Goal: Task Accomplishment & Management: Complete application form

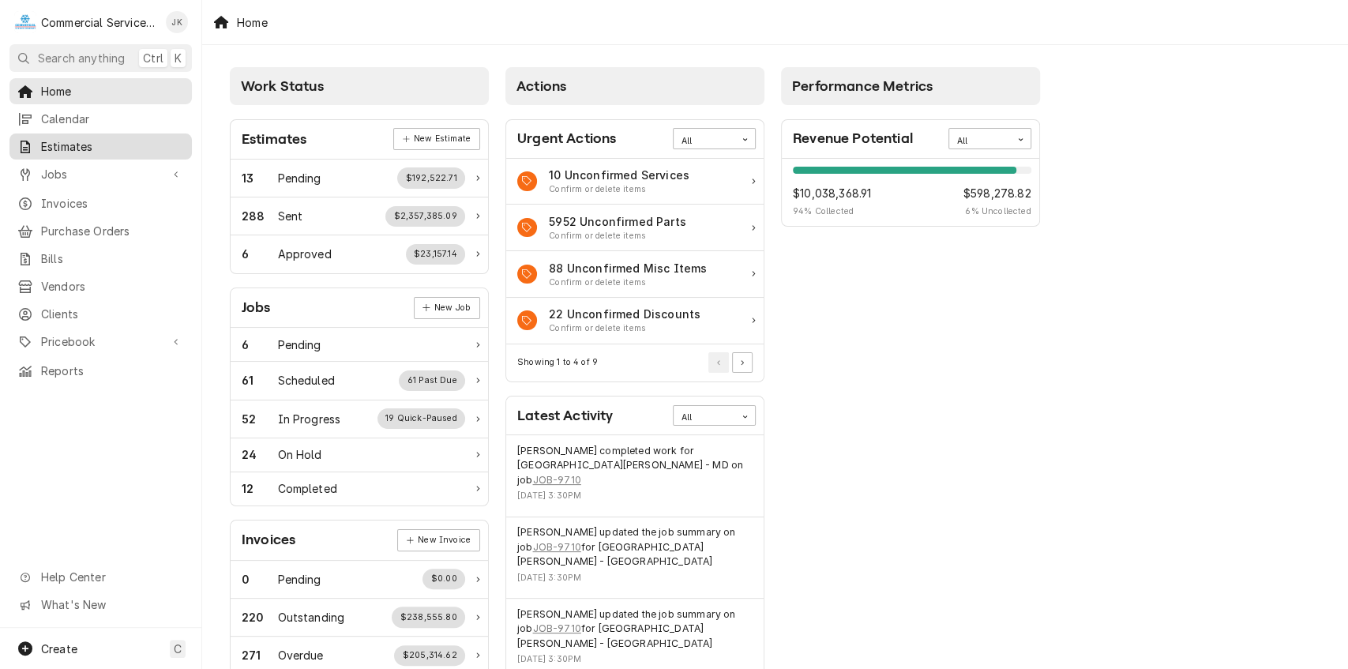
click at [118, 138] on span "Estimates" at bounding box center [112, 146] width 143 height 17
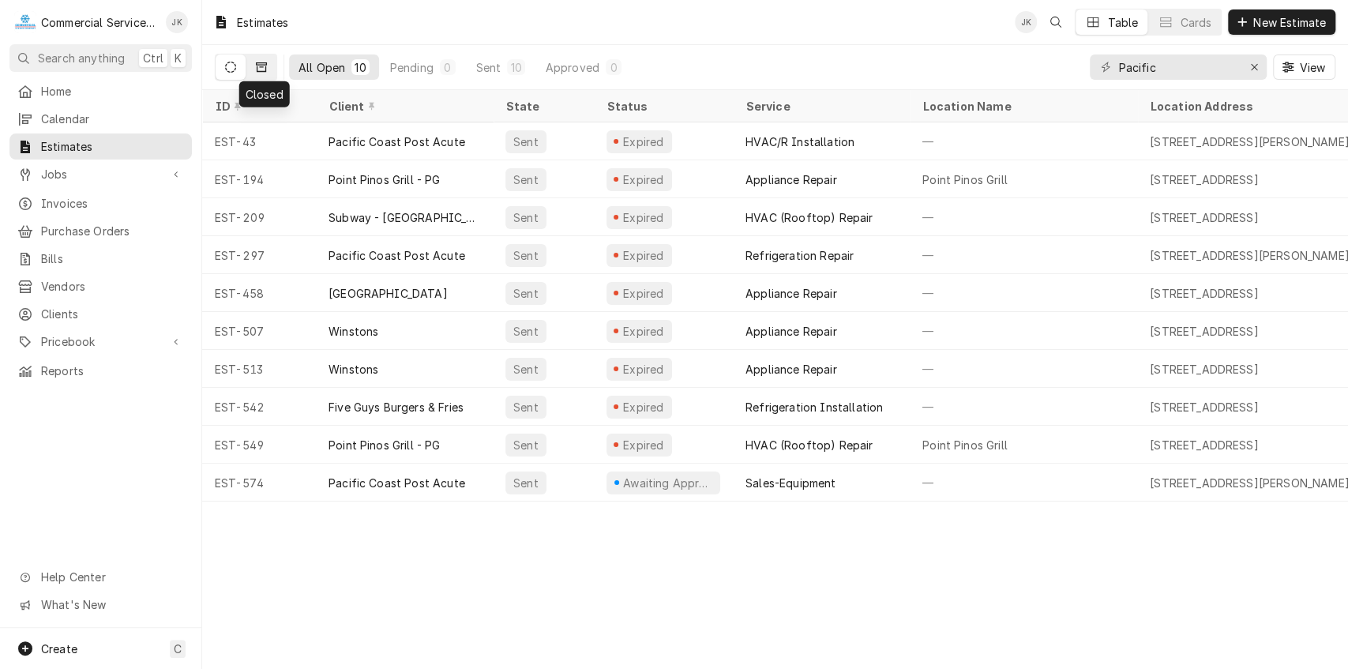
click at [268, 62] on button "Dynamic Content Wrapper" at bounding box center [261, 66] width 30 height 25
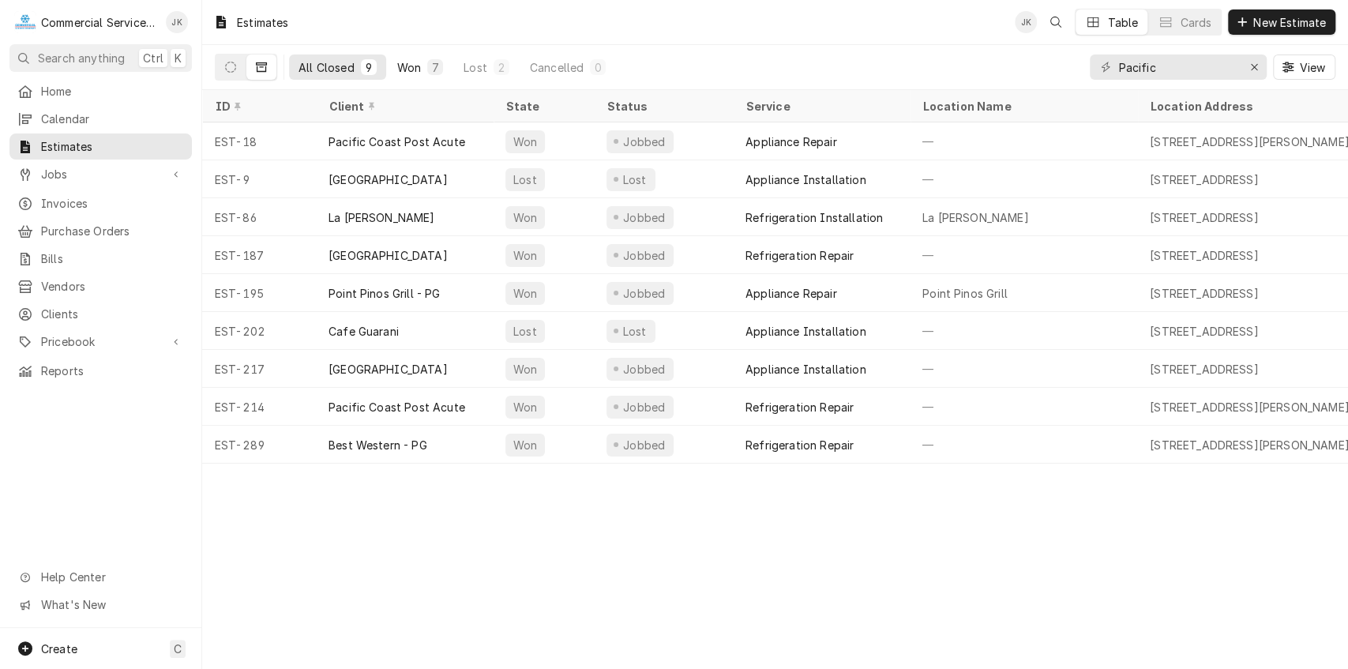
click at [428, 65] on div "7" at bounding box center [435, 67] width 16 height 16
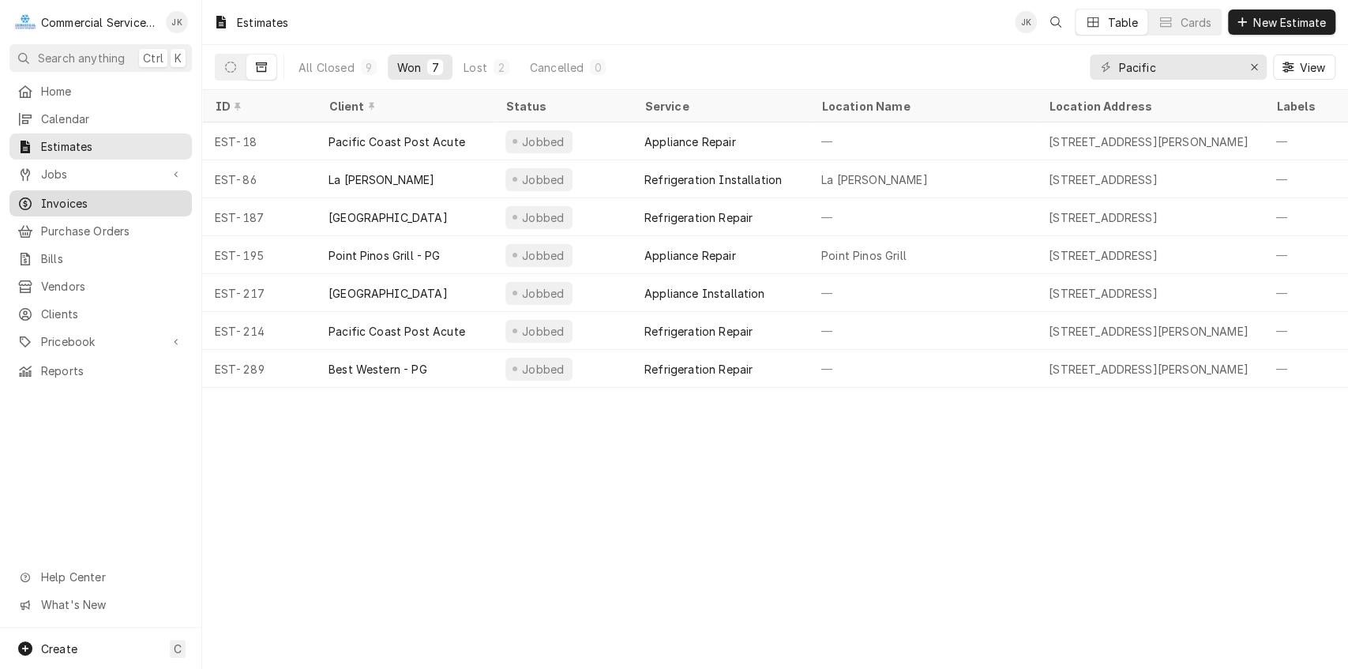
click at [64, 201] on span "Invoices" at bounding box center [112, 203] width 143 height 17
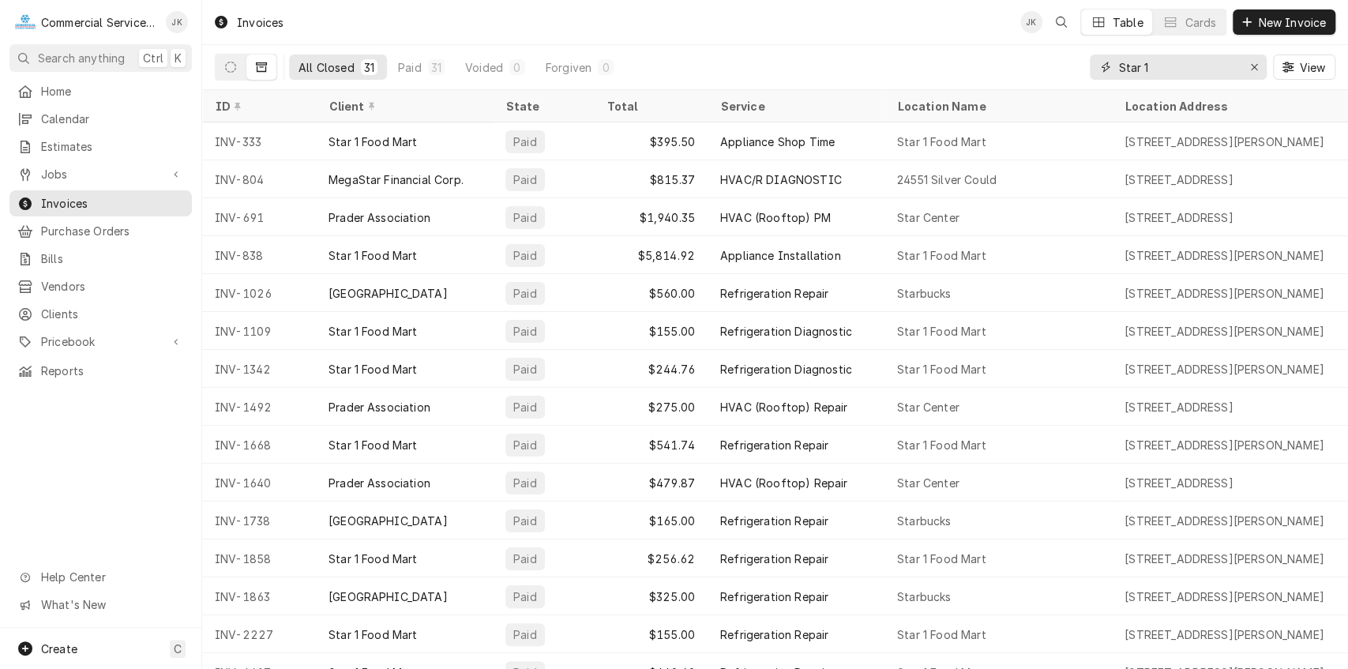
click at [1155, 74] on input "Star 1" at bounding box center [1177, 66] width 118 height 25
type input "S"
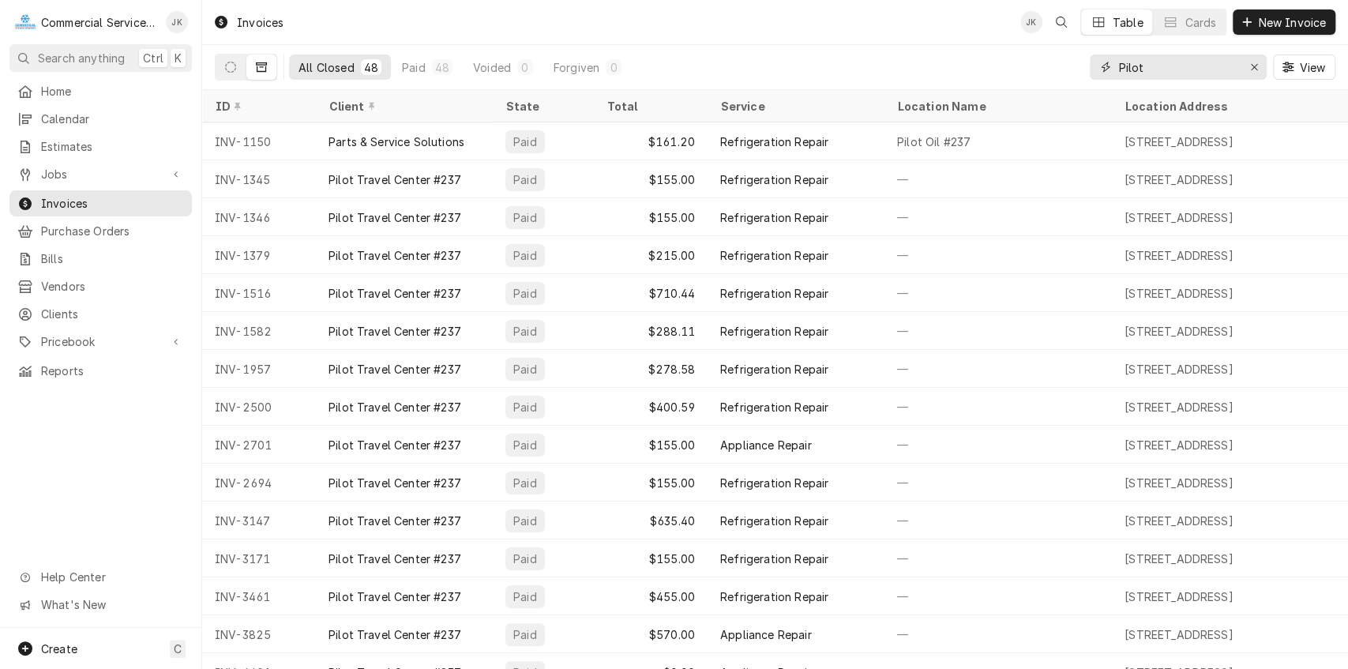
type input "Pilot"
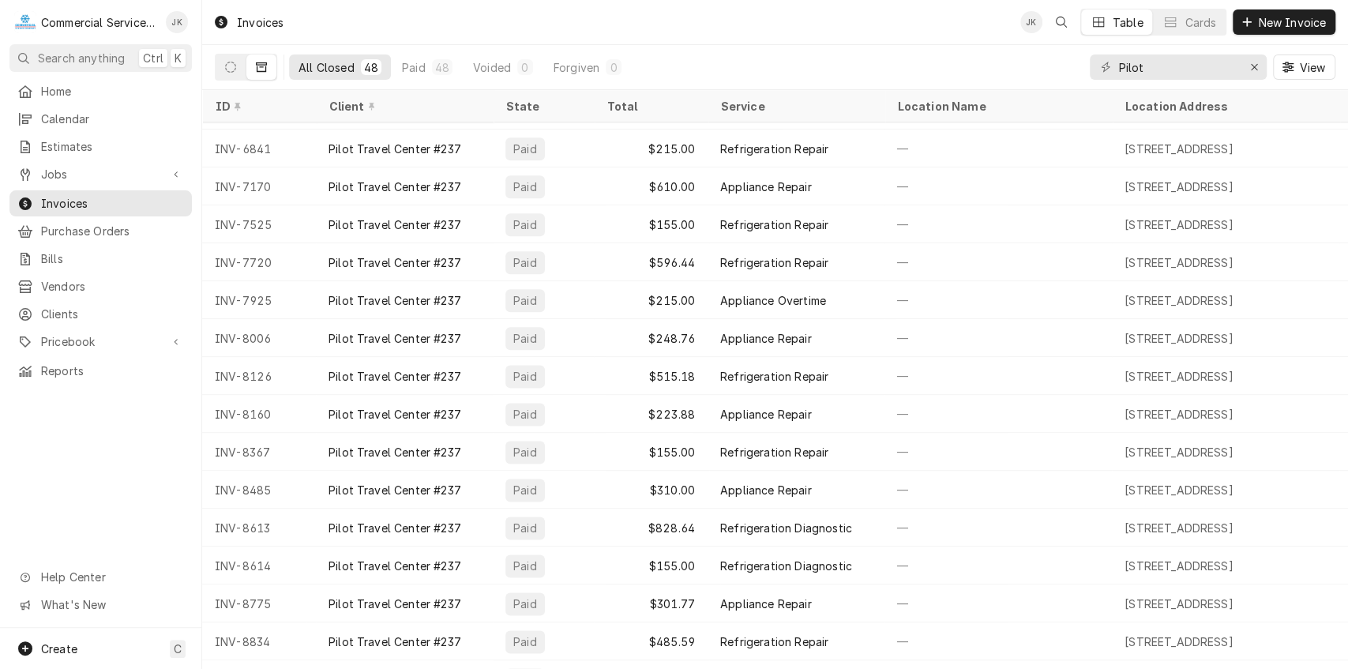
scroll to position [1278, 0]
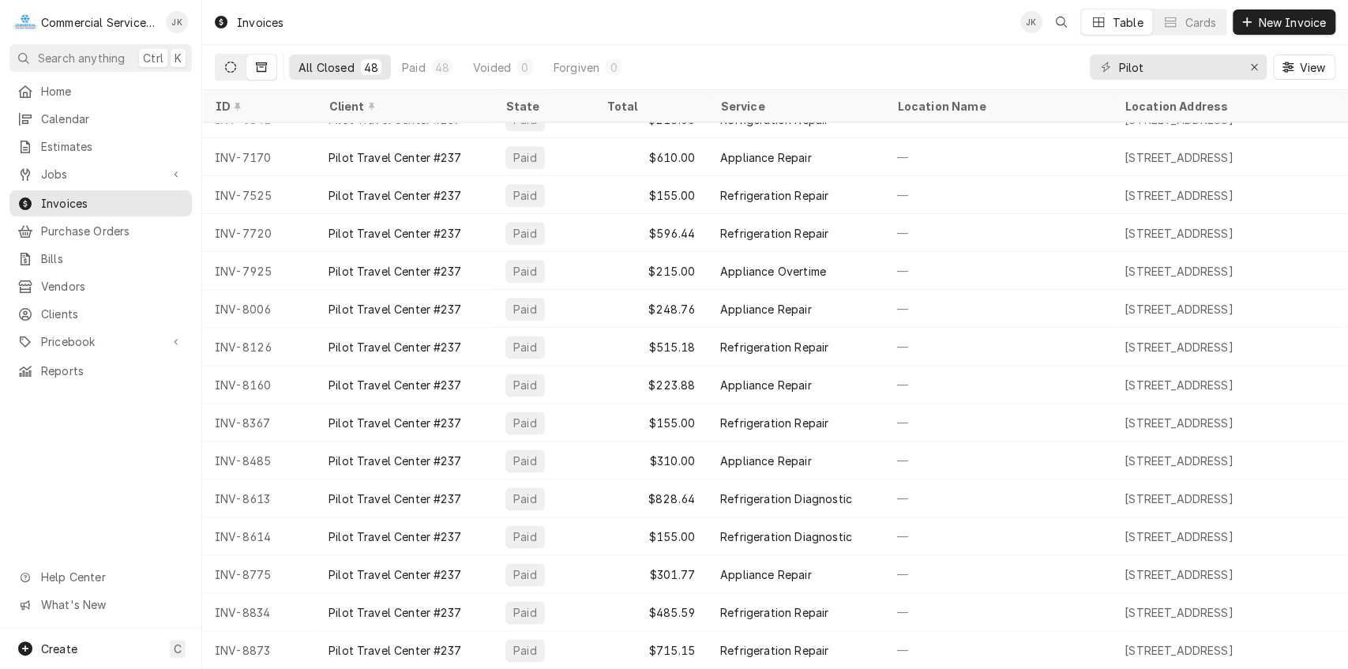
click at [235, 69] on icon "Dynamic Content Wrapper" at bounding box center [230, 67] width 11 height 11
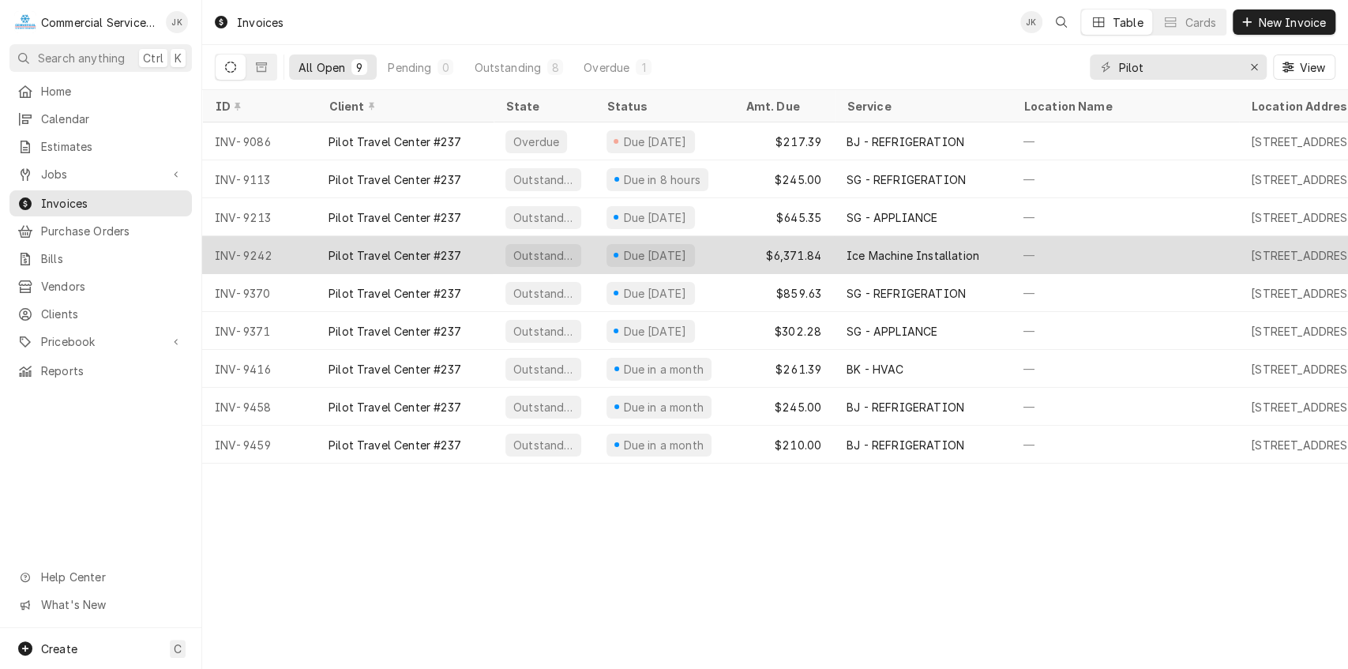
click at [665, 257] on div "Due in 12 days" at bounding box center [654, 255] width 67 height 17
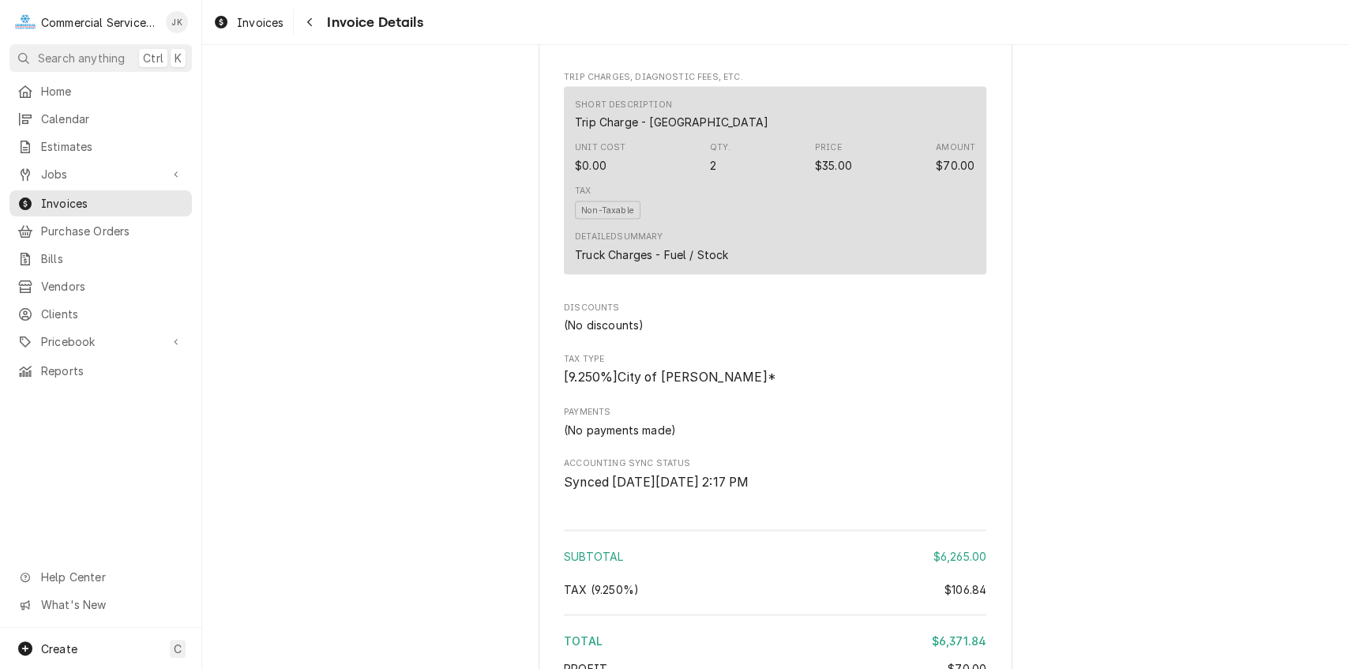
scroll to position [2078, 0]
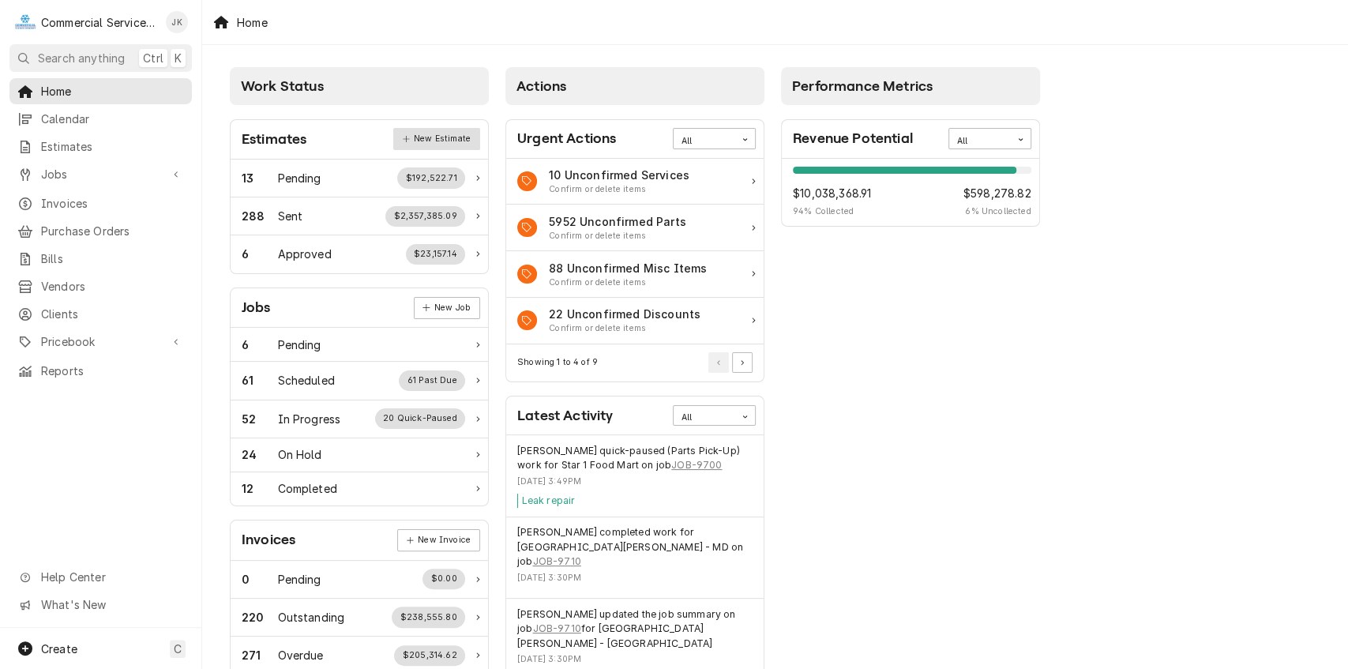
click at [445, 139] on link "New Estimate" at bounding box center [436, 139] width 86 height 22
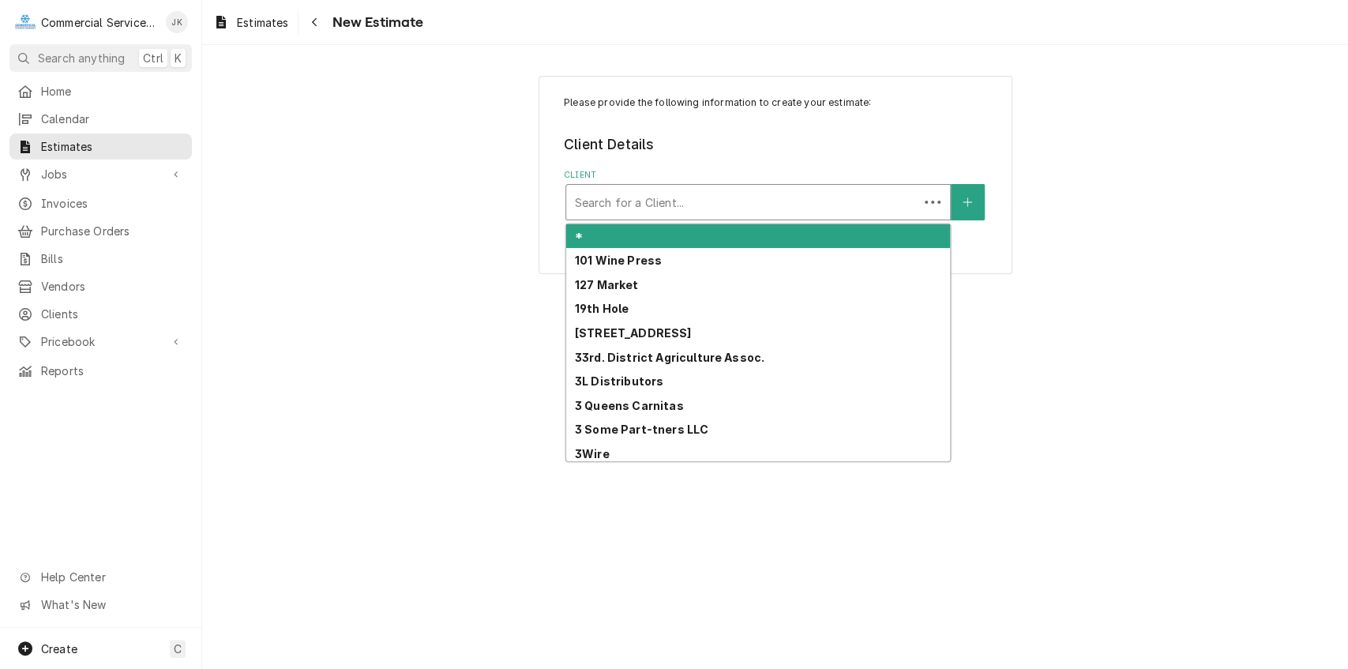
click at [594, 214] on div "Client" at bounding box center [742, 202] width 336 height 28
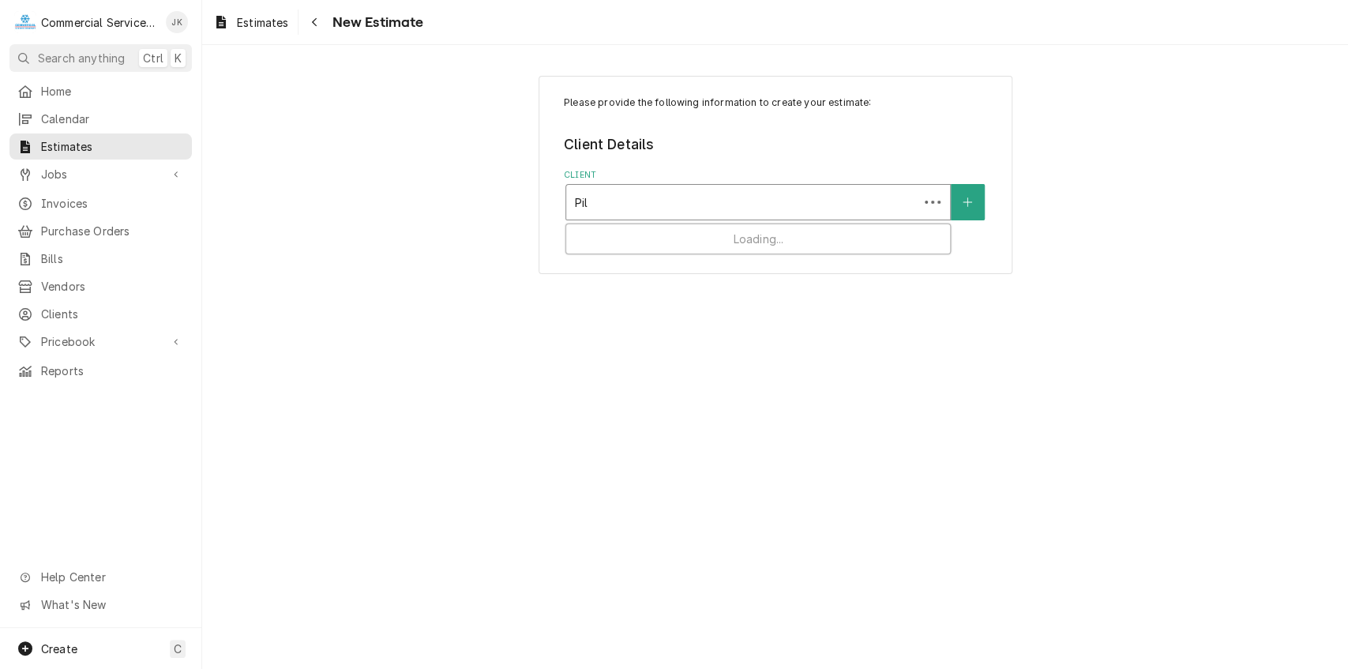
type input "Pilo"
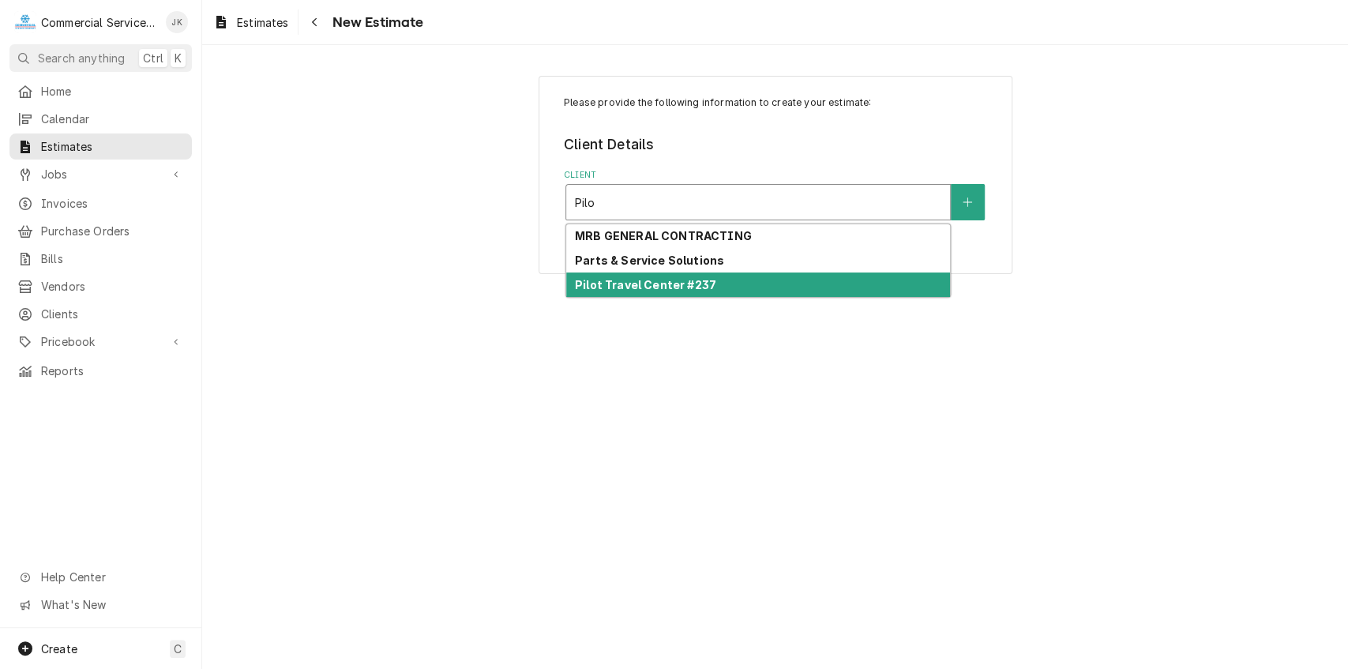
click at [628, 281] on strong "Pilot Travel Center #237" at bounding box center [645, 284] width 141 height 13
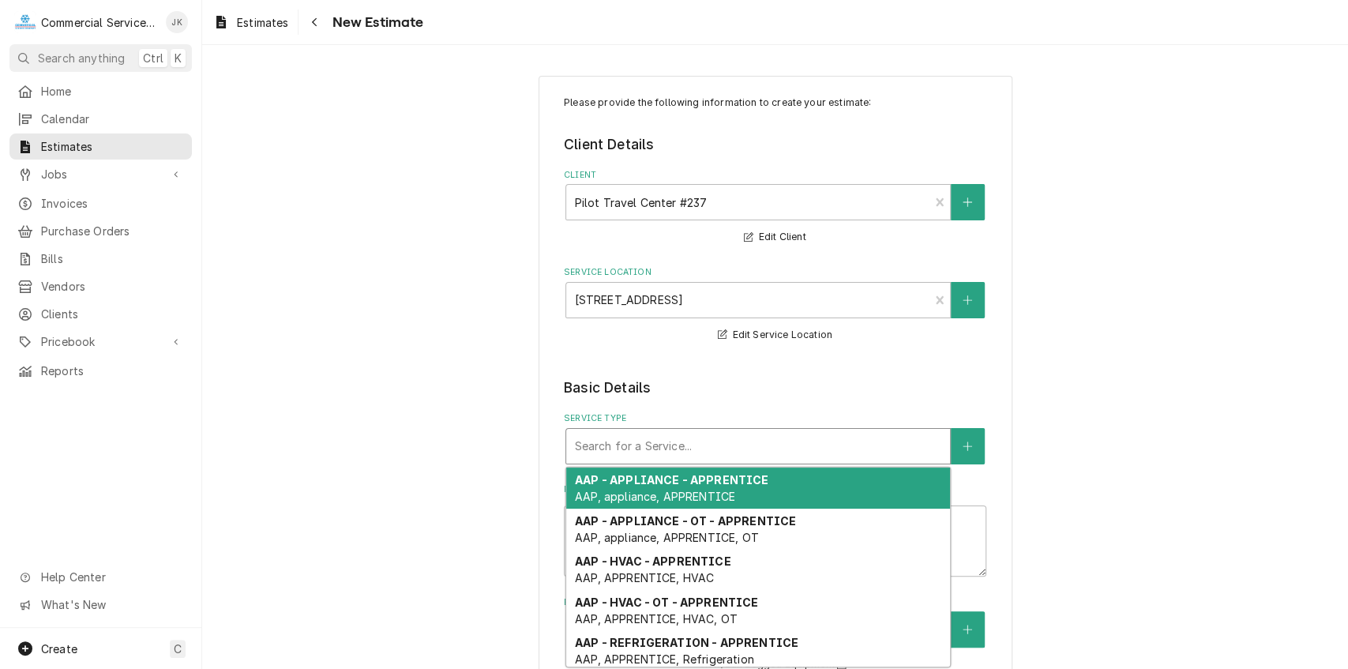
click at [600, 446] on div "Service Type" at bounding box center [758, 446] width 368 height 28
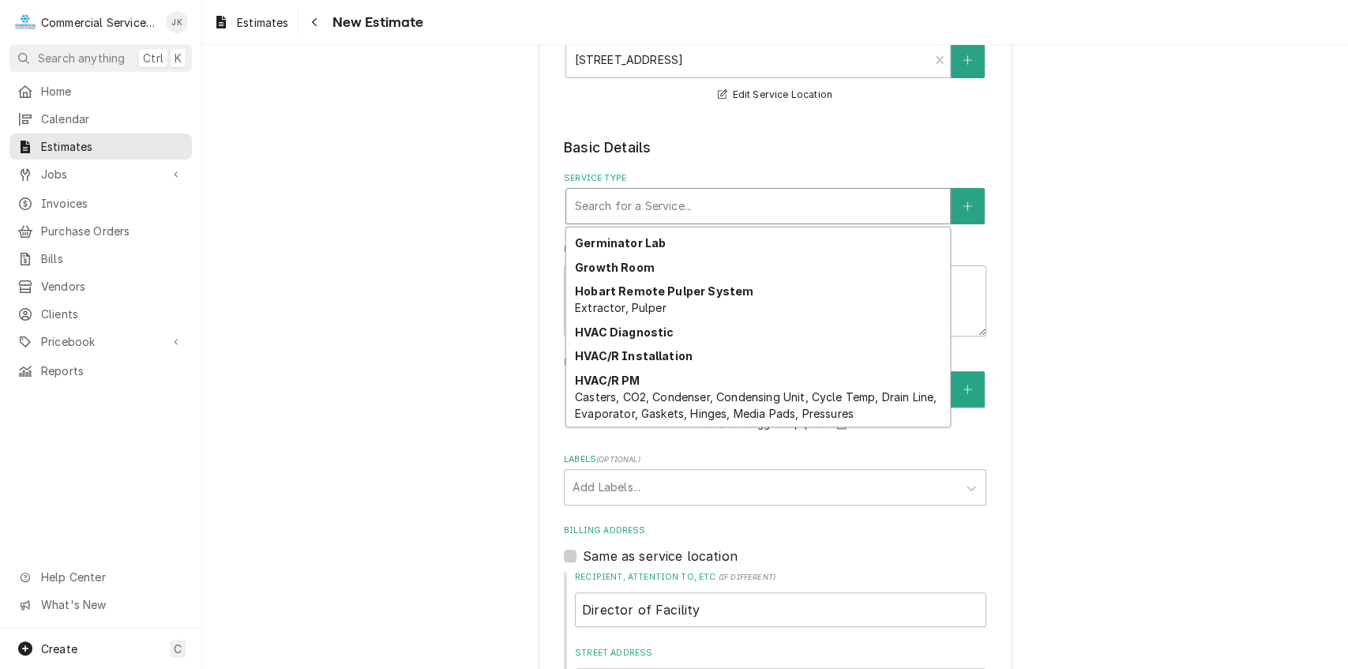
scroll to position [1879, 0]
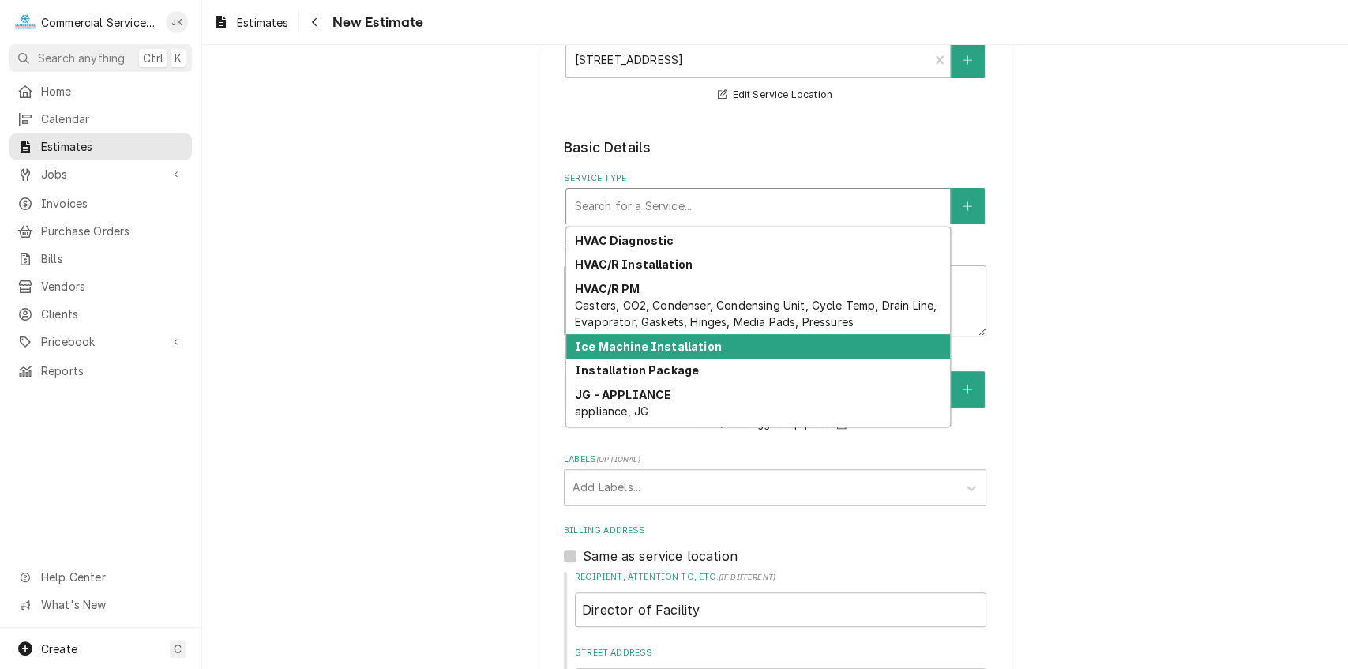
click at [678, 349] on strong "Ice Machine Installation" at bounding box center [648, 346] width 147 height 13
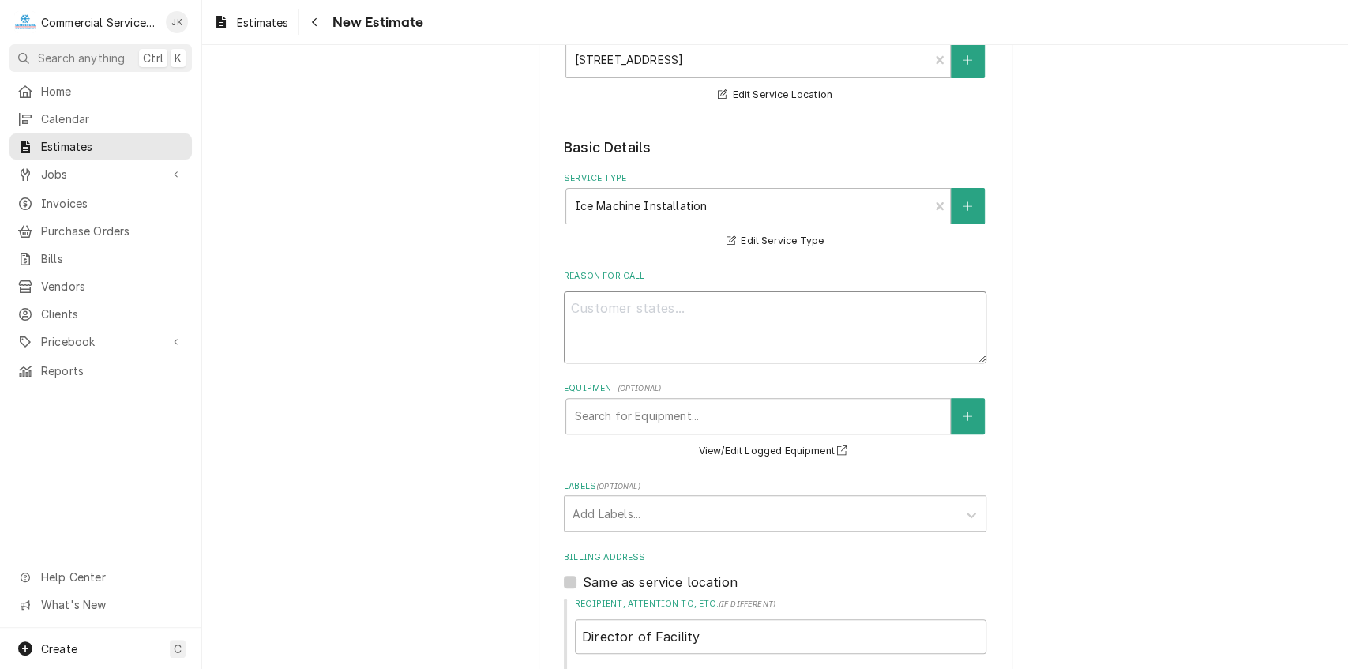
click at [595, 309] on textarea "Reason For Call" at bounding box center [775, 327] width 422 height 72
type textarea "x"
type textarea "R"
type textarea "x"
type textarea "Re"
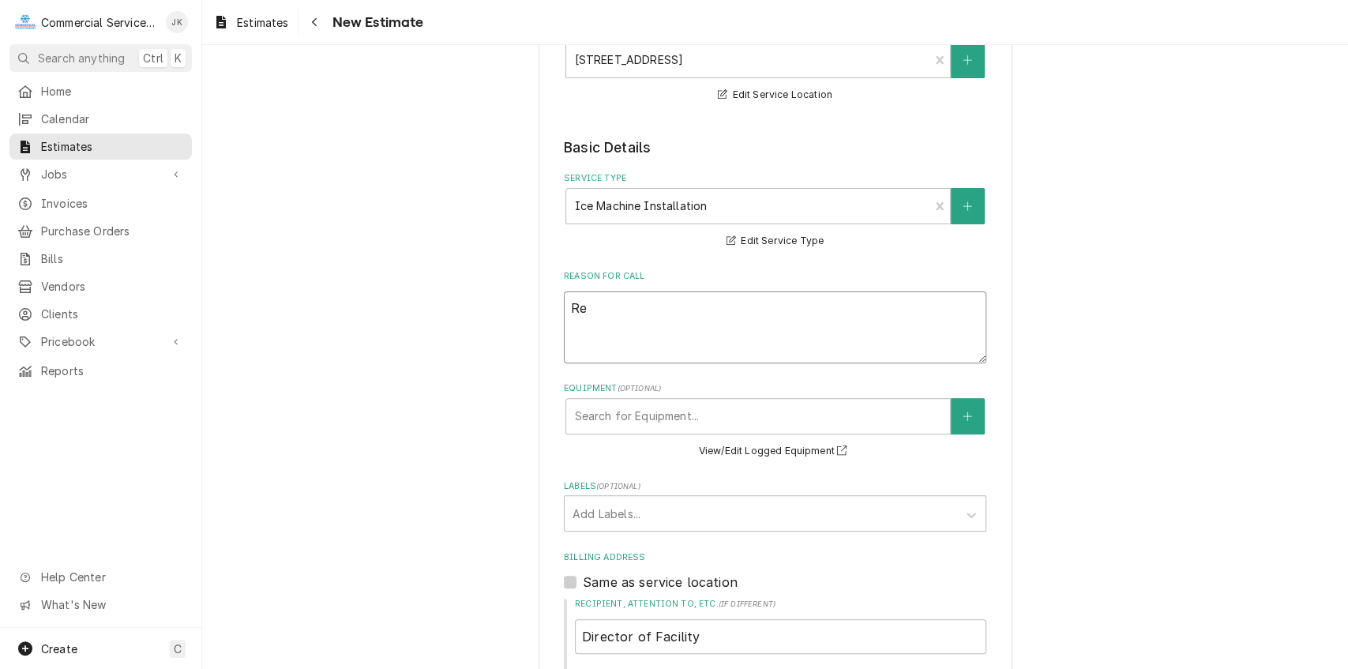
type textarea "x"
type textarea "Rem"
type textarea "x"
type textarea "Remo"
type textarea "x"
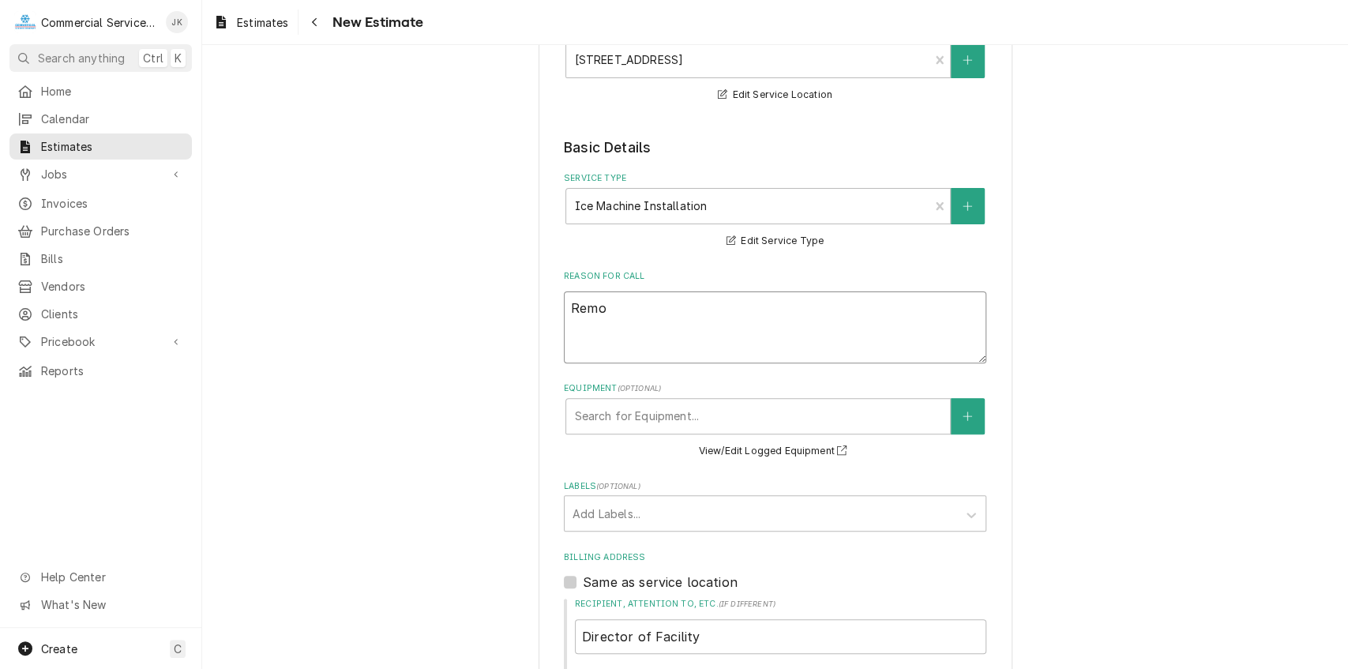
type textarea "Remov"
type textarea "x"
type textarea "Remove"
type textarea "x"
type textarea "Remove"
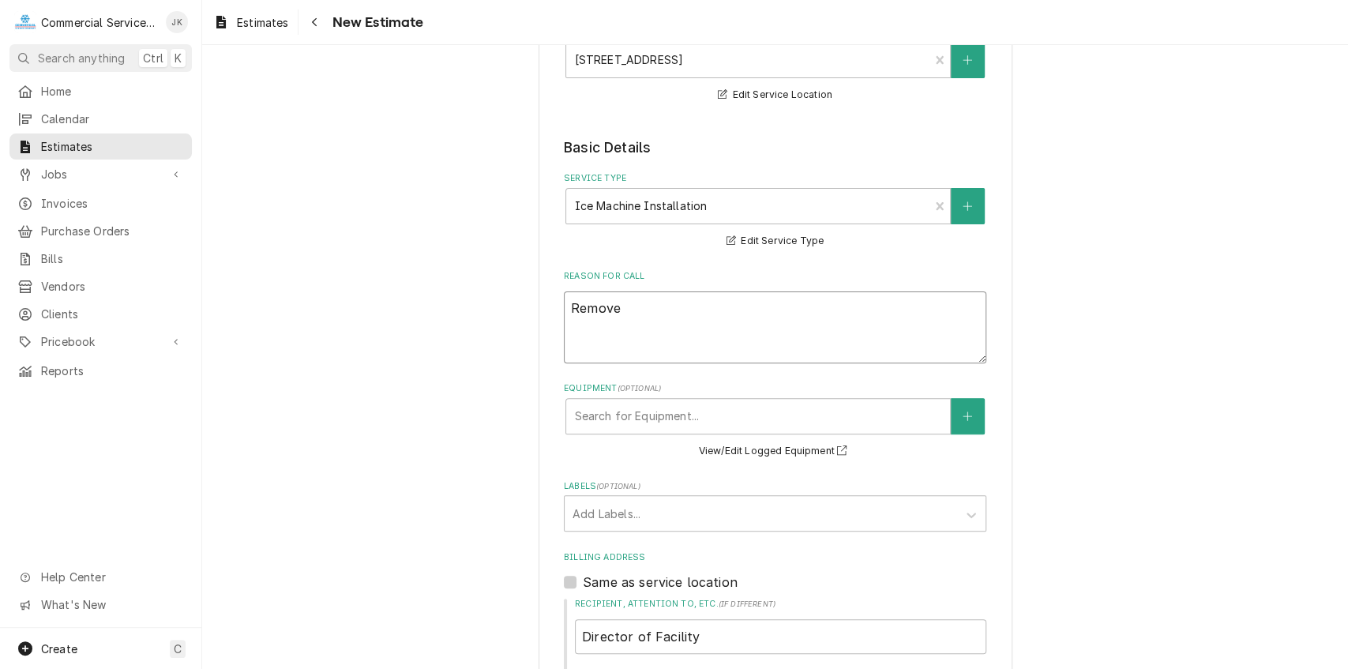
type textarea "x"
type textarea "Remove e"
type textarea "x"
type textarea "Remove ex"
type textarea "x"
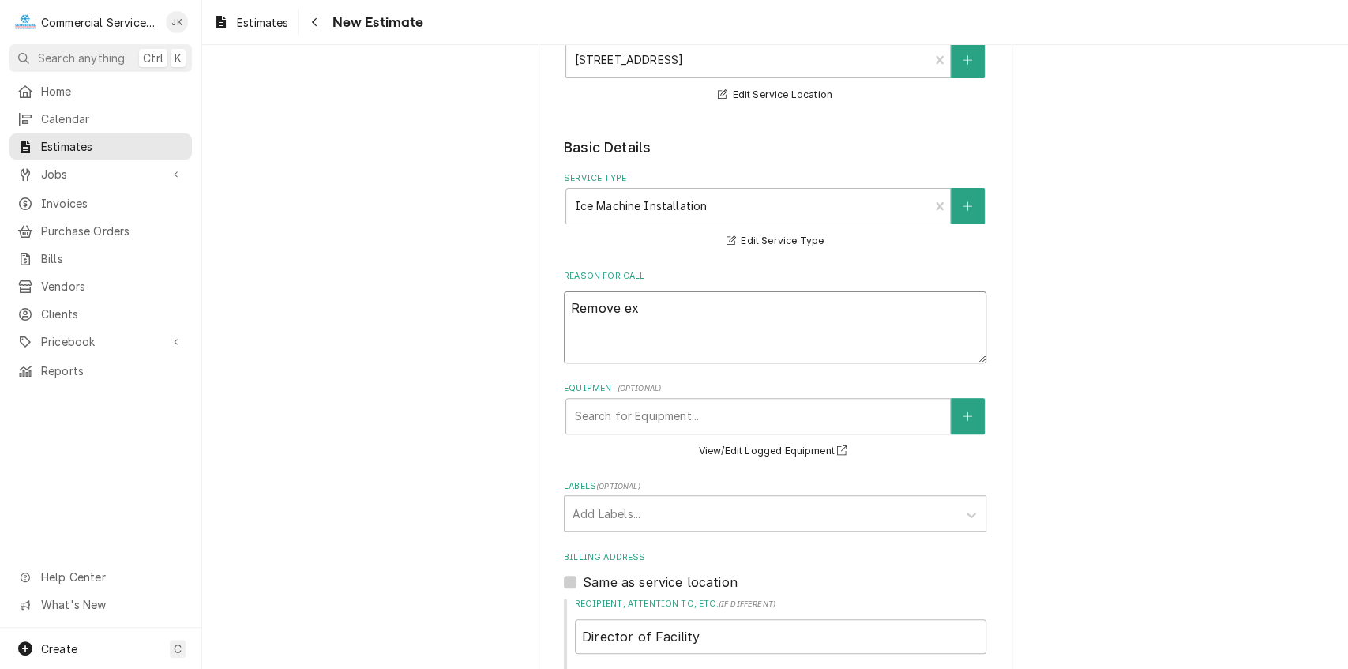
type textarea "Remove exi"
type textarea "x"
type textarea "Remove exis"
type textarea "x"
type textarea "Remove exist"
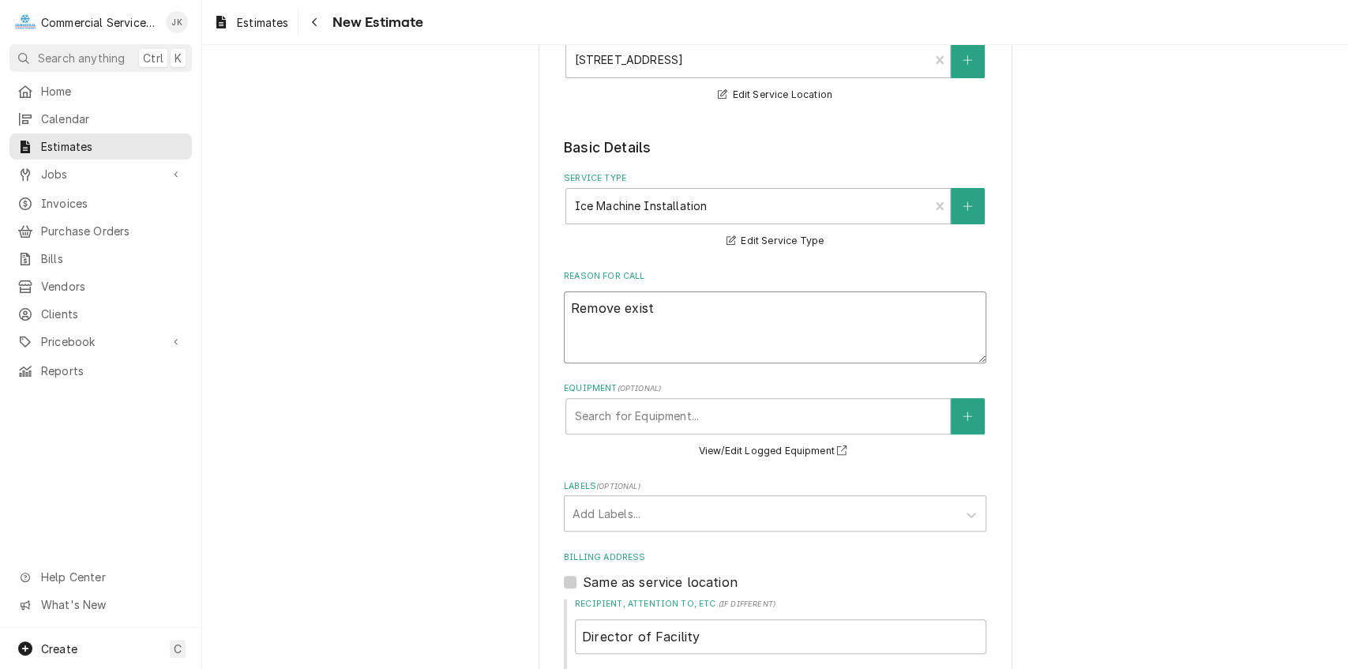
type textarea "x"
type textarea "Remove existi"
type textarea "x"
type textarea "Remove existin"
type textarea "x"
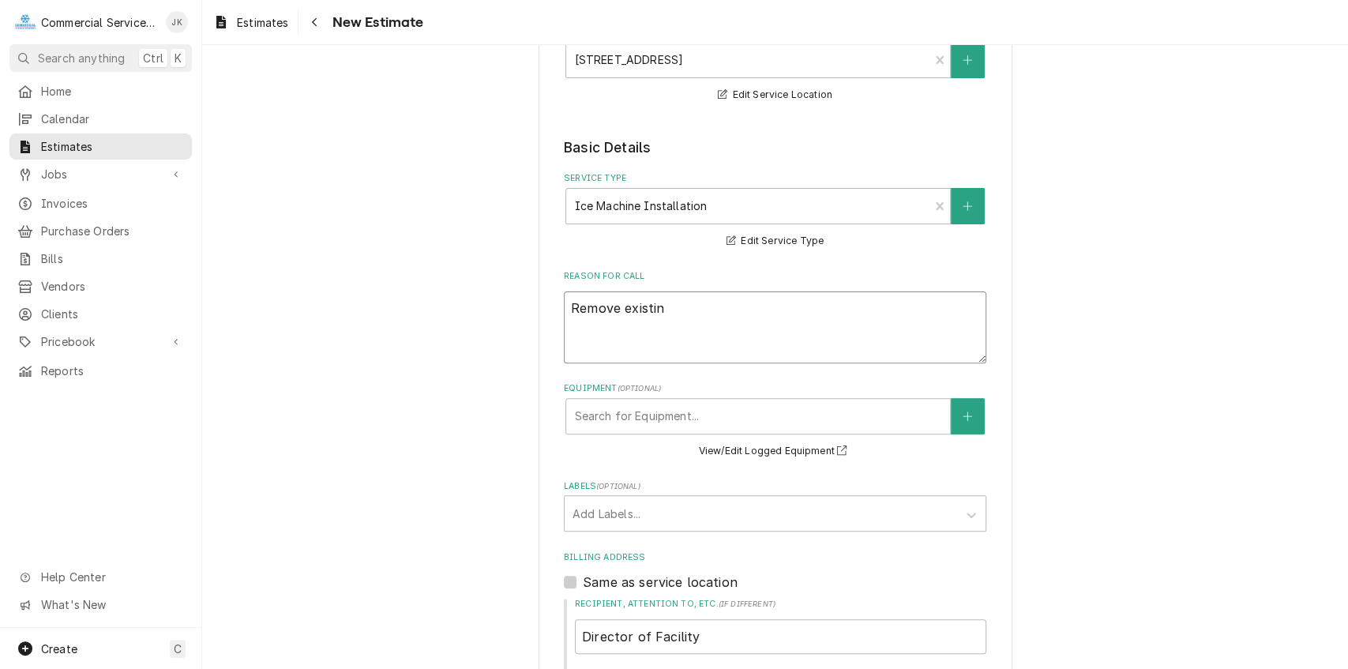
type textarea "Remove existing"
type textarea "x"
type textarea "Remove existing"
type textarea "x"
type textarea "Remove existing r"
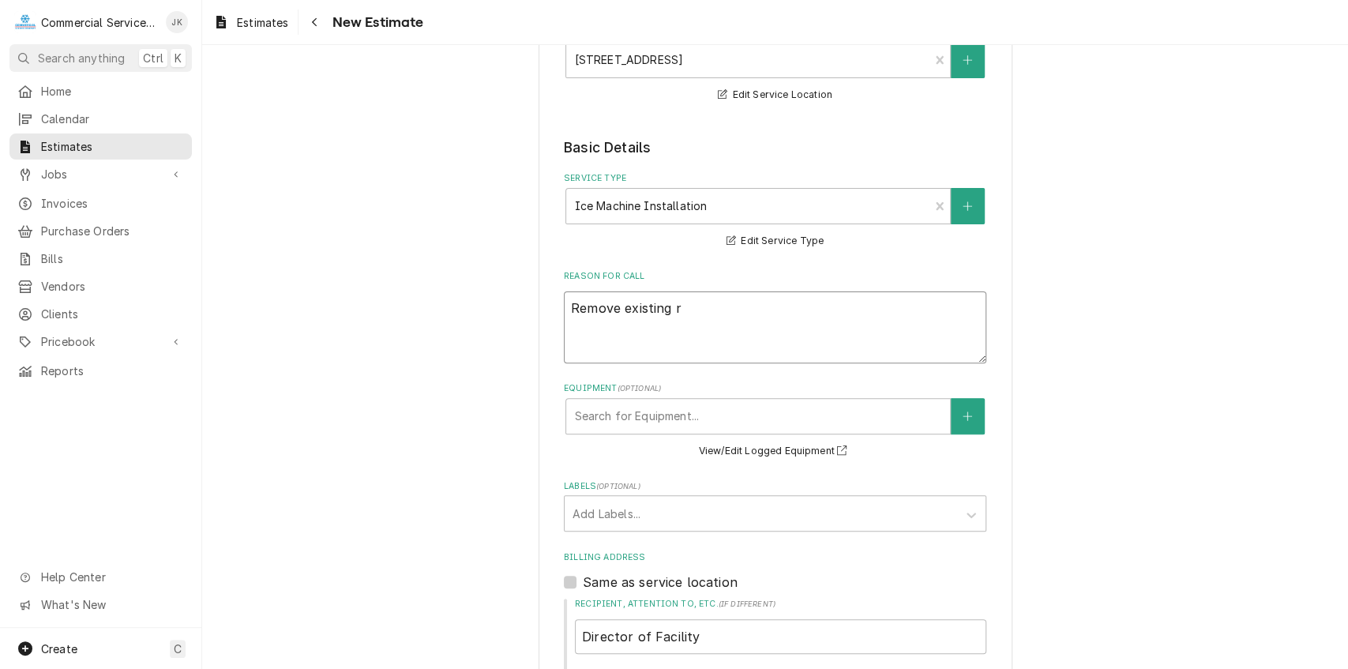
type textarea "x"
type textarea "Remove existing re"
type textarea "x"
type textarea "Remove existing rem"
type textarea "x"
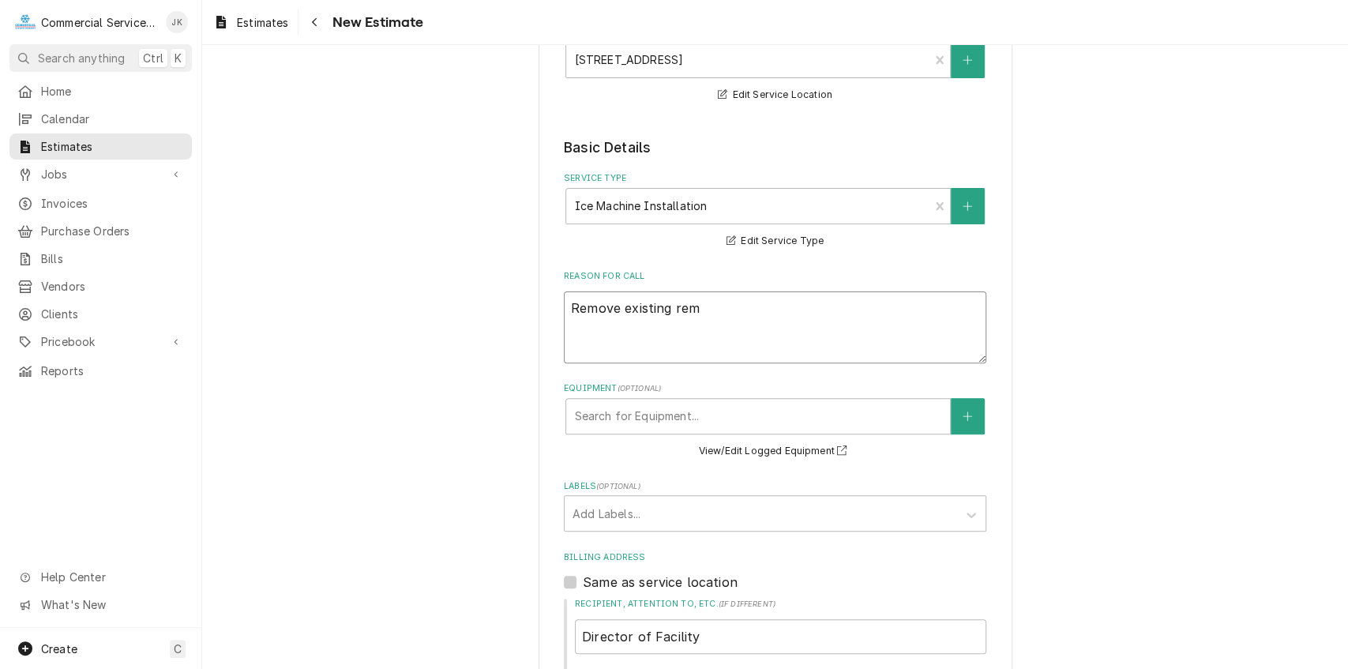
type textarea "Remove existing remo"
type textarea "x"
type textarea "Remove existing remot"
type textarea "x"
type textarea "Remove existing remote"
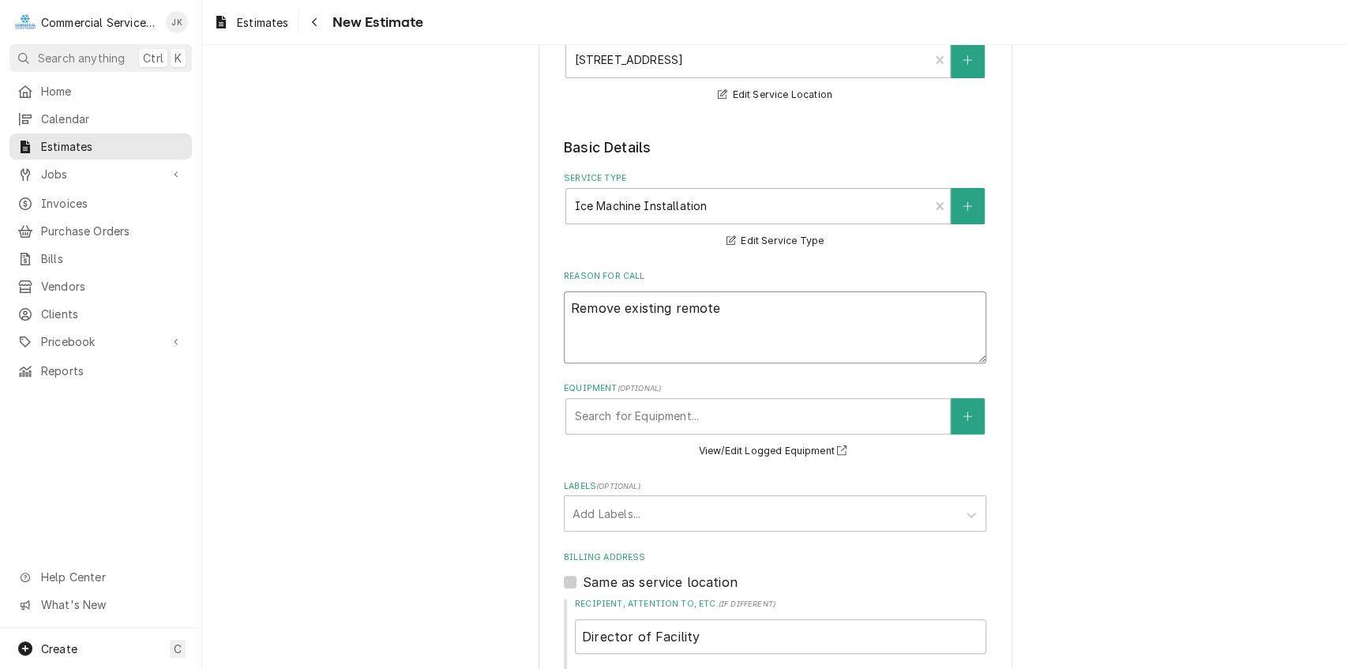
type textarea "x"
type textarea "Remove existing remote"
type textarea "x"
type textarea "Remove existing remote i"
type textarea "x"
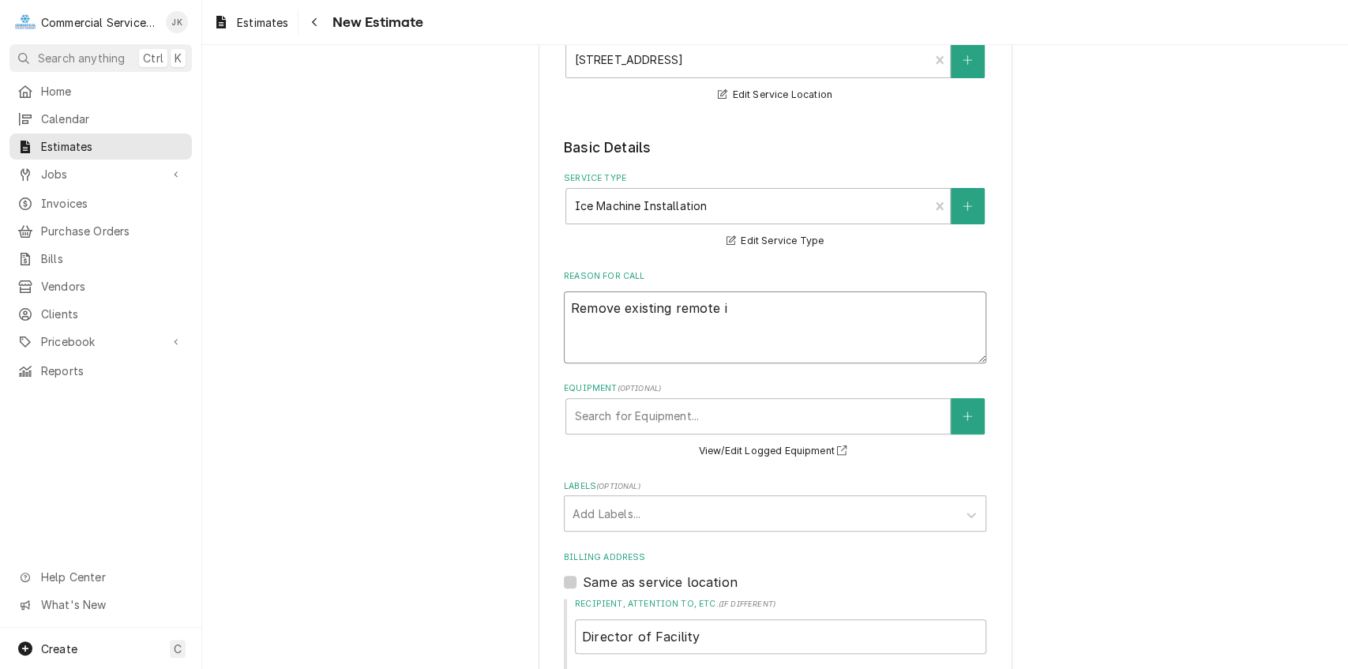
type textarea "Remove existing remote ic"
type textarea "x"
type textarea "Remove existing remote ice"
type textarea "x"
type textarea "Remove existing remote ice"
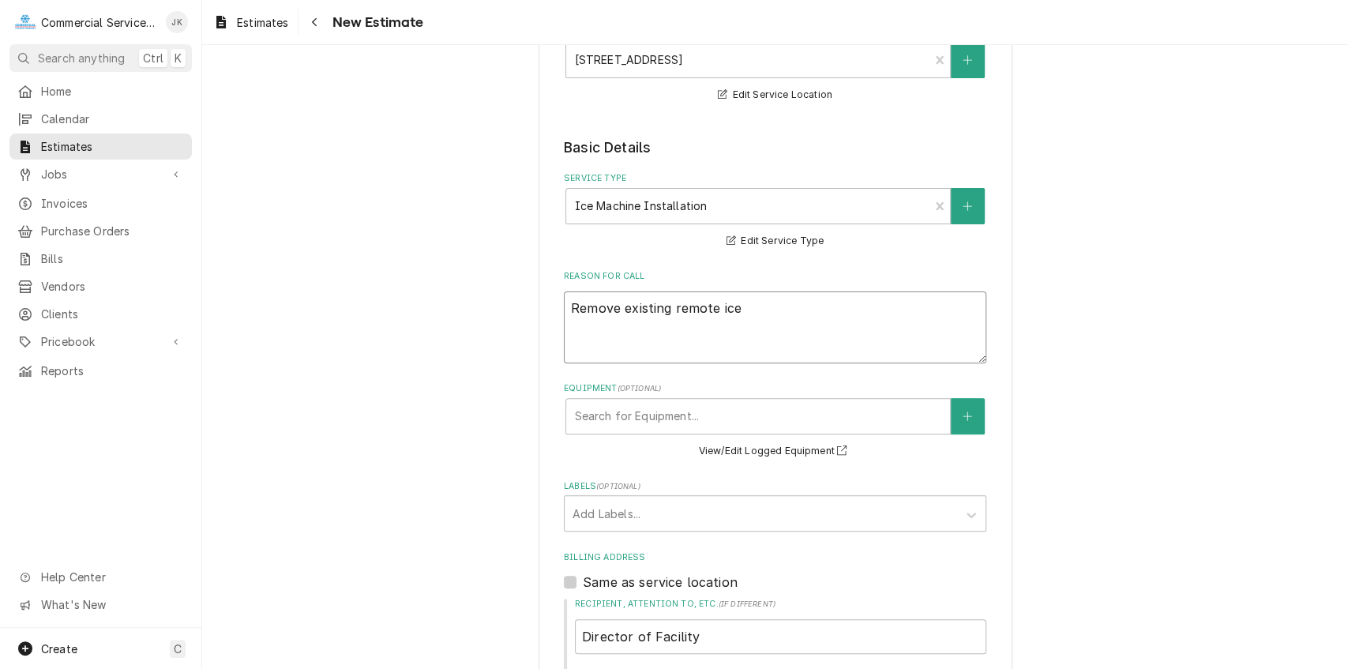
type textarea "x"
type textarea "Remove existing remote ice m"
type textarea "x"
type textarea "Remove existing remote ice ma"
type textarea "x"
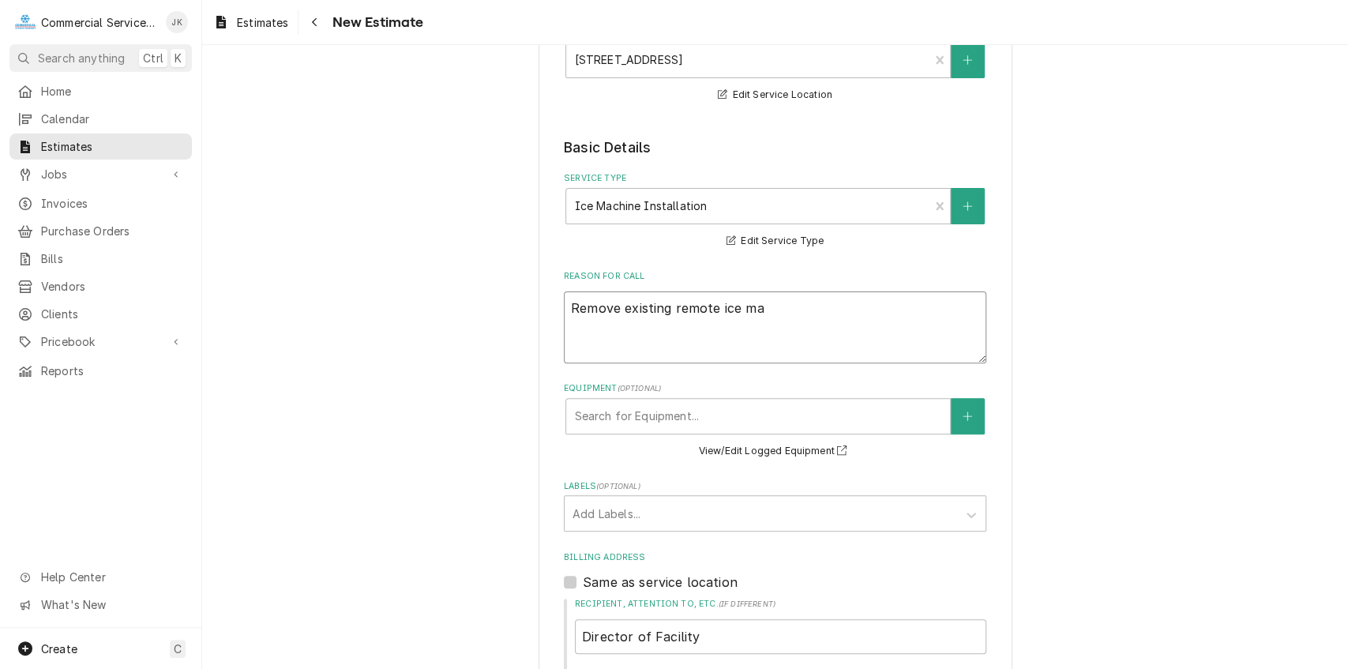
type textarea "Remove existing remote ice mac"
type textarea "x"
type textarea "Remove existing remote ice mach"
type textarea "x"
type textarea "Remove existing remote ice machi"
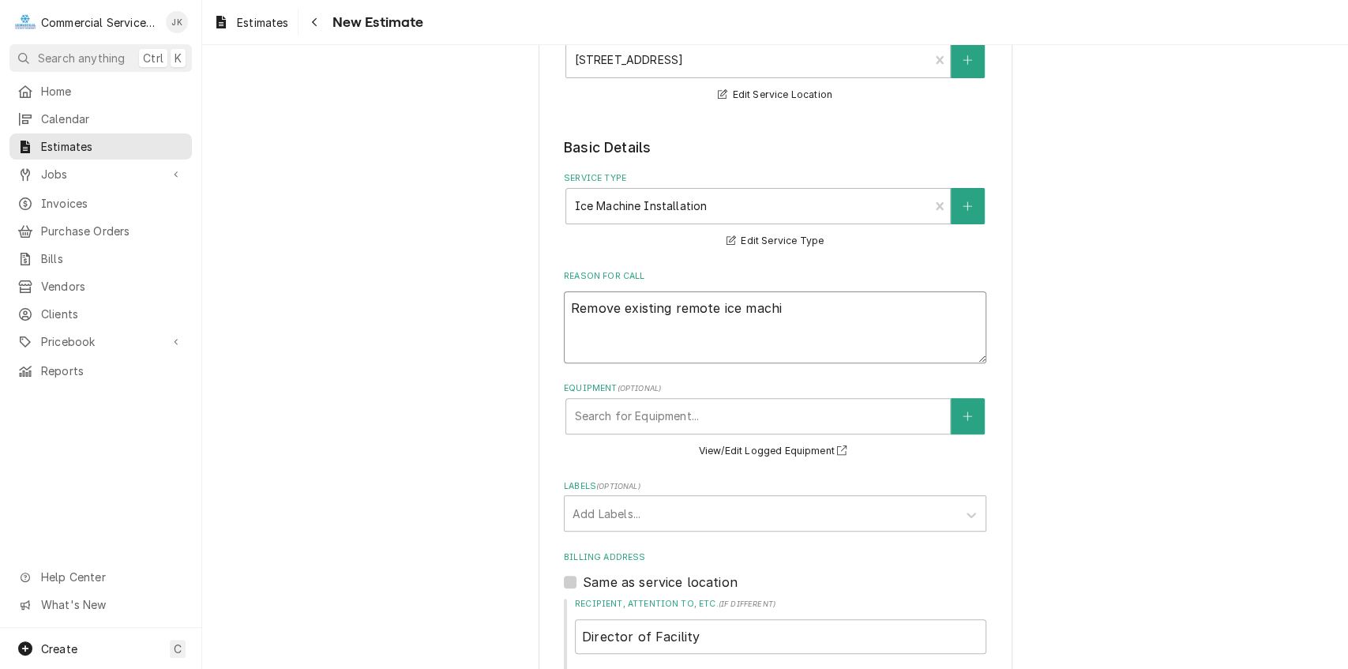
type textarea "x"
type textarea "Remove existing remote ice machin"
type textarea "x"
type textarea "Remove existing remote ice machine"
type textarea "x"
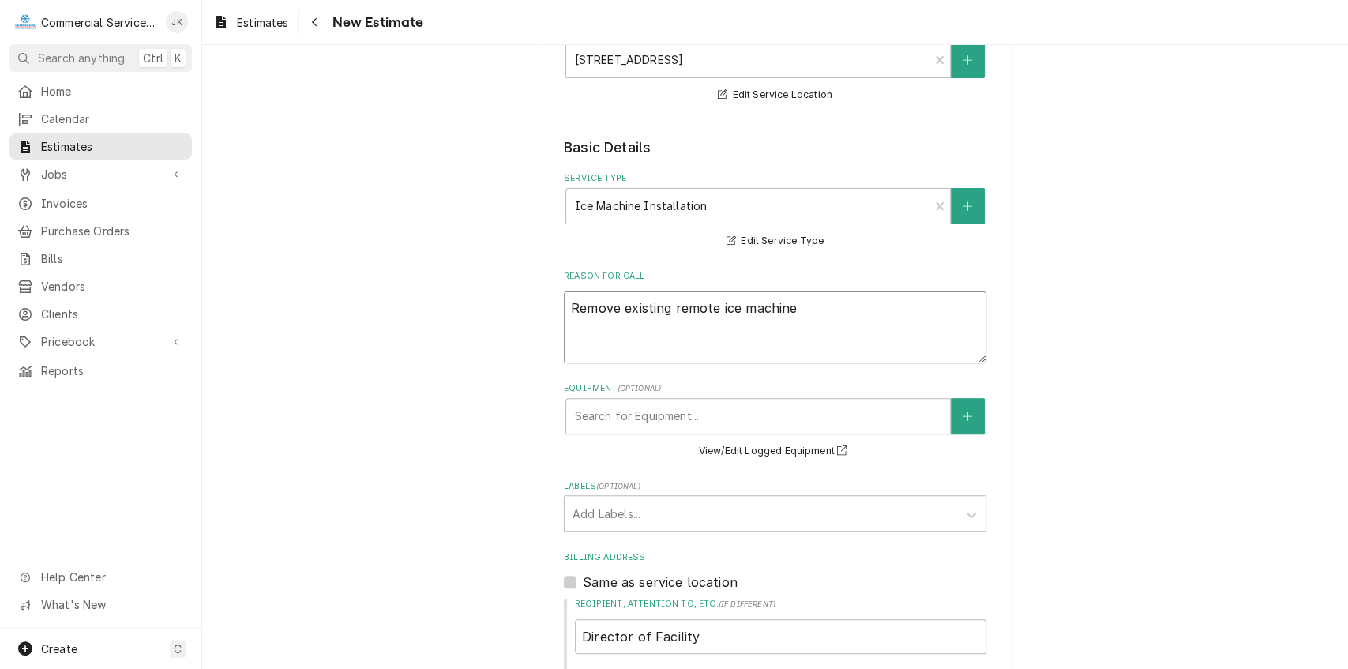
type textarea "Remove existing remote ice machine"
type textarea "x"
type textarea "Remove existing remote ice machine p"
type textarea "x"
type textarea "Remove existing remote ice machine pe"
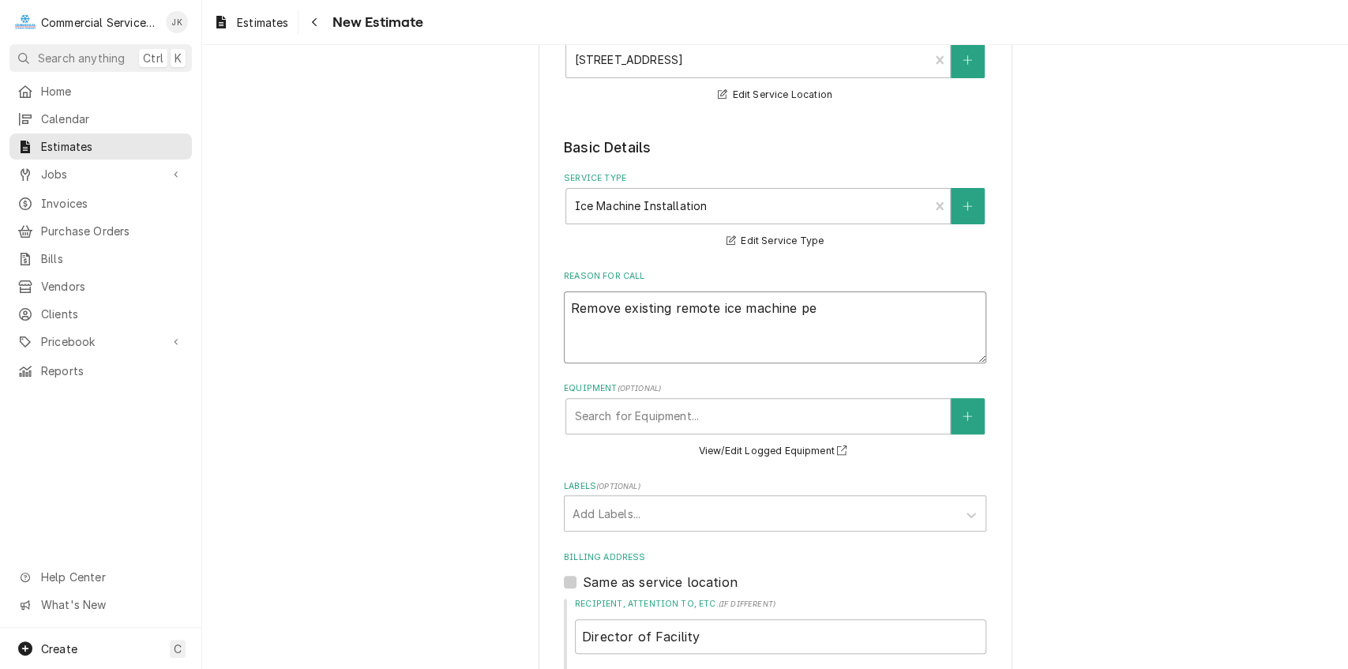
type textarea "x"
type textarea "Remove existing remote ice machine per"
type textarea "x"
type textarea "Remove existing remote ice machine per"
type textarea "x"
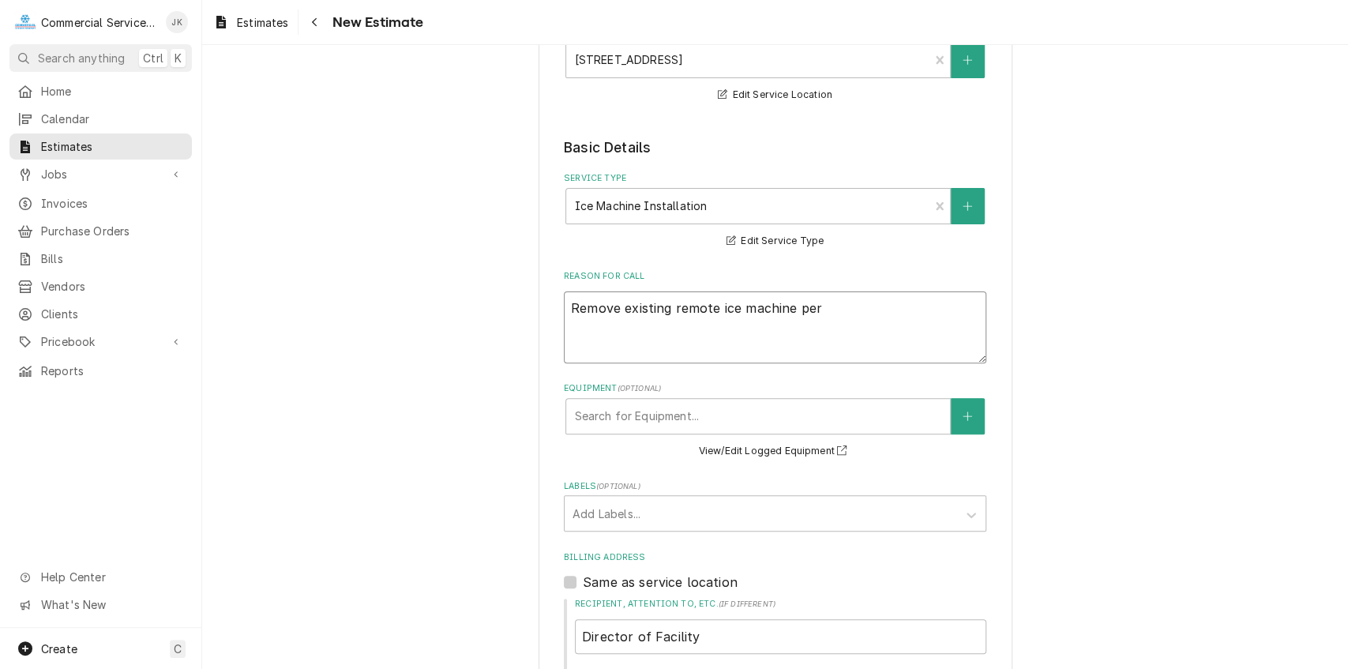
type textarea "Remove existing remote ice machine per i"
type textarea "x"
type textarea "Remove existing remote ice machine per in"
type textarea "x"
type textarea "Remove existing remote ice machine per ins"
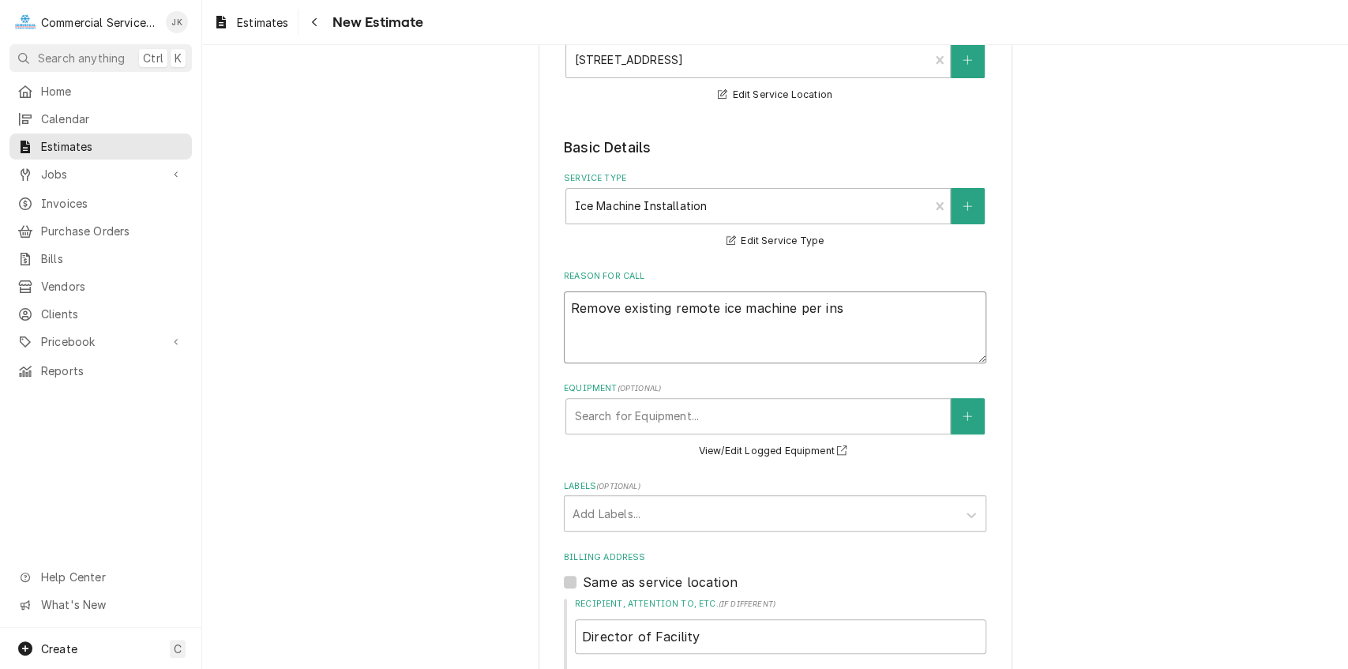
type textarea "x"
type textarea "Remove existing remote ice machine per inst"
type textarea "x"
type textarea "Remove existing remote ice machine per instr"
type textarea "x"
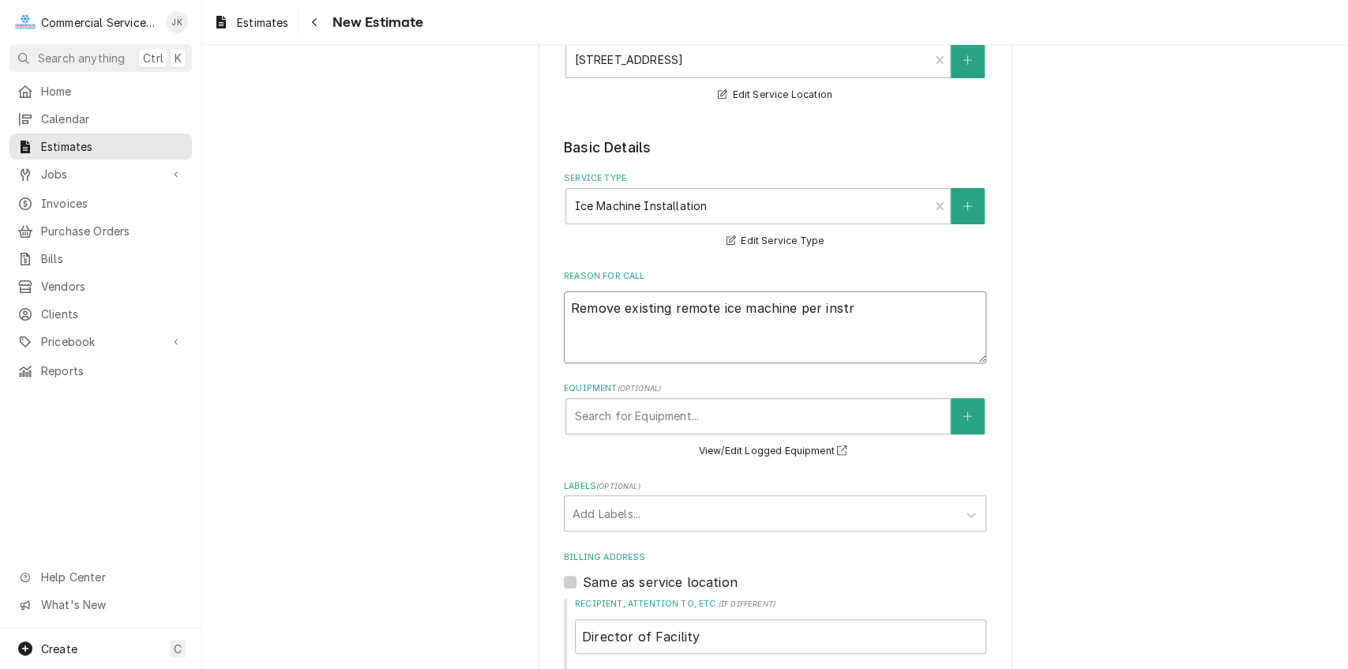
type textarea "Remove existing remote ice machine per instru"
type textarea "x"
type textarea "Remove existing remote ice machine per instruc"
type textarea "x"
type textarea "Remove existing remote ice machine per instruct"
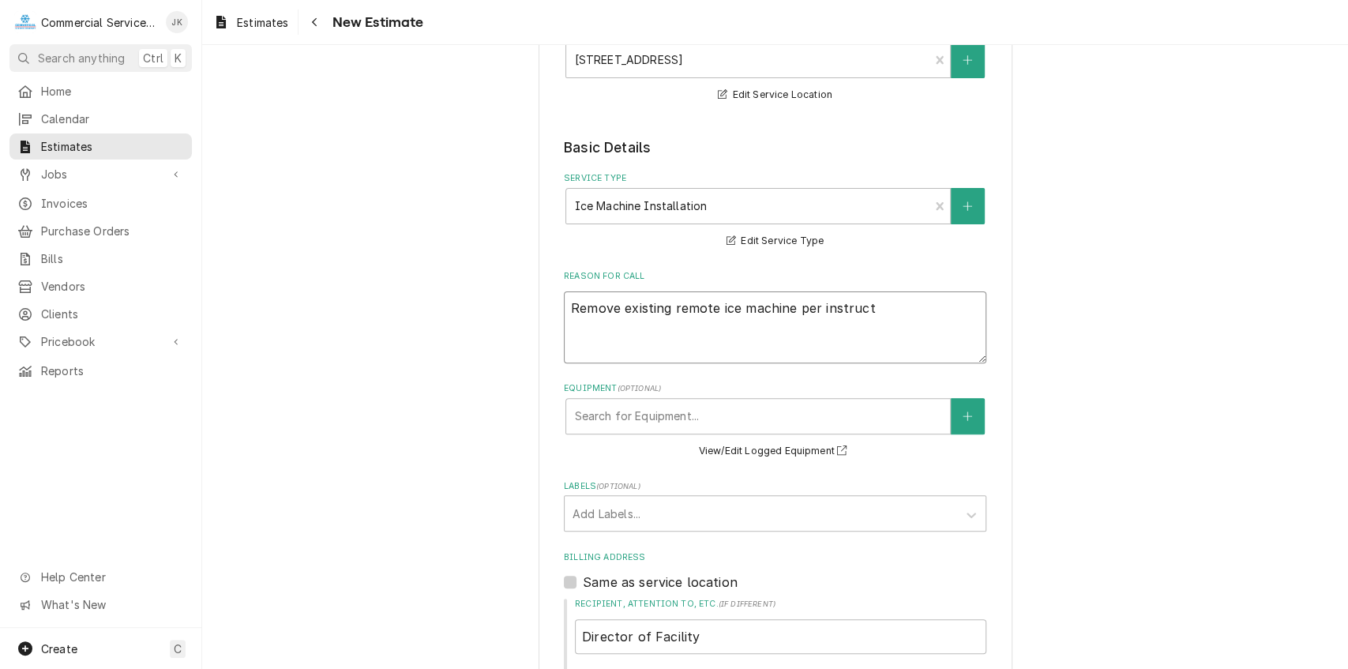
type textarea "x"
type textarea "Remove existing remote ice machine per instructi"
type textarea "x"
type textarea "Remove existing remote ice machine per instructio"
type textarea "x"
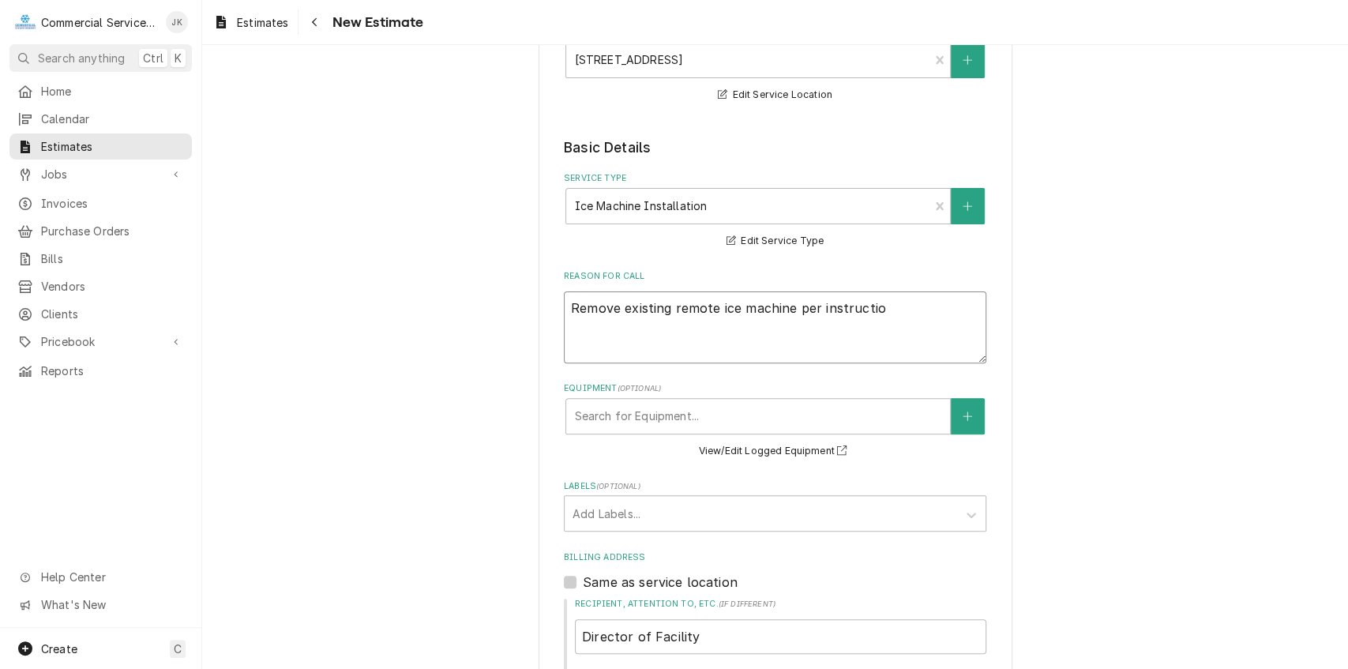
type textarea "Remove existing remote ice machine per instruction"
type textarea "x"
type textarea "Remove existing remote ice machine per instructions"
type textarea "x"
type textarea "Remove existing remote ice machine per instructions;"
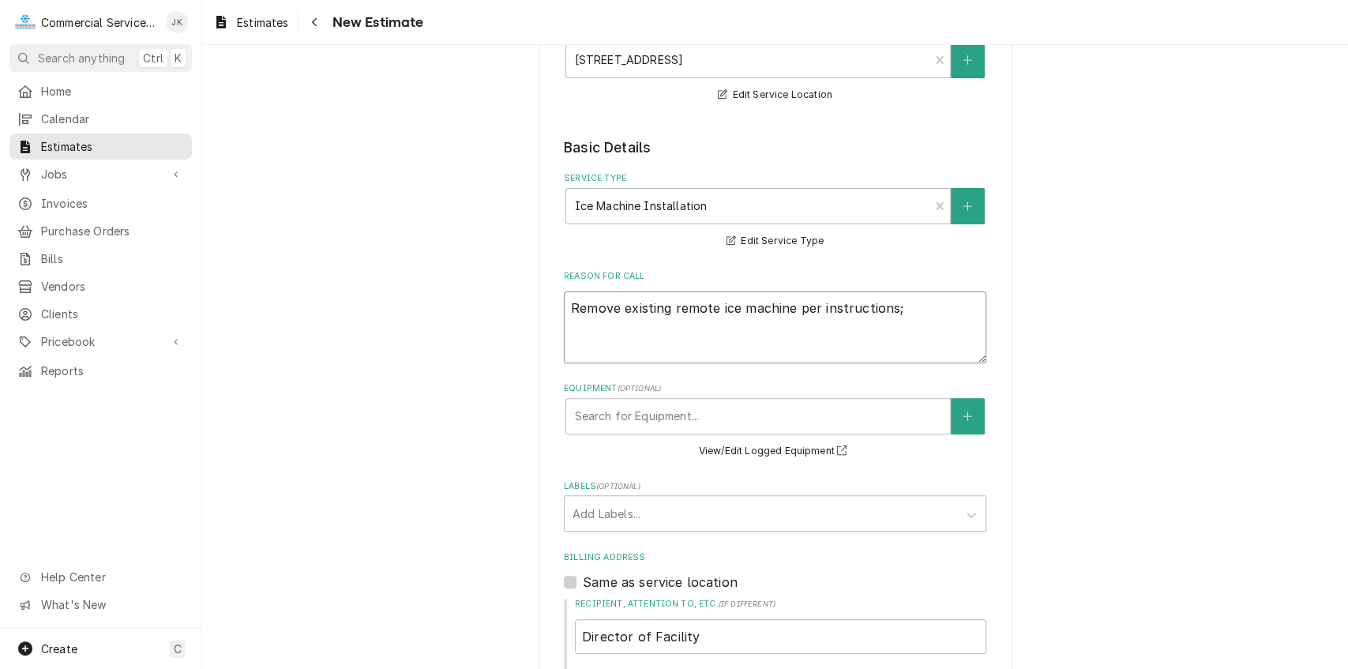
type textarea "x"
type textarea "Remove existing remote ice machine per instructions;"
type textarea "x"
type textarea "Remove existing remote ice machine per instructions; I"
type textarea "x"
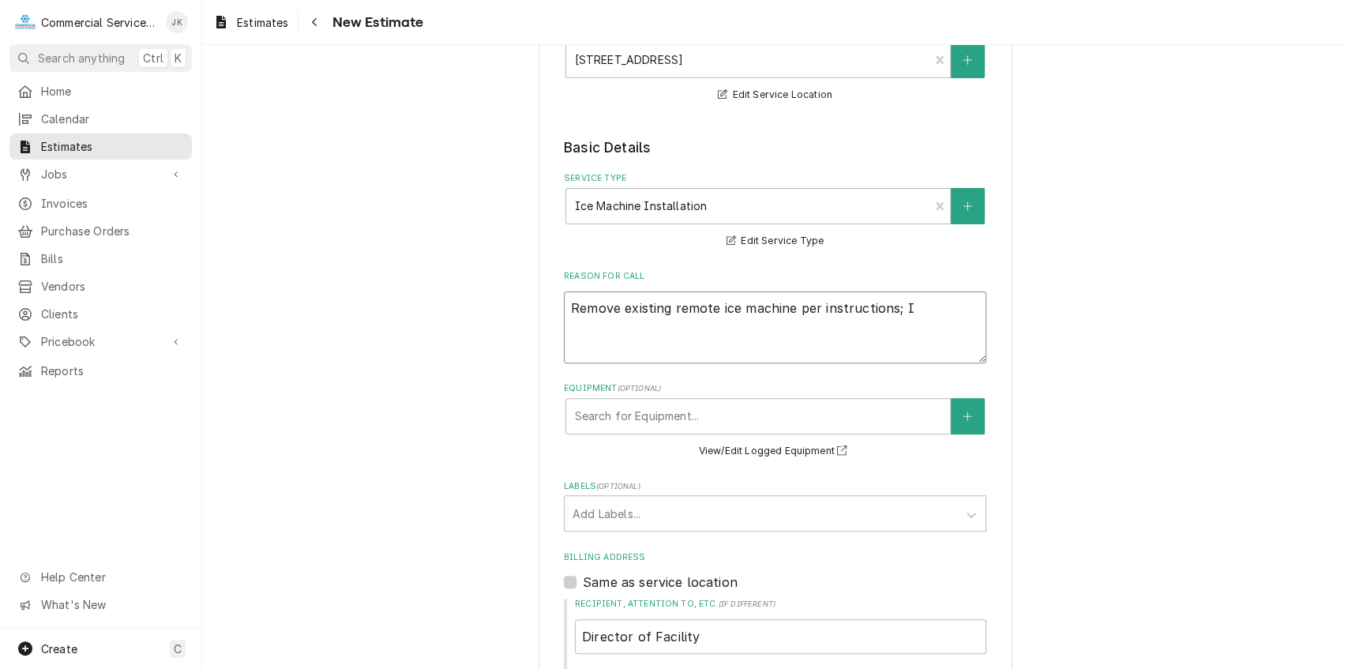
type textarea "Remove existing remote ice machine per instructions; In"
type textarea "x"
type textarea "Remove existing remote ice machine per instructions; Ins"
type textarea "x"
type textarea "Remove existing remote ice machine per instructions; Inst"
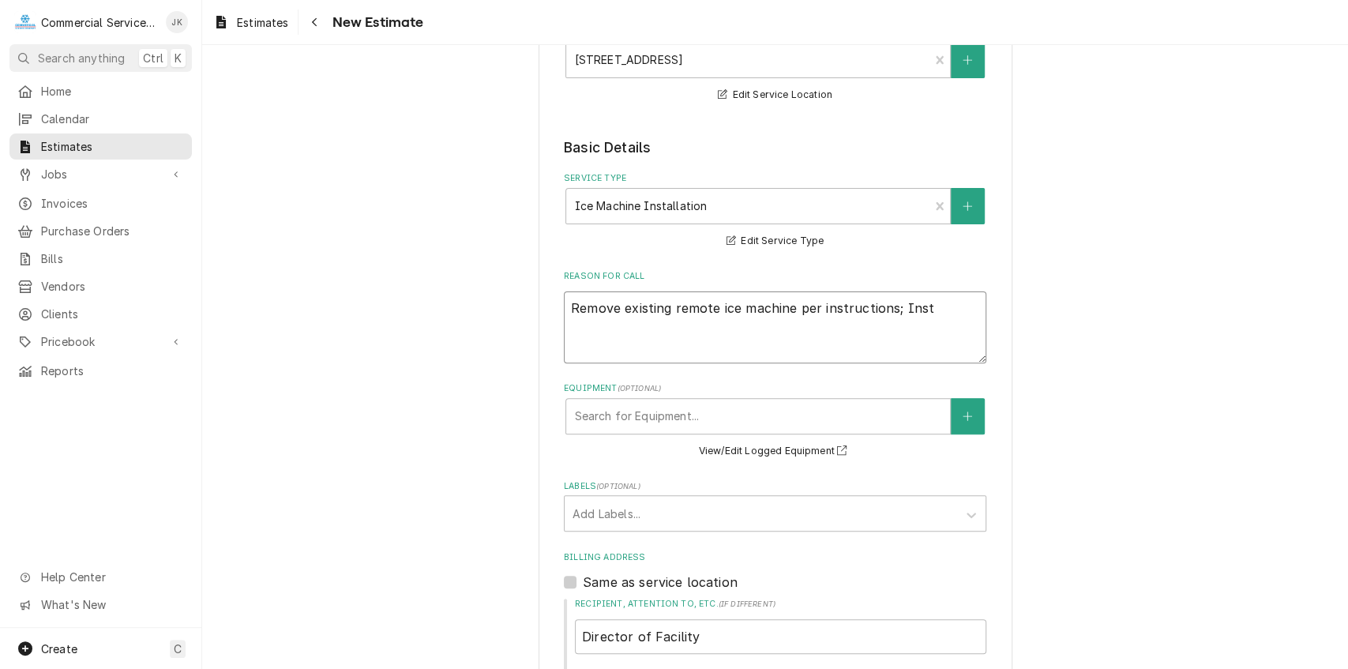
type textarea "x"
type textarea "Remove existing remote ice machine per instructions; Insta"
type textarea "x"
type textarea "Remove existing remote ice machine per instructions; Instal"
type textarea "x"
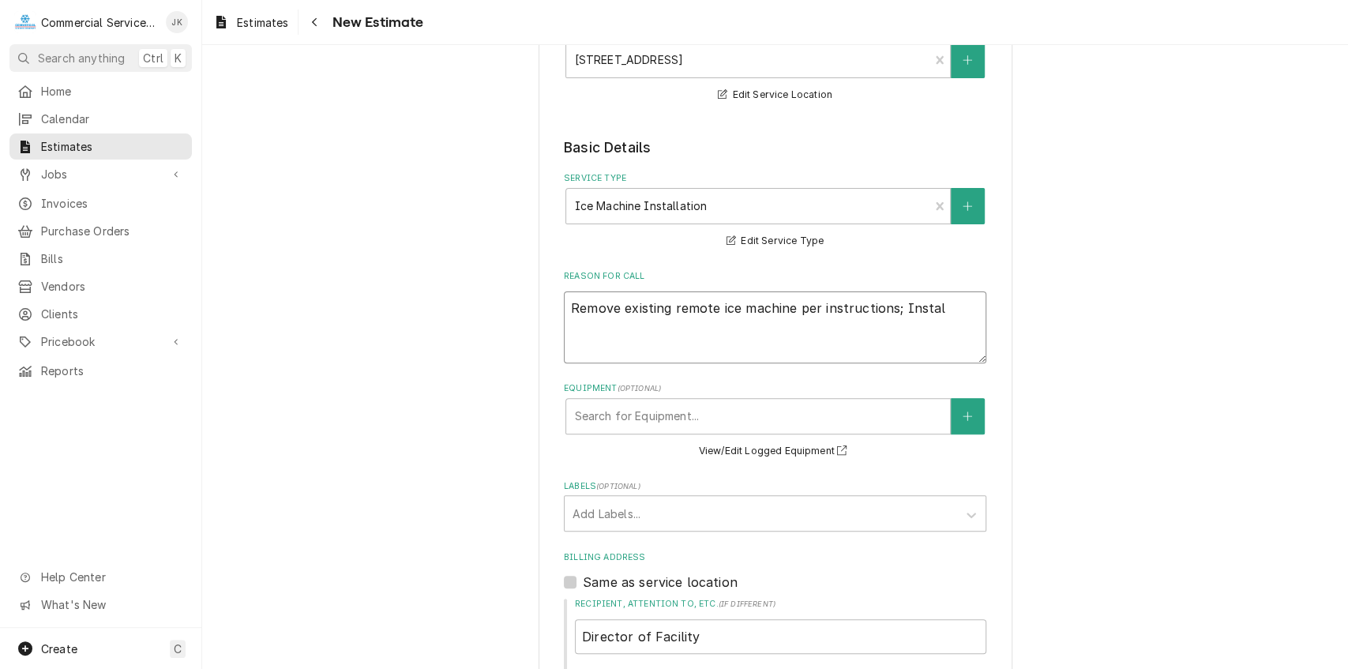
type textarea "Remove existing remote ice machine per instructions; Install"
type textarea "x"
type textarea "Remove existing remote ice machine per instructions; Install"
type textarea "x"
type textarea "Remove existing remote ice machine per instructions; Install n"
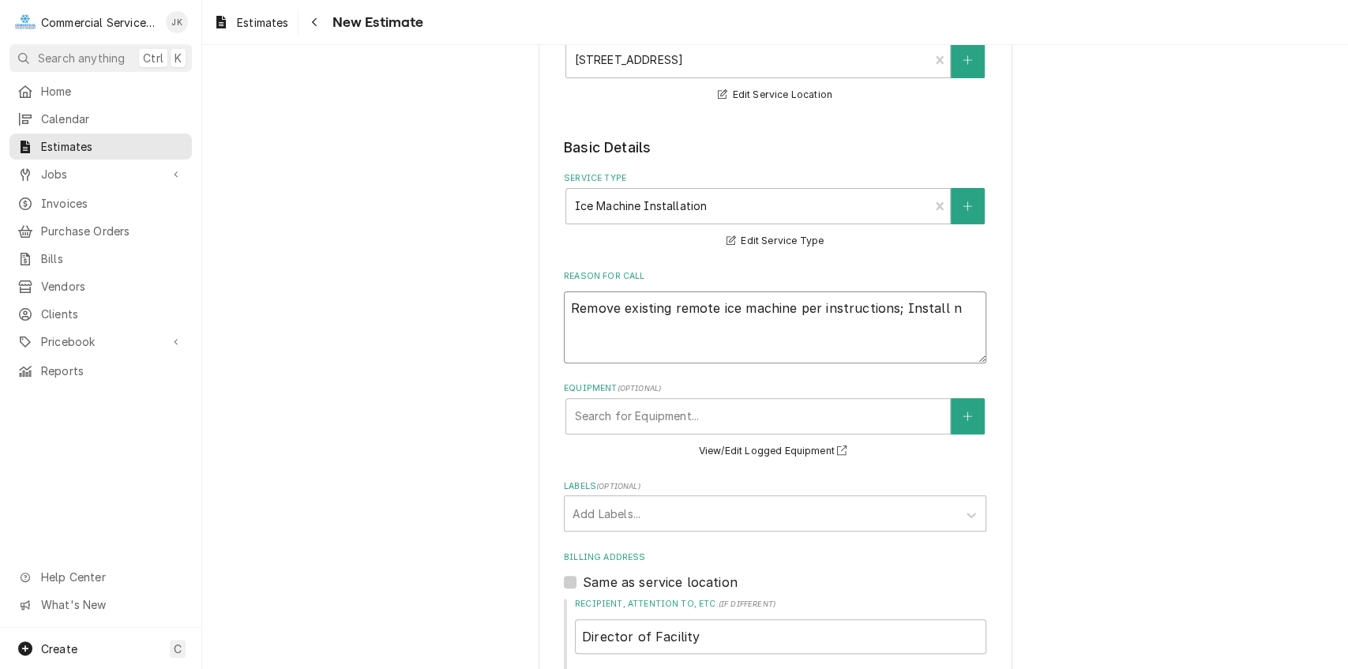
type textarea "x"
type textarea "Remove existing remote ice machine per instructions; Install ne"
type textarea "x"
type textarea "Remove existing remote ice machine per instructions; Install new"
type textarea "x"
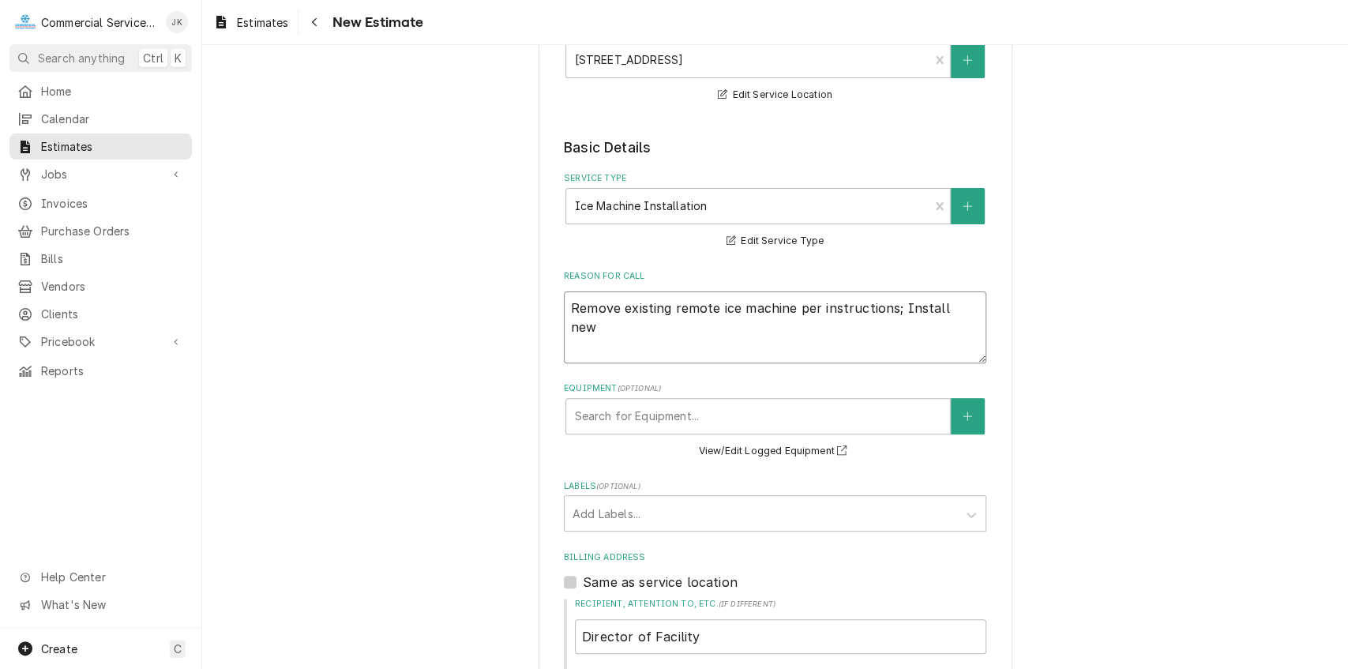
type textarea "Remove existing remote ice machine per instructions; Install new"
type textarea "x"
type textarea "Remove existing remote ice machine per instructions; Install new H"
type textarea "x"
type textarea "Remove existing remote ice machine per instructions; Install new Ho"
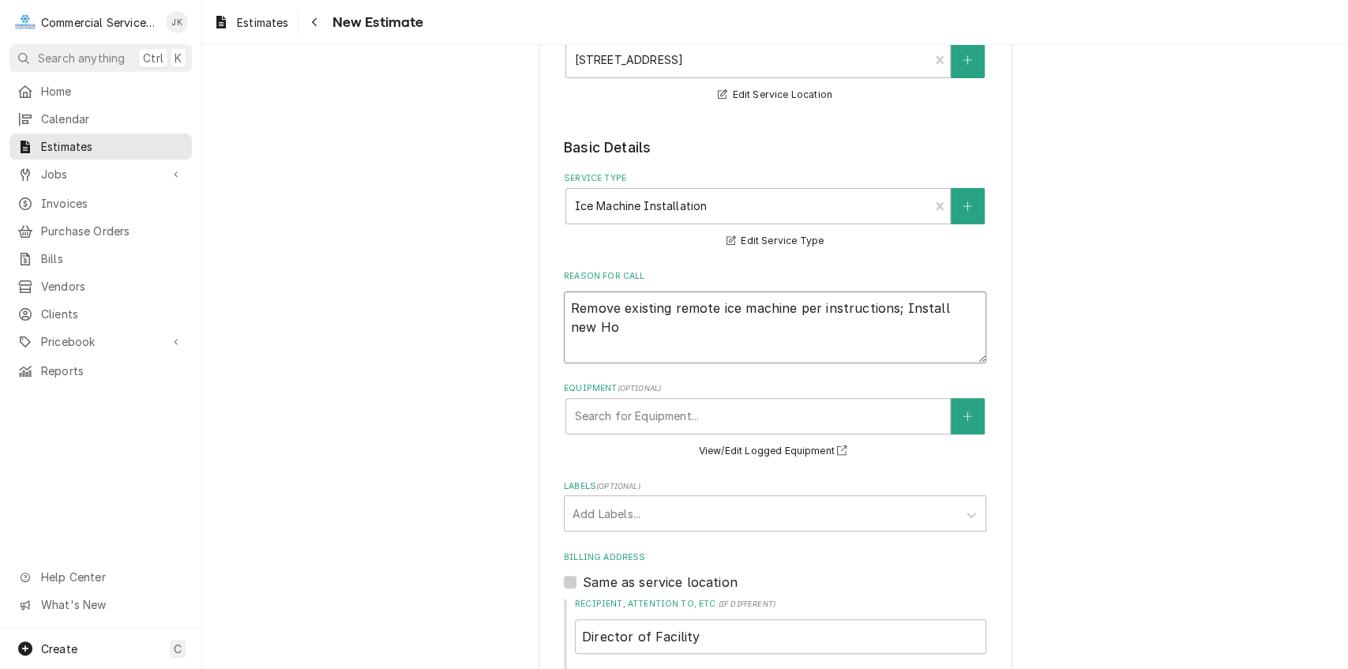
type textarea "x"
type textarea "Remove existing remote ice machine per instructions; Install new Hos"
type textarea "x"
type textarea "Remove existing remote ice machine per instructions; Install new Hosh"
type textarea "x"
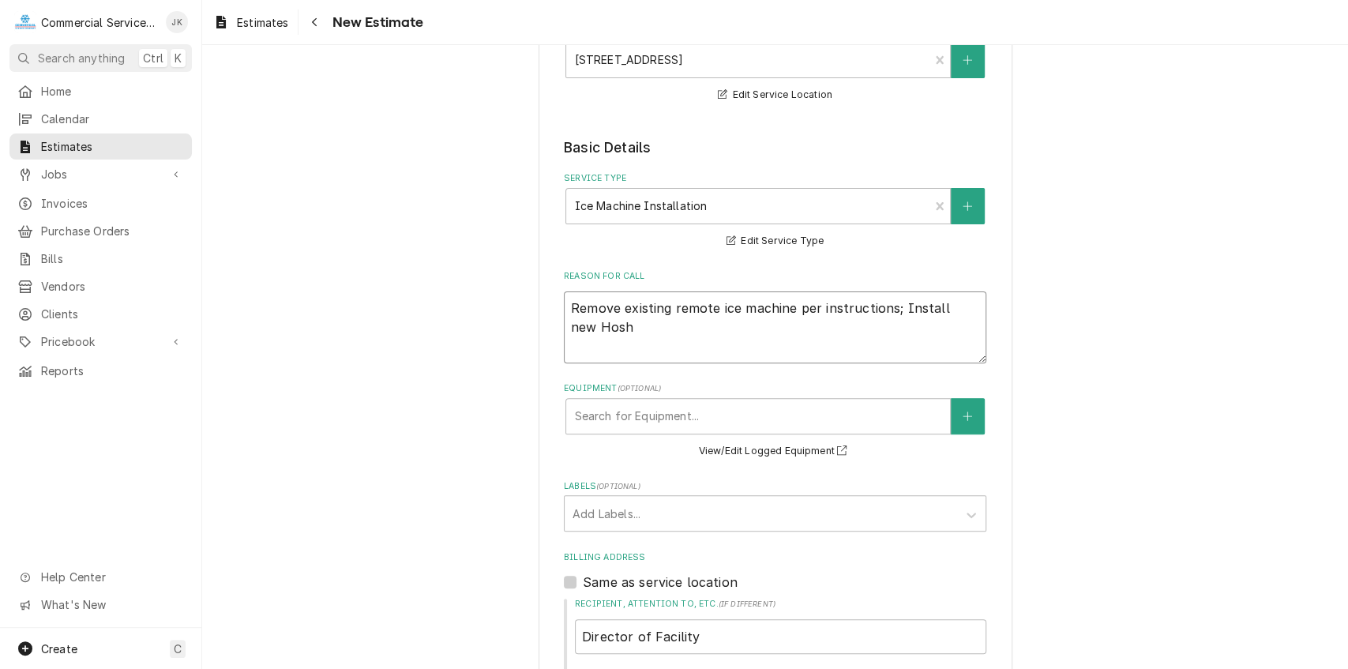
type textarea "Remove existing remote ice machine per instructions; Install new Hoshi"
type textarea "x"
type textarea "Remove existing remote ice machine per instructions; Install new Hoshiz"
type textarea "x"
type textarea "Remove existing remote ice machine per instructions; Install new Hoshiza"
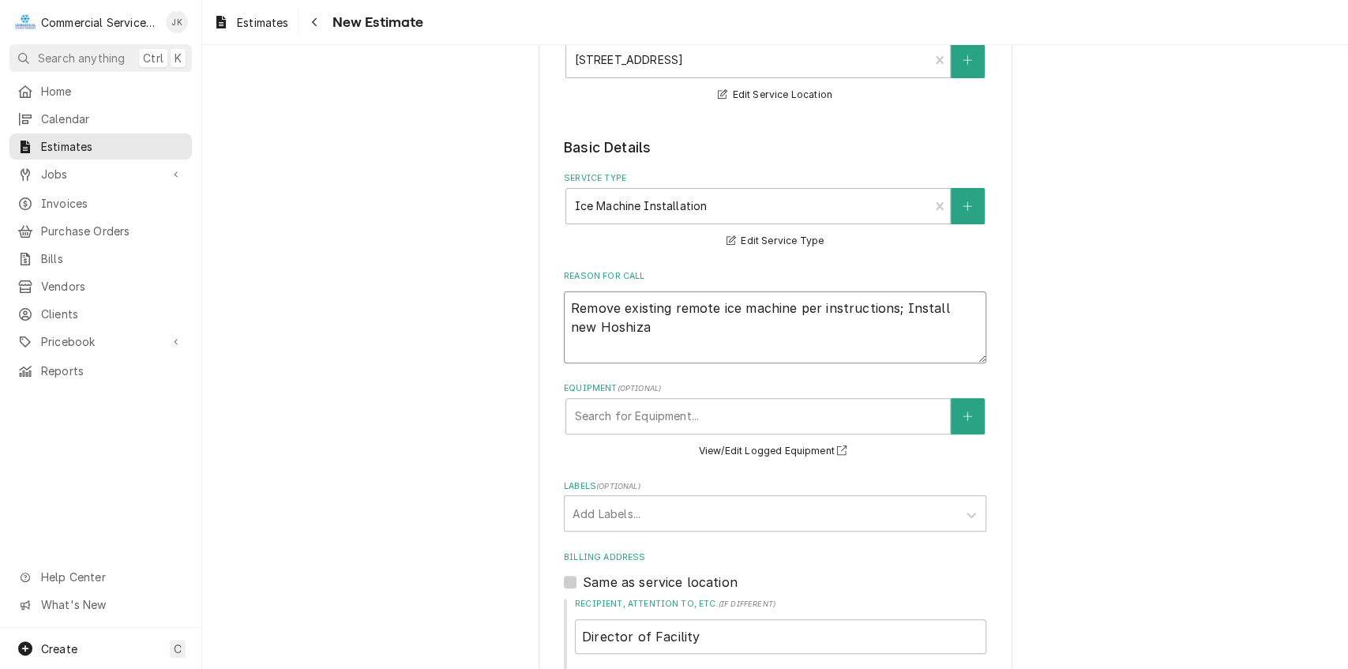
type textarea "x"
type textarea "Remove existing remote ice machine per instructions; Install new Hoshizak"
type textarea "x"
type textarea "Remove existing remote ice machine per instructions; Install new Hoshizaki"
type textarea "x"
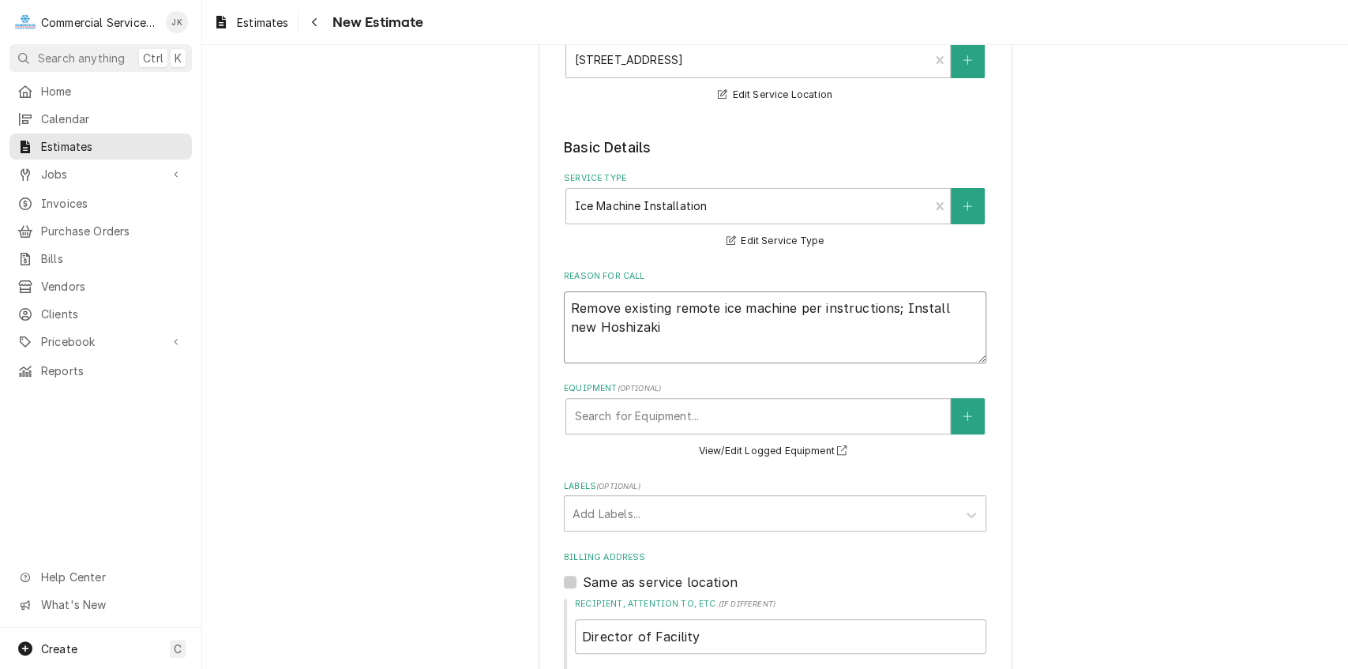
type textarea "Remove existing remote ice machine per instructions; Install new Hoshizaki"
type textarea "x"
type textarea "Remove existing remote ice machine per instructions; Install new Hoshizaki K"
type textarea "x"
type textarea "Remove existing remote ice machine per instructions; Install new Hoshizaki KM"
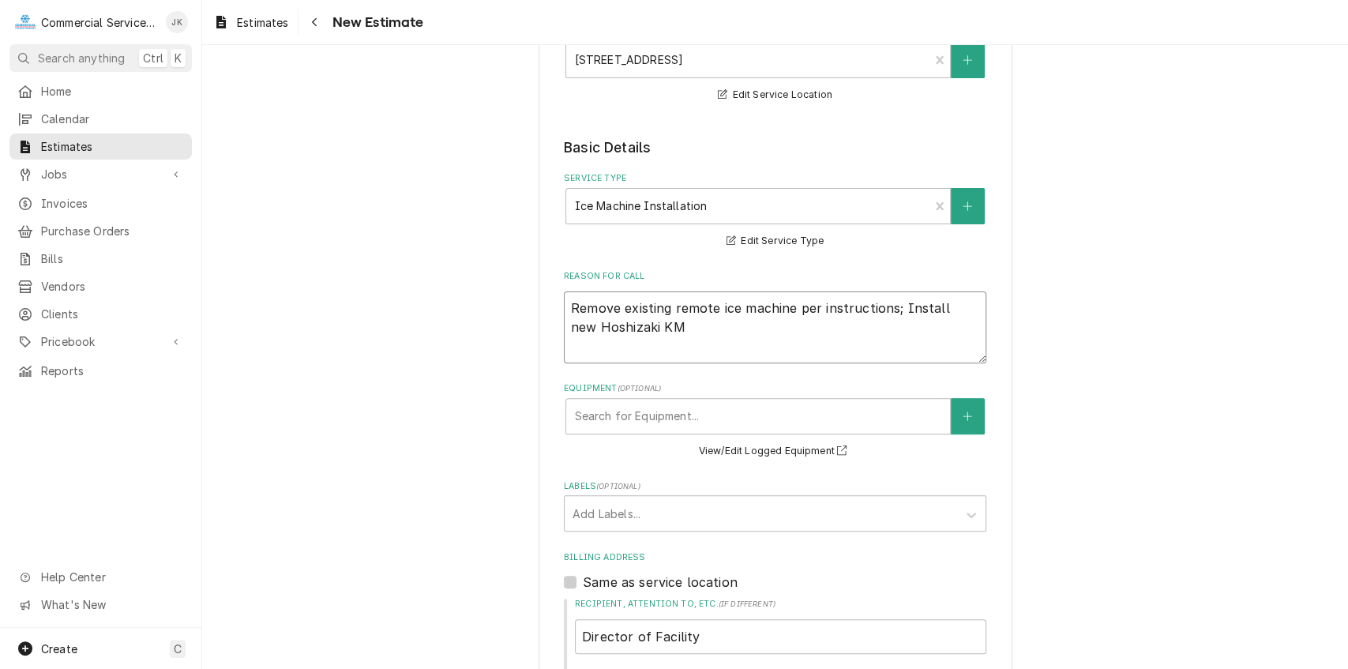
type textarea "x"
type textarea "Remove existing remote ice machine per instructions; Install new Hoshizaki KM-"
type textarea "x"
type textarea "Remove existing remote ice machine per instructions; Install new Hoshizaki KM-1"
type textarea "x"
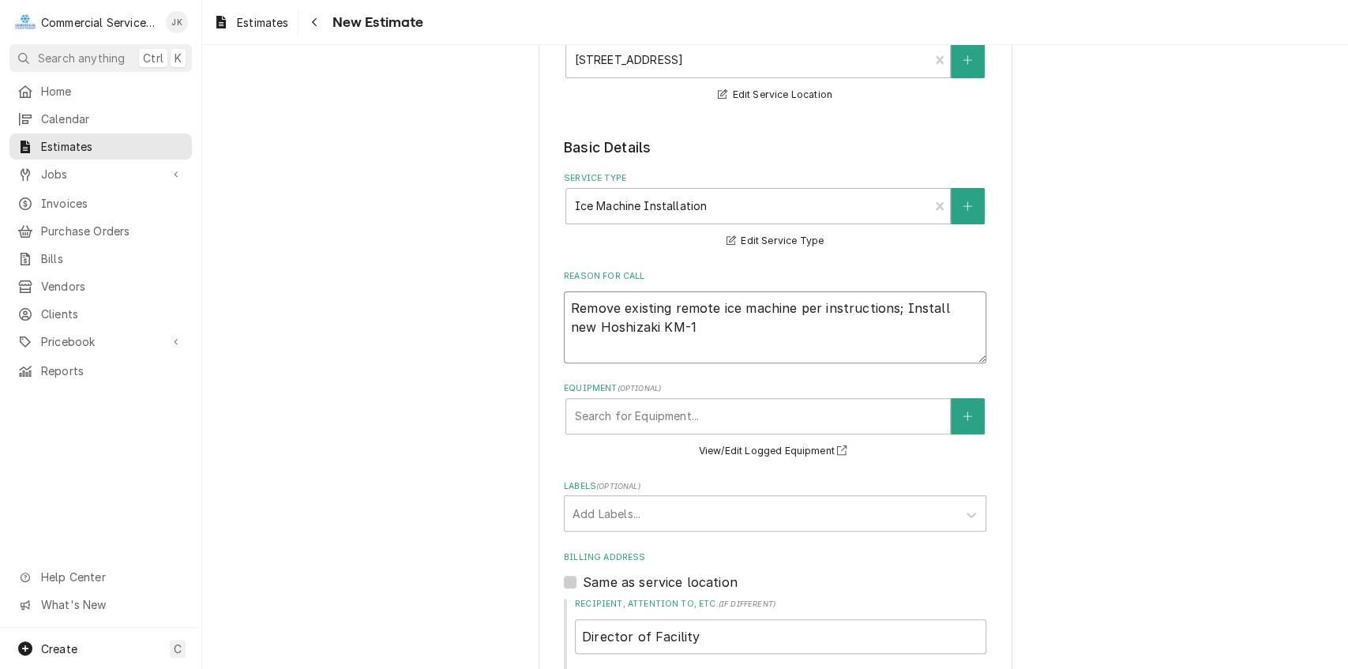
type textarea "Remove existing remote ice machine per instructions; Install new Hoshizaki KM-16"
type textarea "x"
type textarea "Remove existing remote ice machine per instructions; Install new Hoshizaki KM-1…"
type textarea "x"
type textarea "Remove existing remote ice machine per instructions; Install new Hoshizaki KM-1…"
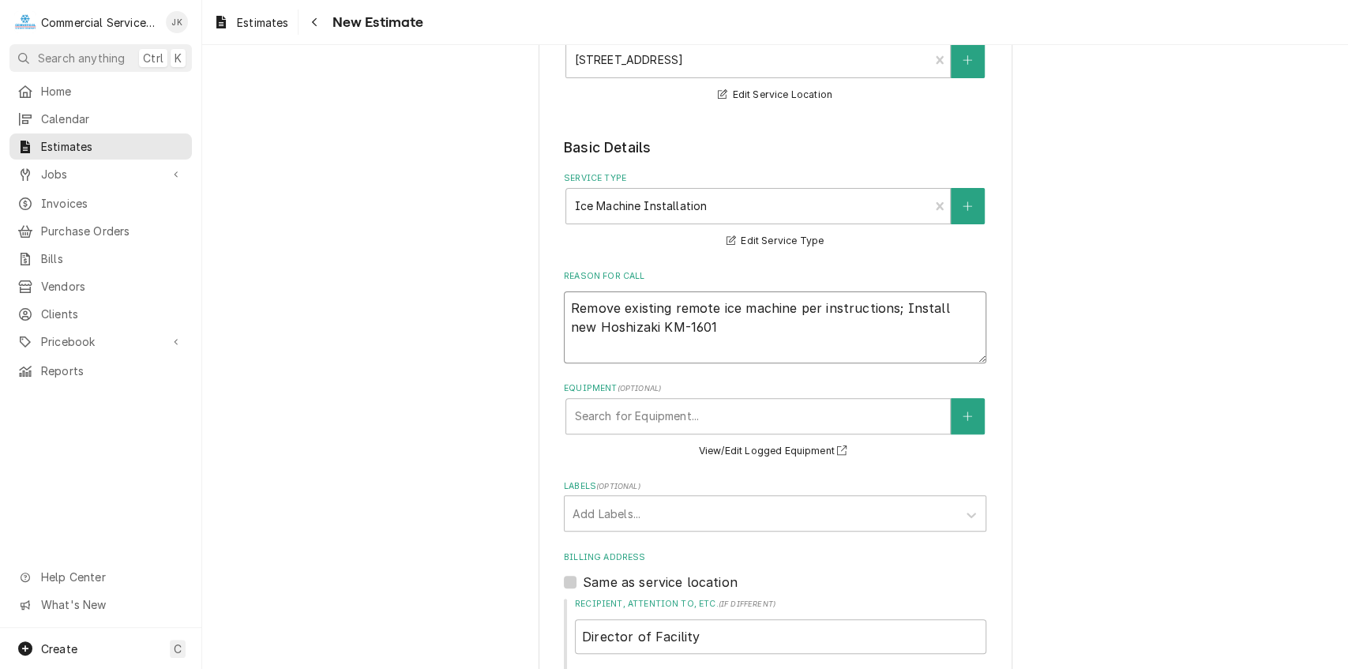
type textarea "x"
type textarea "Remove existing remote ice machine per instructions; Install new Hoshizaki KM-1…"
type textarea "x"
type textarea "Remove existing remote ice machine per instructions; Install new Hoshizaki KM-1…"
type textarea "x"
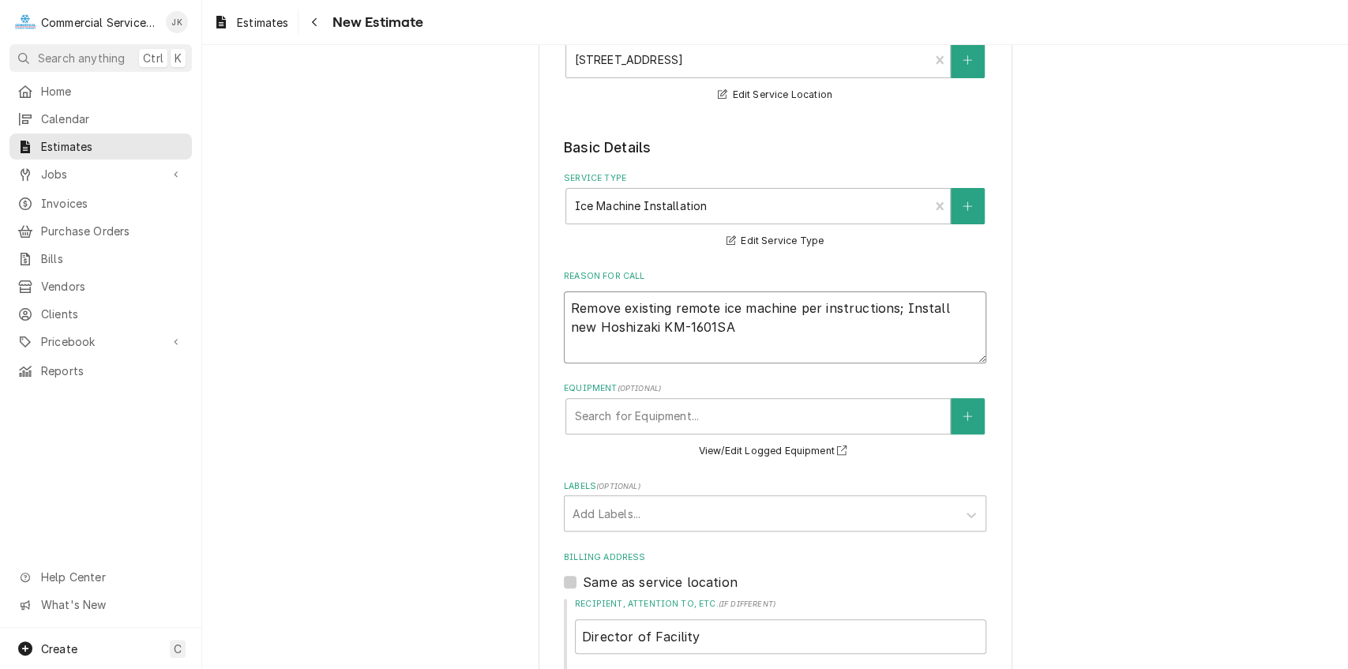
type textarea "Remove existing remote ice machine per instructions; Install new Hoshizaki KM-1…"
type textarea "x"
type textarea "Remove existing remote ice machine per instructions; Install new Hoshizaki KM-1…"
type textarea "x"
type textarea "Remove existing remote ice machine per instructions; Install new Hoshizaki KM-1…"
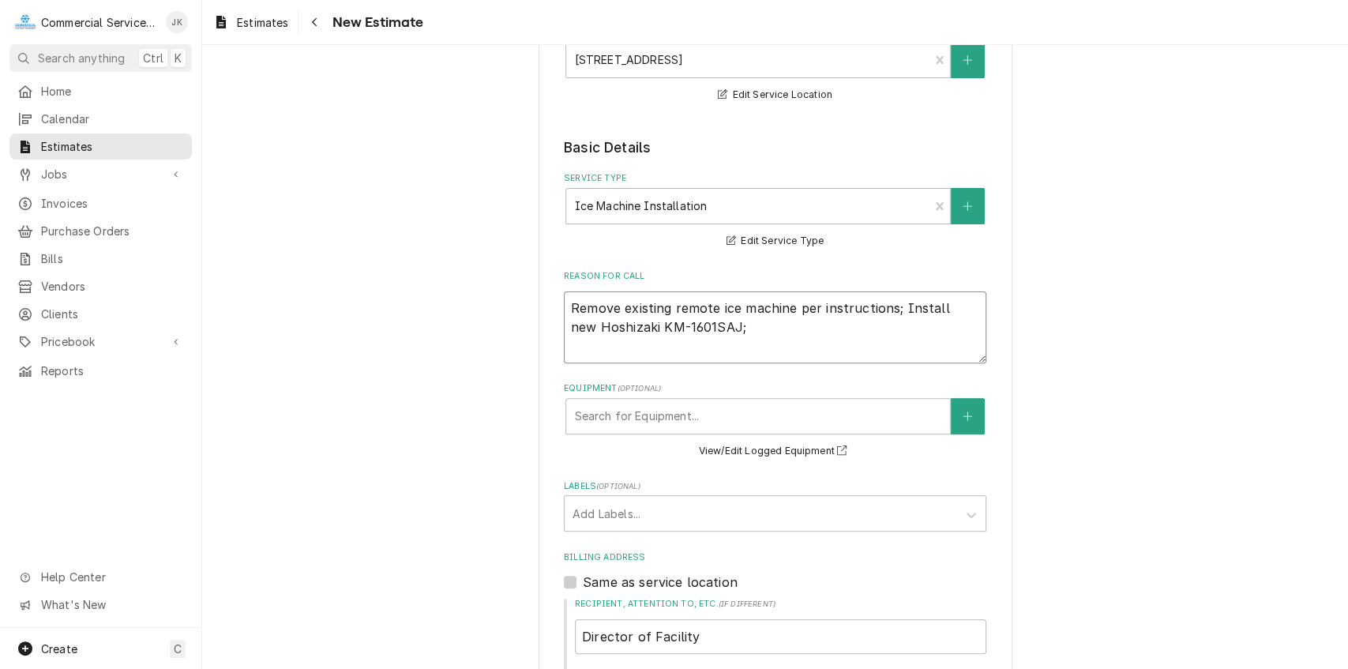
type textarea "x"
type textarea "Remove existing remote ice machine per instructions; Install new Hoshizaki KM-1…"
type textarea "x"
type textarea "Remove existing remote ice machine per instructions; Install new Hoshizaki KM-1…"
type textarea "x"
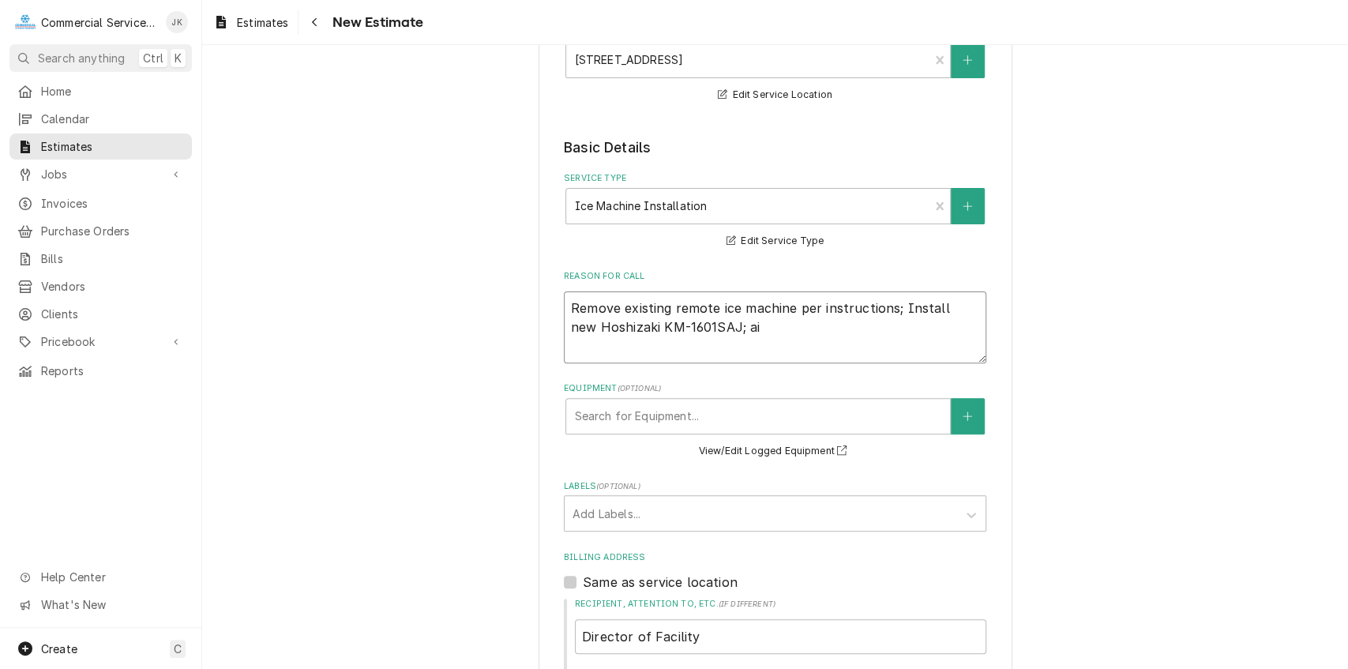
type textarea "Remove existing remote ice machine per instructions; Install new Hoshizaki KM-1…"
type textarea "x"
type textarea "Remove existing remote ice machine per instructions; Install new Hoshizaki KM-1…"
type textarea "x"
type textarea "Remove existing remote ice machine per instructions; Install new Hoshizaki KM-1…"
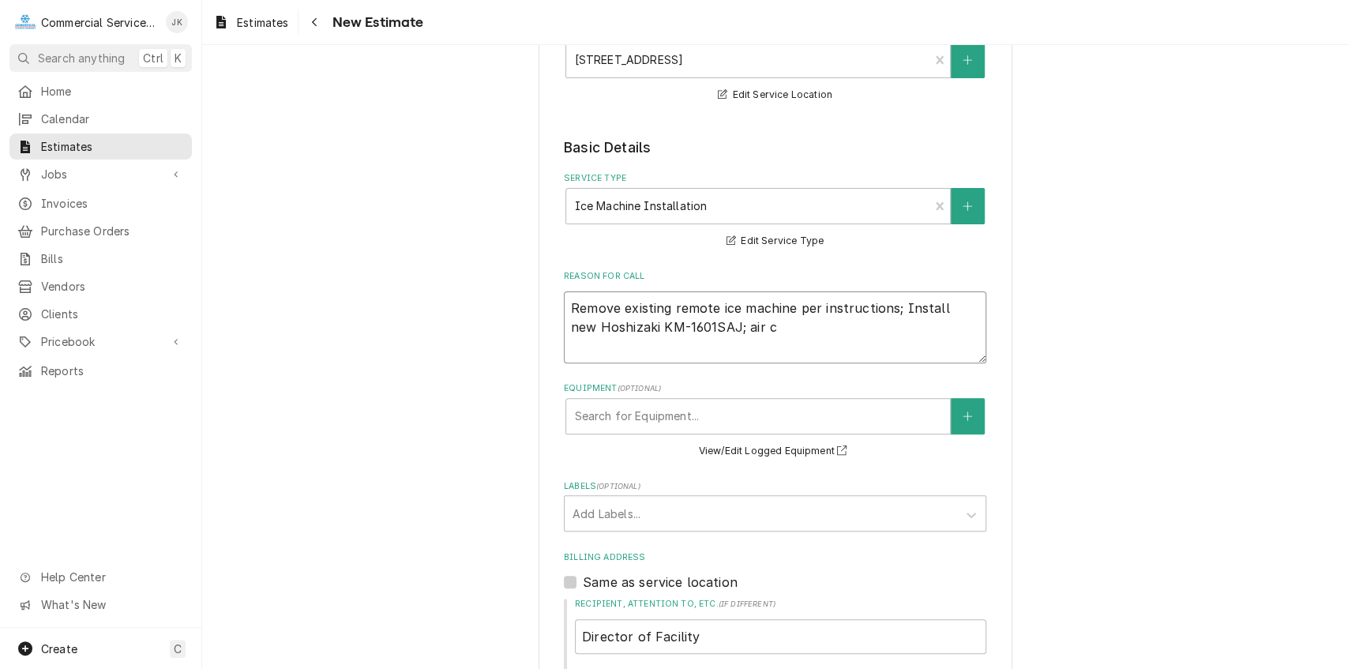
type textarea "x"
type textarea "Remove existing remote ice machine per instructions; Install new Hoshizaki KM-1…"
type textarea "x"
type textarea "Remove existing remote ice machine per instructions; Install new Hoshizaki KM-1…"
type textarea "x"
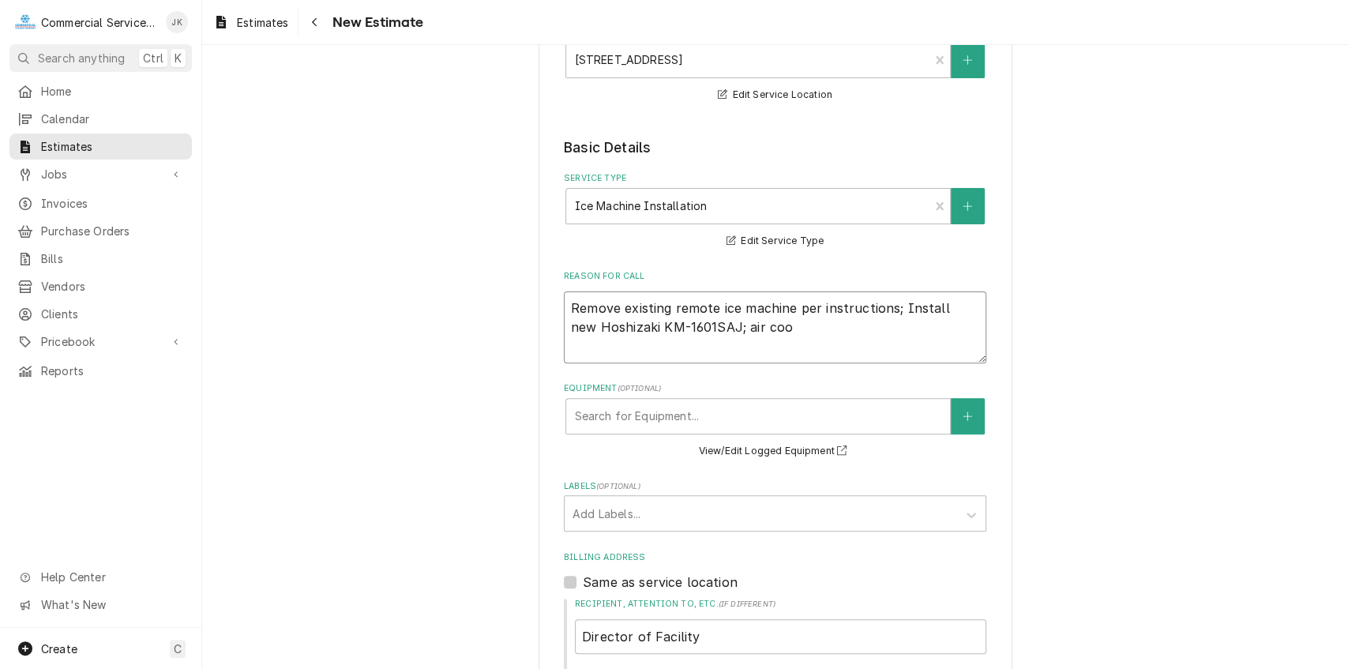
type textarea "Remove existing remote ice machine per instructions; Install new Hoshizaki KM-1…"
type textarea "x"
type textarea "Remove existing remote ice machine per instructions; Install new Hoshizaki KM-1…"
type textarea "x"
type textarea "Remove existing remote ice machine per instructions; Install new Hoshizaki KM-1…"
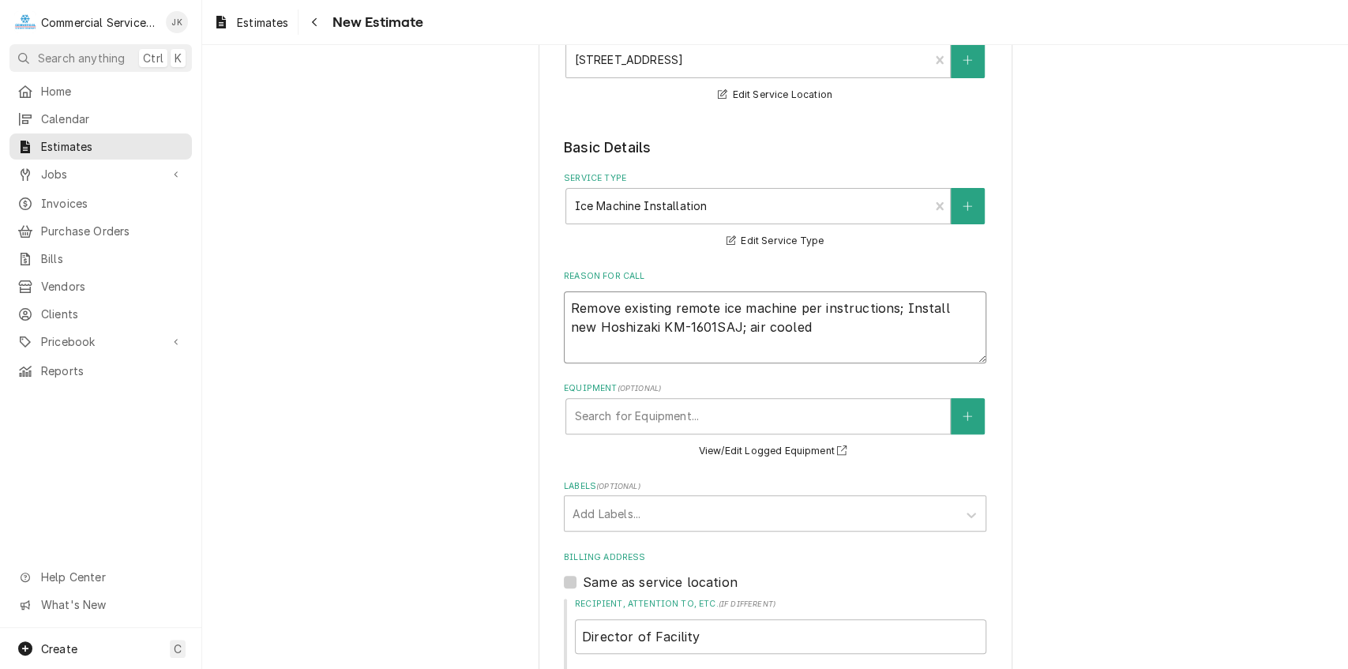
type textarea "x"
type textarea "Remove existing remote ice machine per instructions; Install new Hoshizaki KM-1…"
type textarea "x"
type textarea "Remove existing remote ice machine per instructions; Install new Hoshizaki KM-1…"
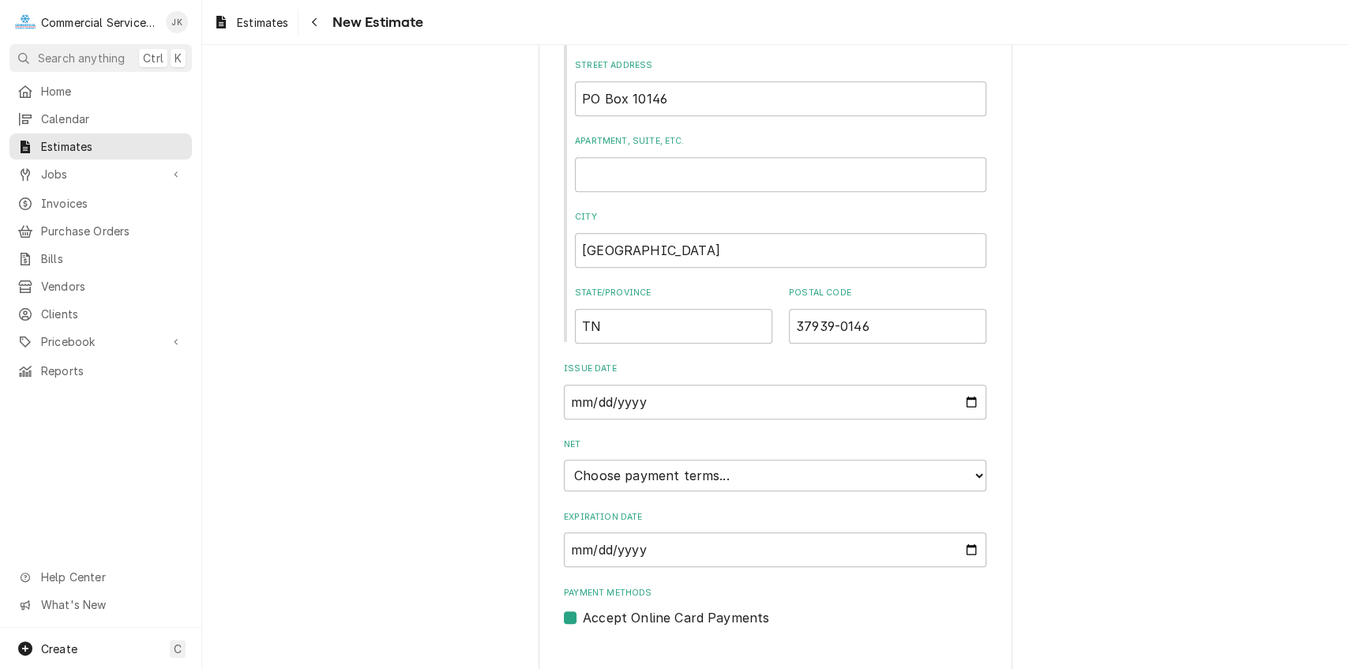
scroll to position [880, 0]
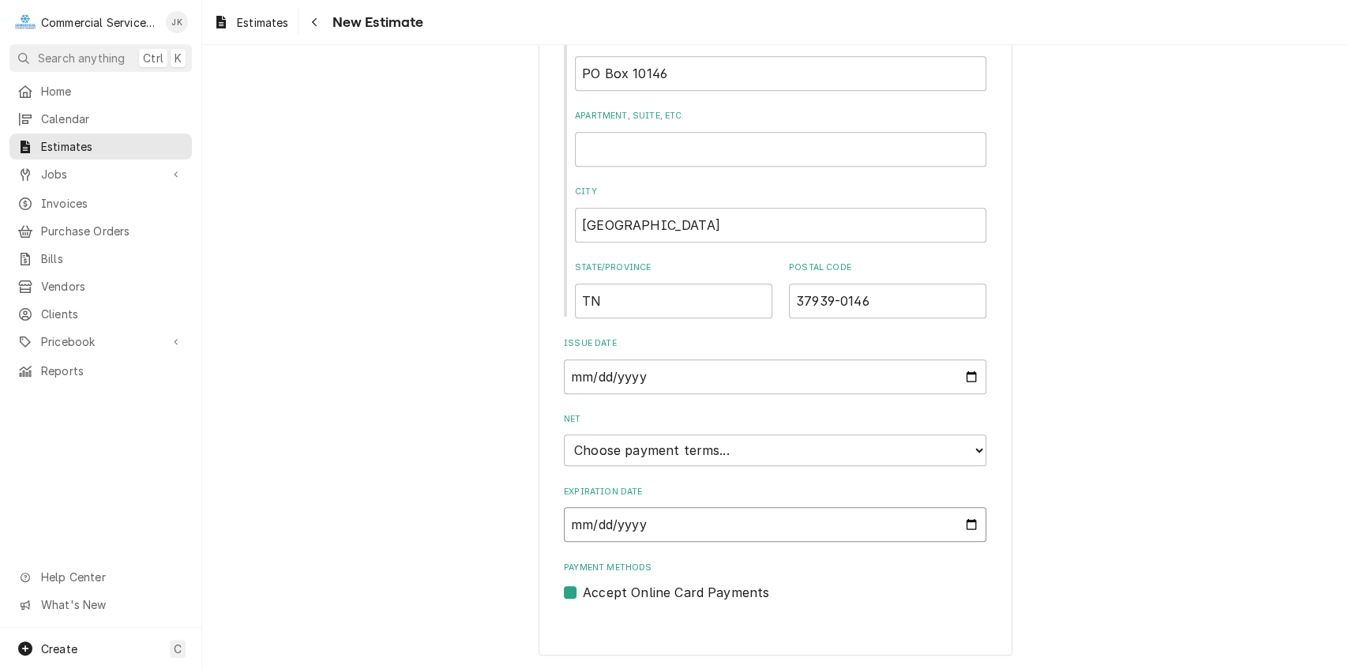
click at [969, 523] on input "Expiration Date" at bounding box center [775, 524] width 422 height 35
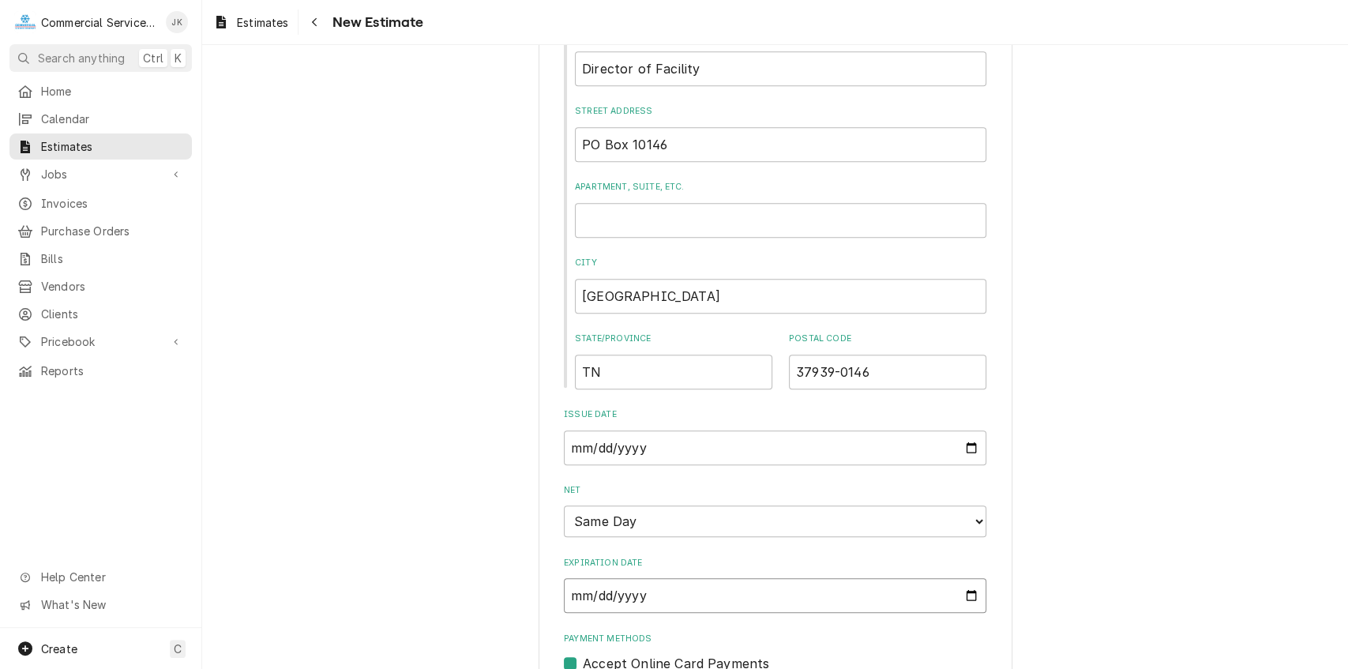
click at [970, 597] on input "2025-09-26" at bounding box center [775, 595] width 422 height 35
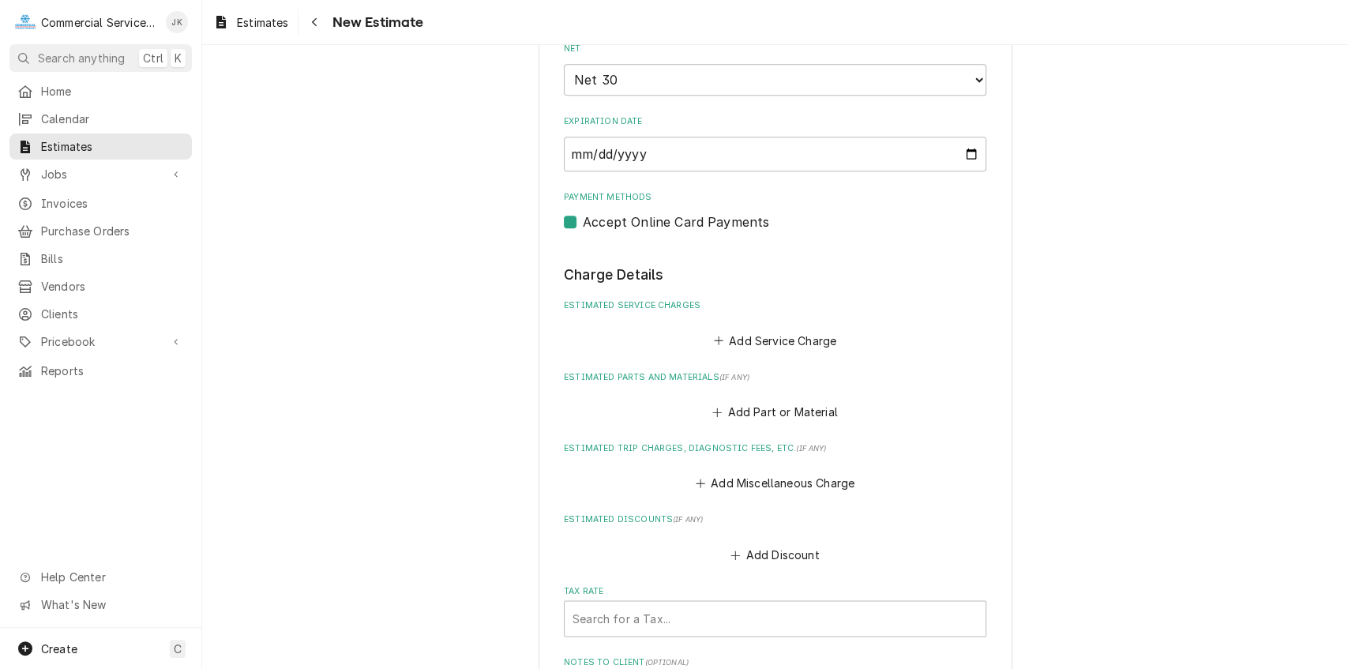
scroll to position [1277, 0]
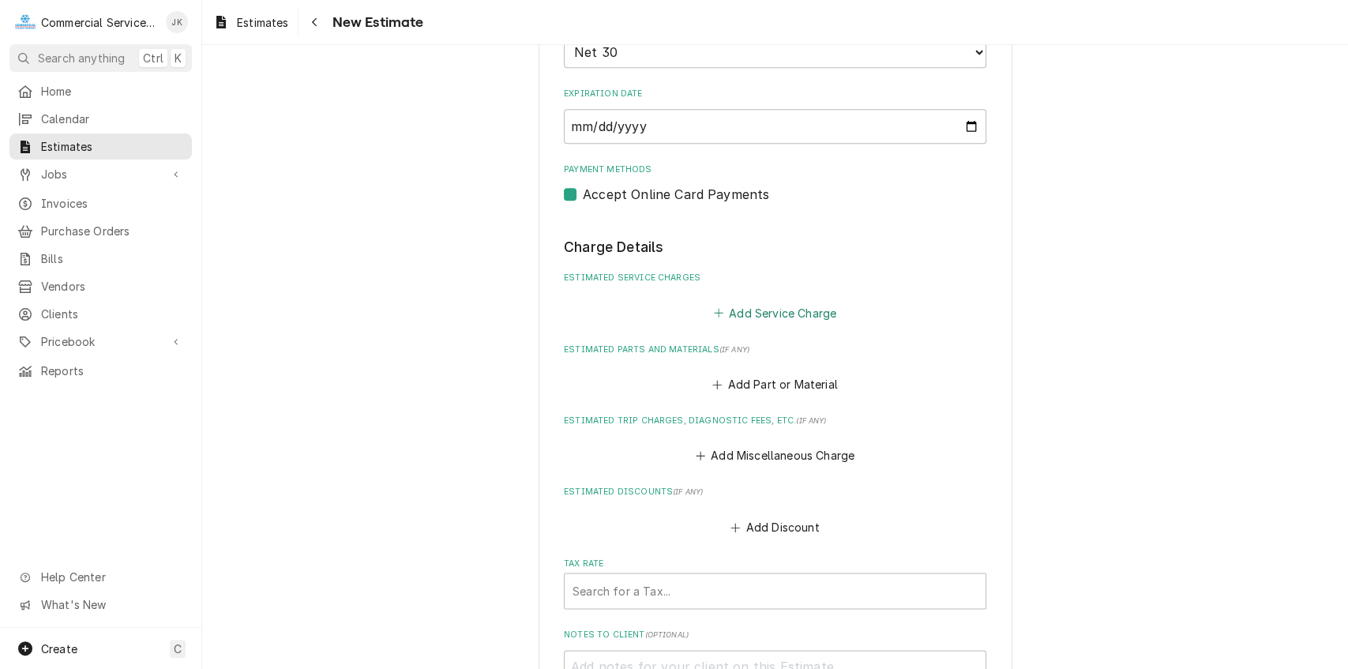
click at [751, 309] on button "Add Service Charge" at bounding box center [775, 313] width 128 height 22
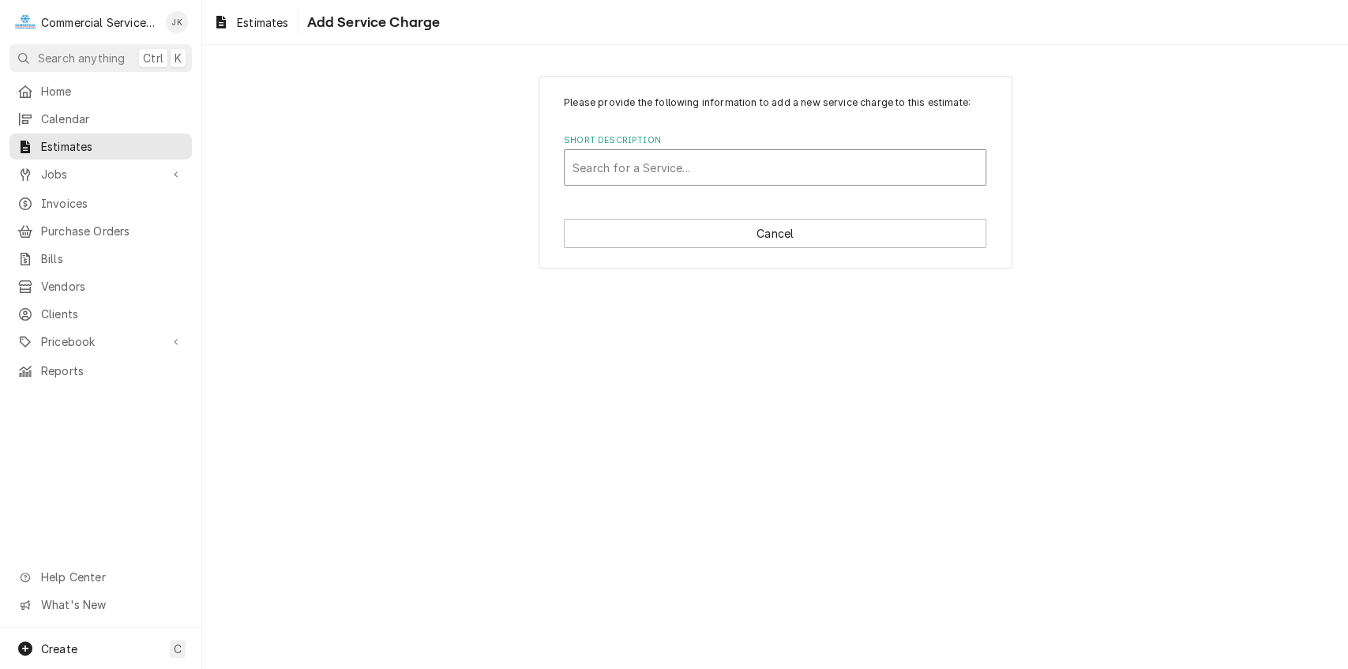
click at [678, 169] on div "Short Description" at bounding box center [775, 167] width 405 height 28
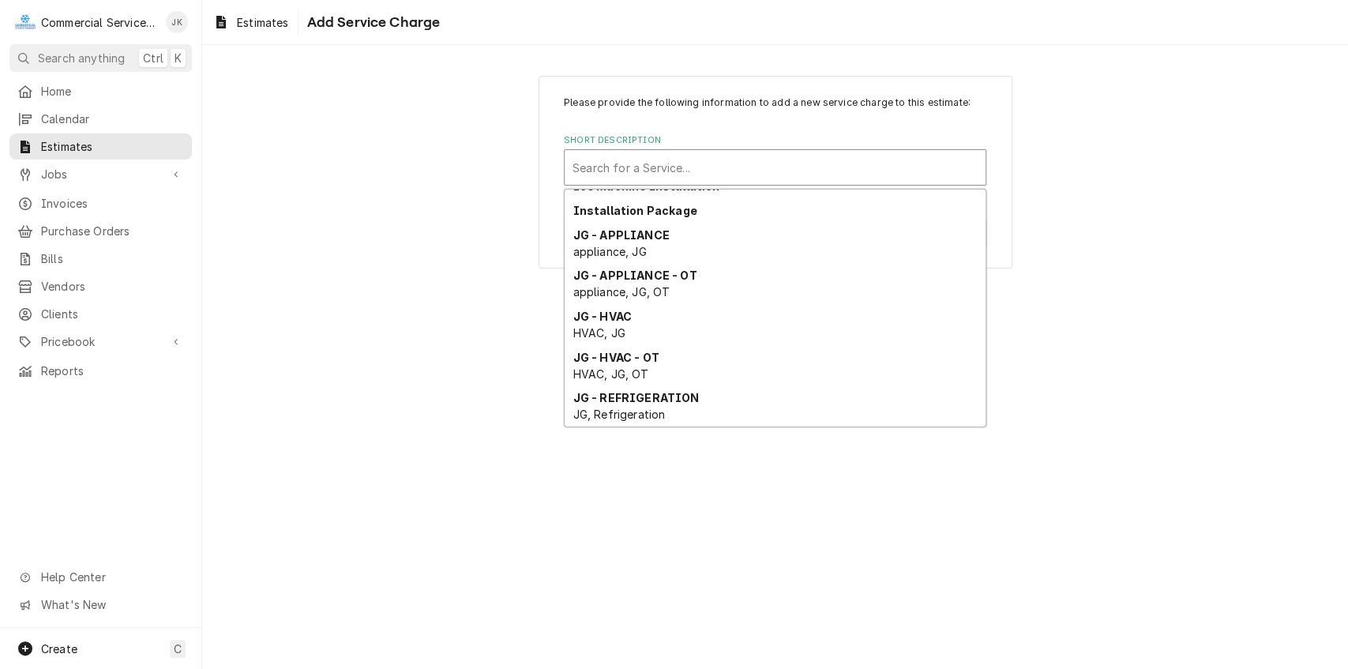
scroll to position [1932, 0]
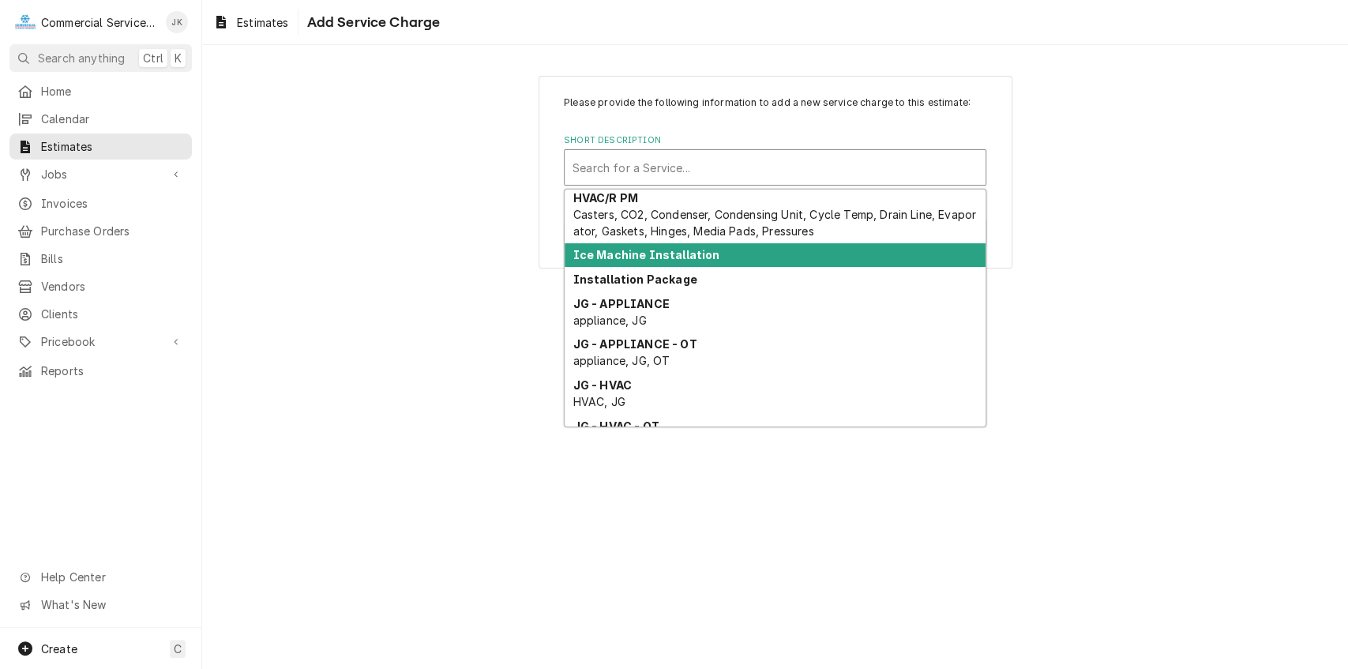
click at [673, 248] on strong "Ice Machine Installation" at bounding box center [646, 254] width 147 height 13
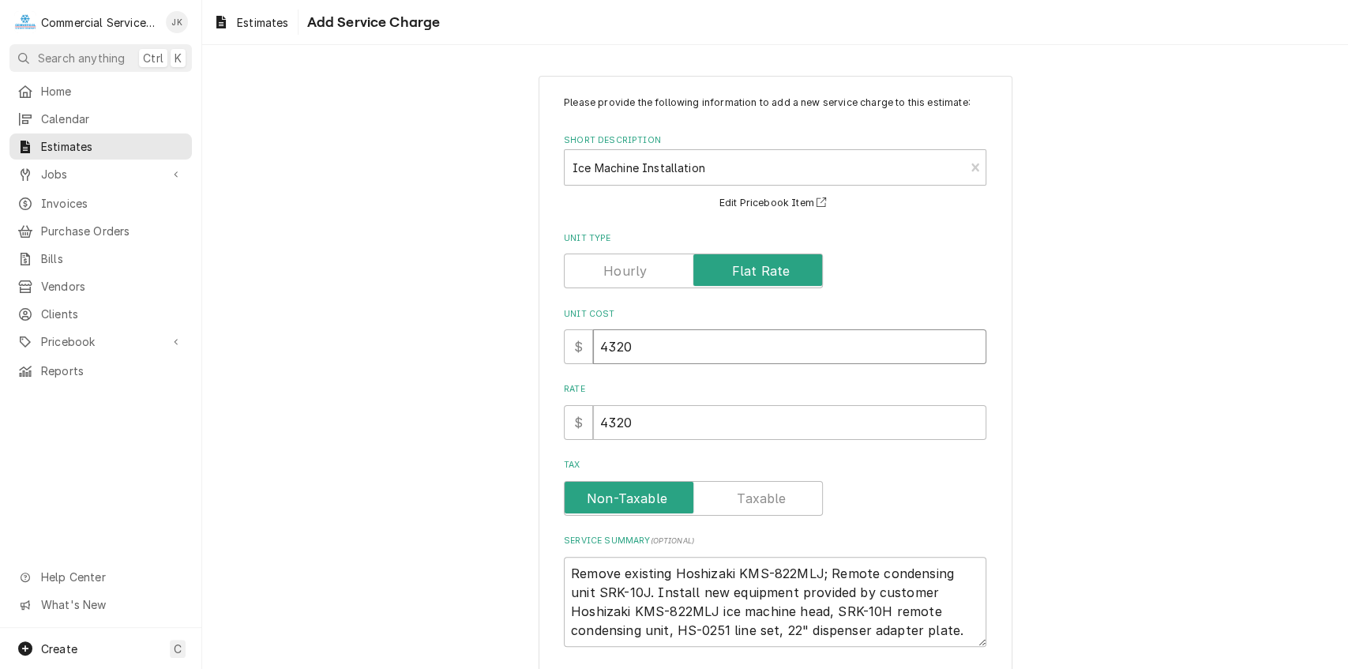
click at [646, 341] on input "4320" at bounding box center [789, 346] width 393 height 35
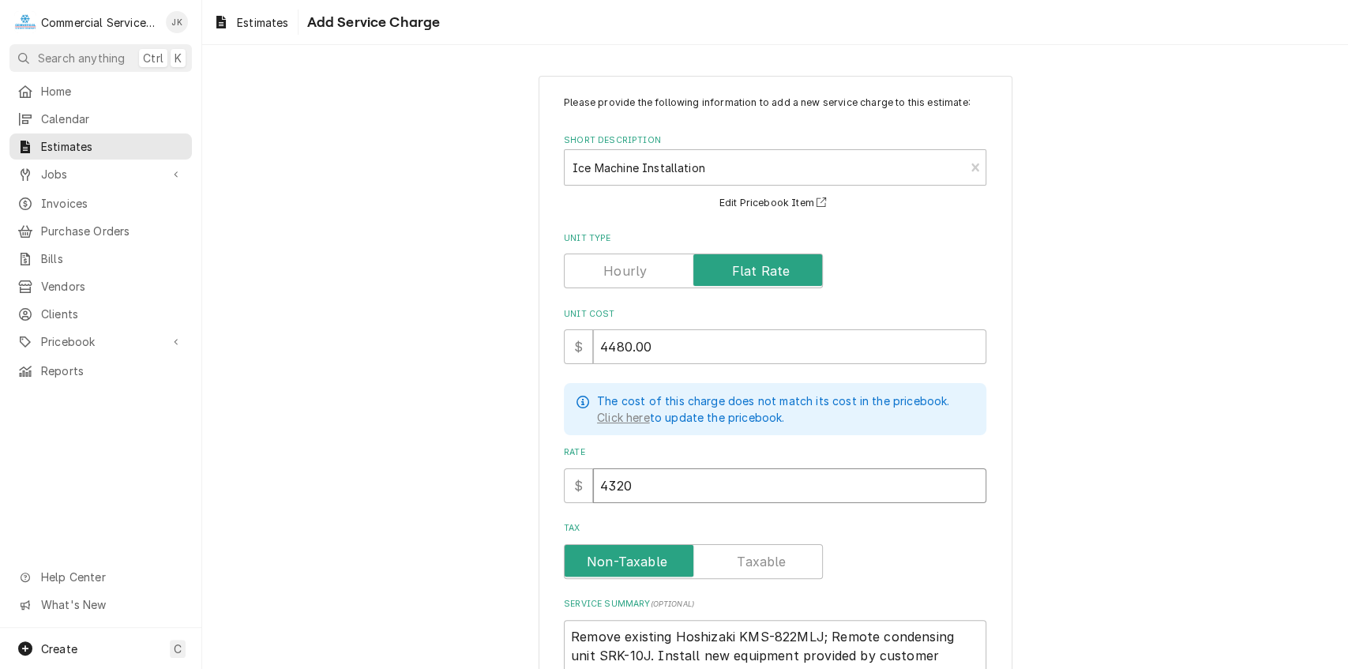
click at [652, 490] on input "4320" at bounding box center [789, 485] width 393 height 35
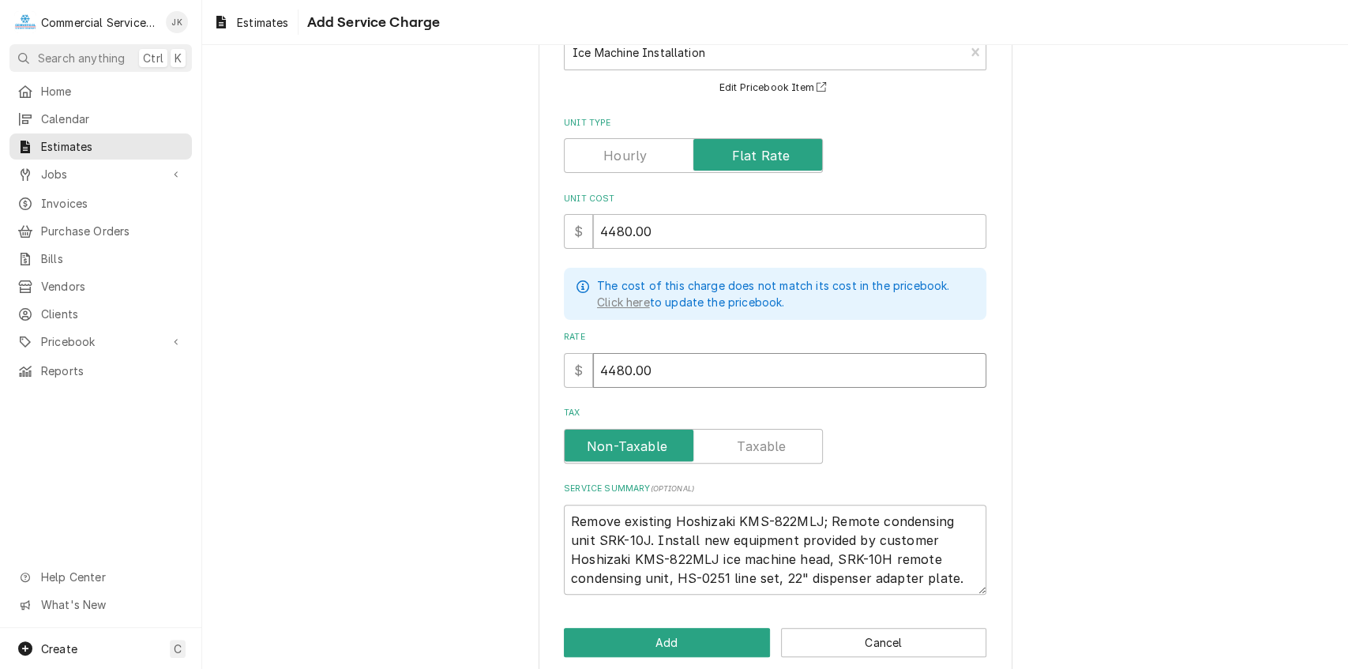
scroll to position [136, 0]
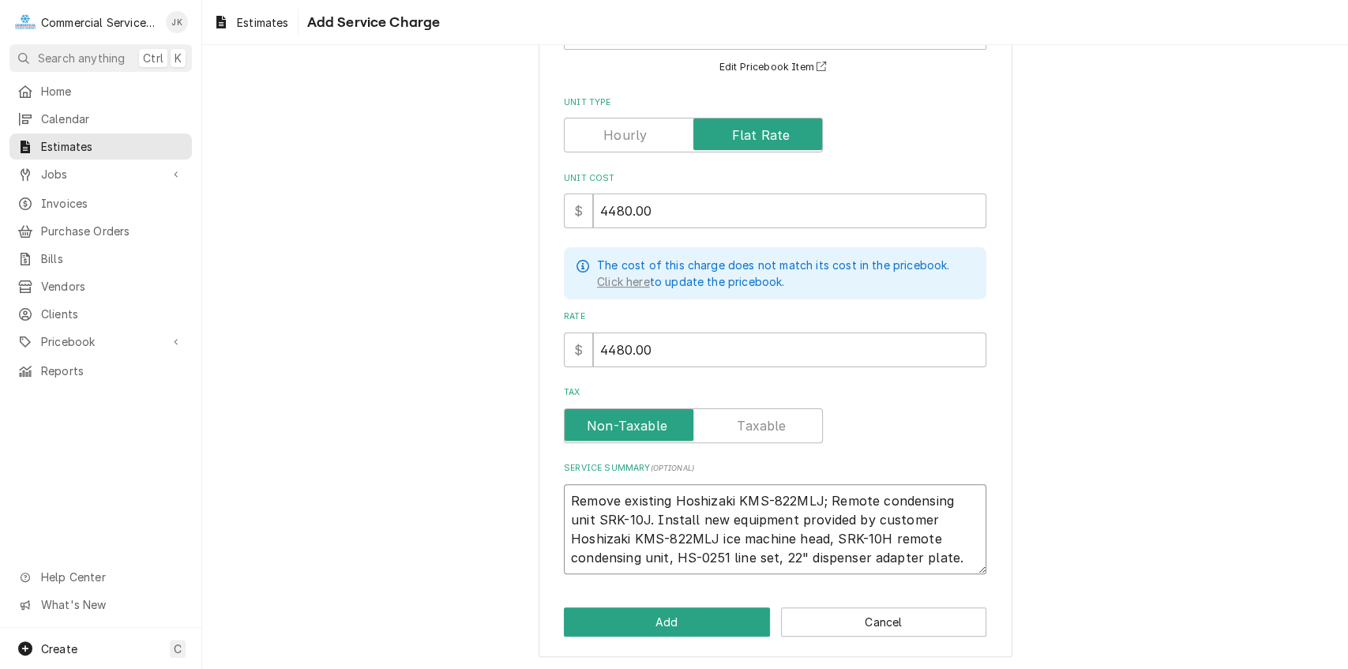
click at [855, 558] on textarea "Remove existing Hoshizaki KMS-822MLJ; Remote condensing unit SRK-10J. Install n…" at bounding box center [775, 529] width 422 height 91
click at [768, 550] on textarea "Remove existing Scotsman C1448 ice maker & B948 ice bin to include the followin…" at bounding box center [775, 529] width 422 height 91
click at [835, 561] on textarea "Remove existing Scotsman C1448 ice maker & B948 ice bin to include the followin…" at bounding box center [775, 529] width 422 height 91
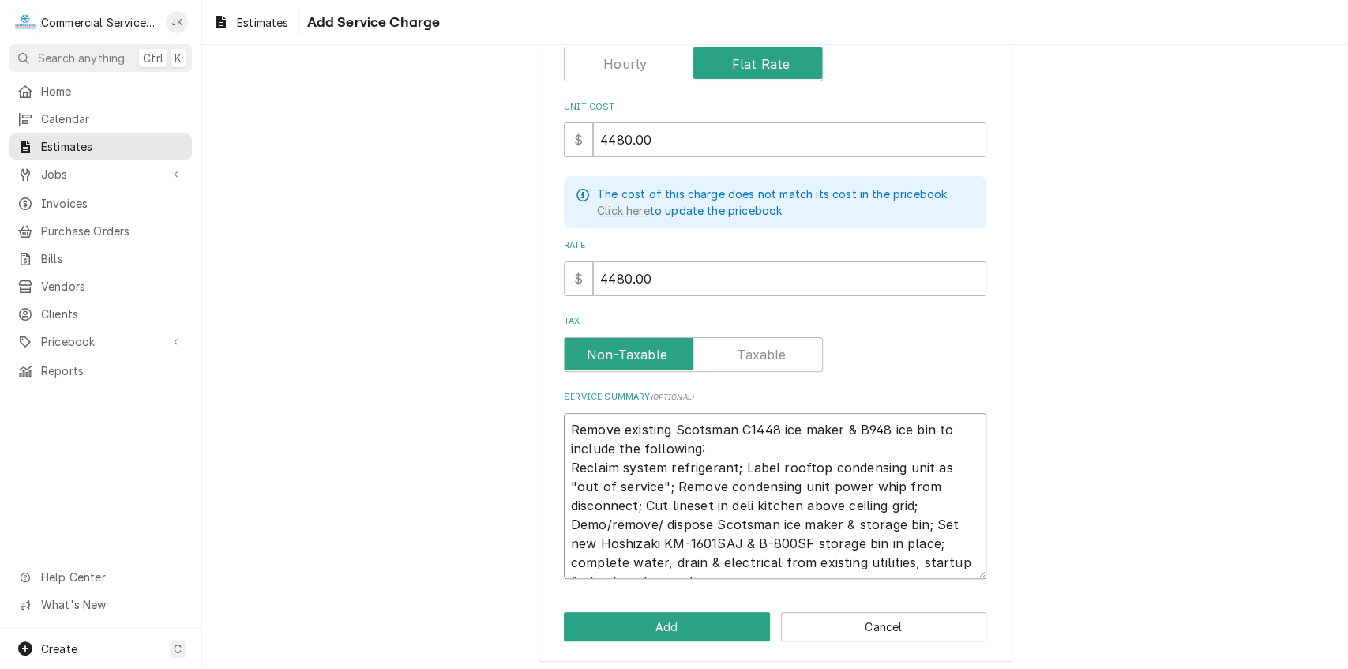
scroll to position [212, 0]
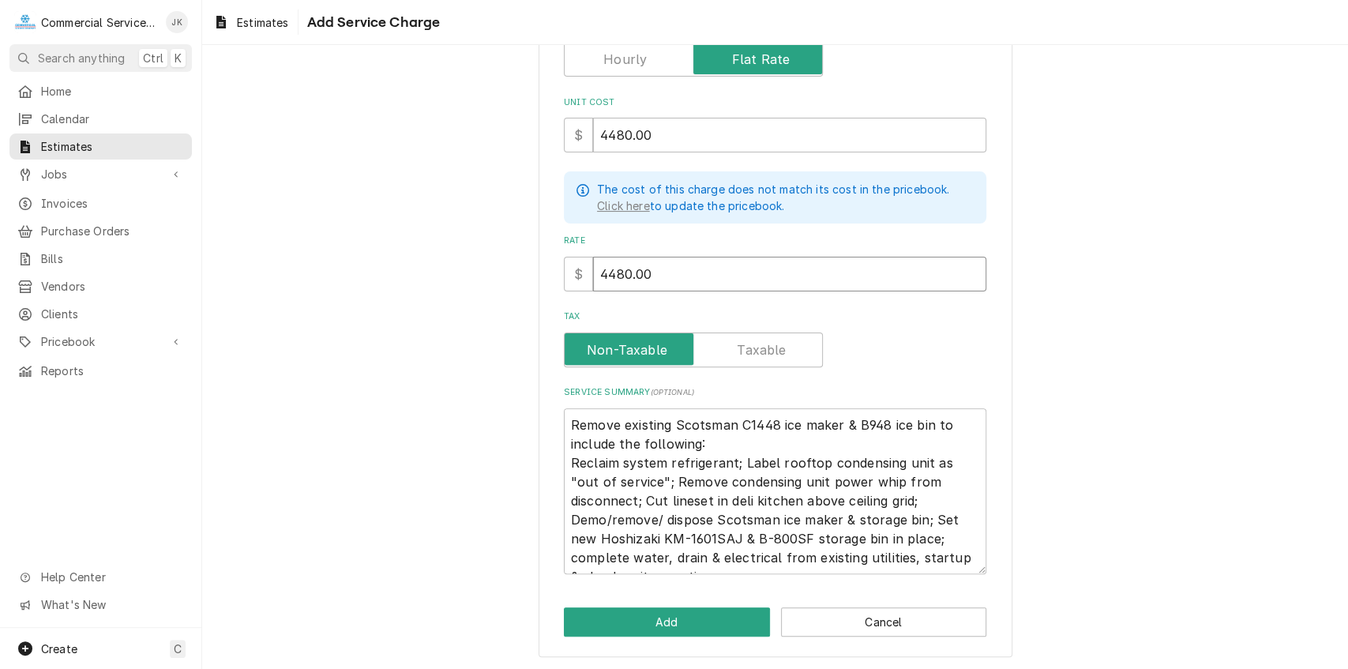
click at [613, 270] on input "4480.00" at bounding box center [789, 274] width 393 height 35
click at [614, 133] on input "4480.00" at bounding box center [789, 135] width 393 height 35
click at [655, 618] on button "Add" at bounding box center [667, 621] width 206 height 29
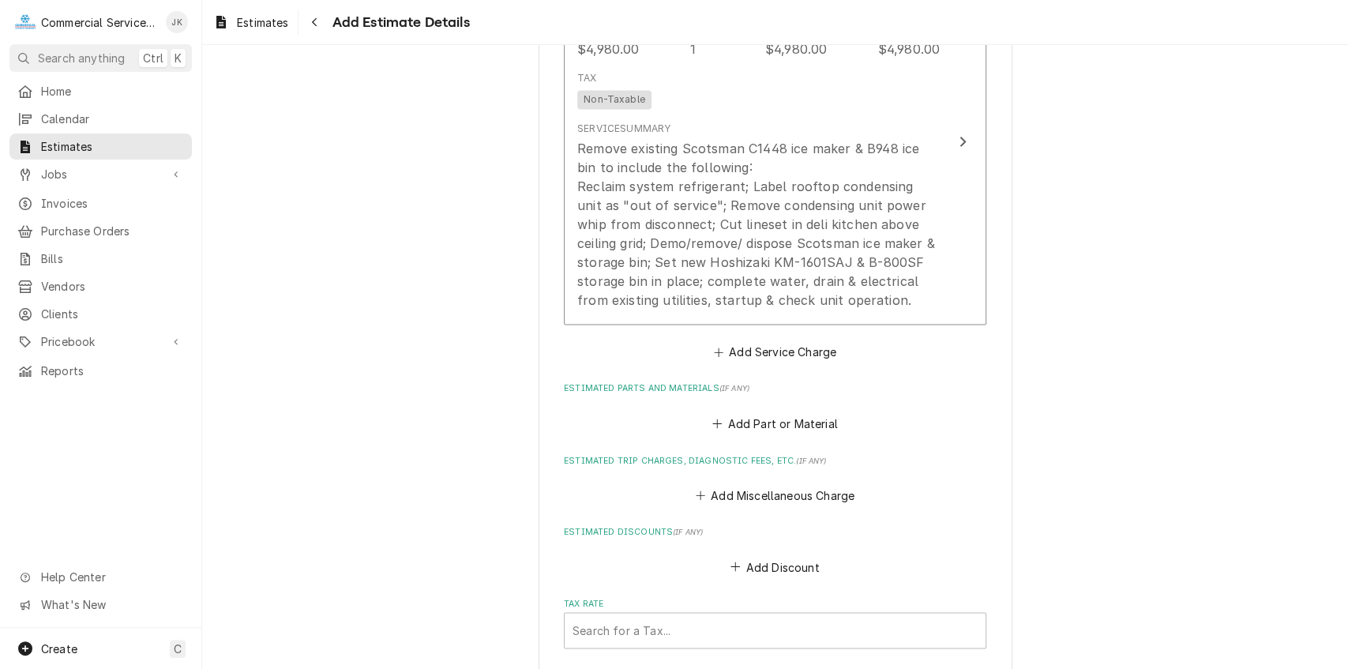
scroll to position [1639, 0]
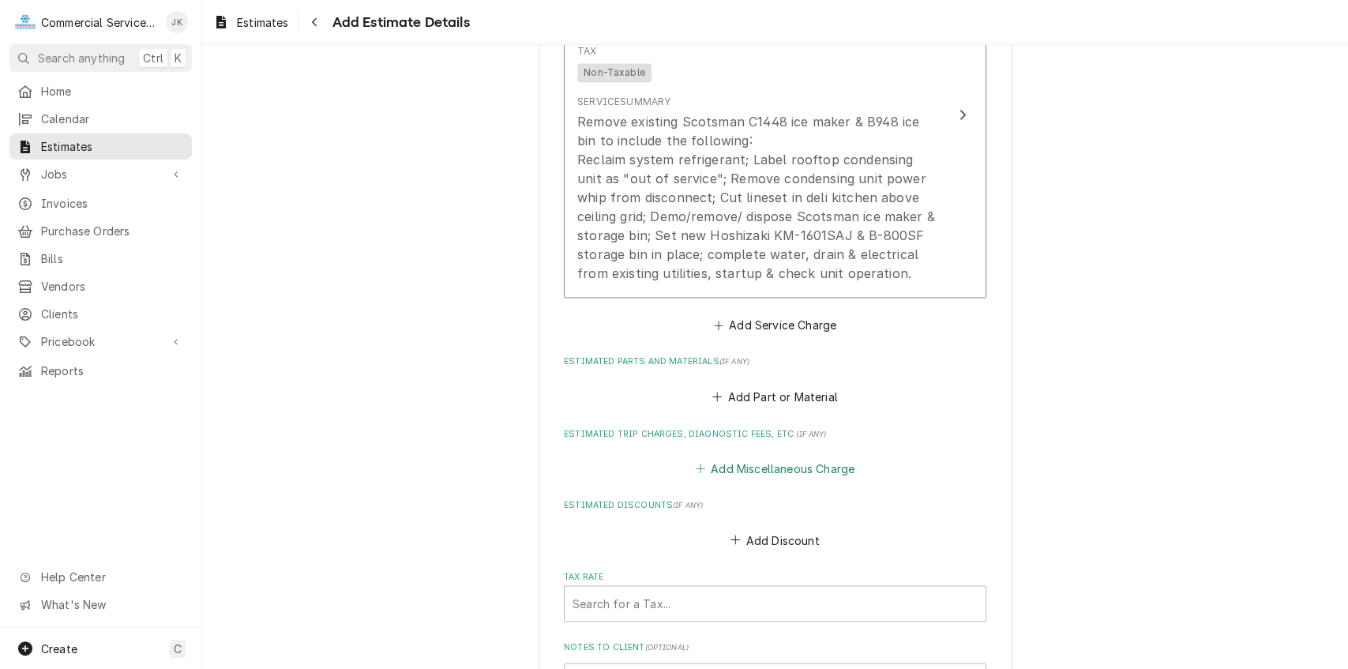
click at [743, 465] on button "Add Miscellaneous Charge" at bounding box center [775, 468] width 164 height 22
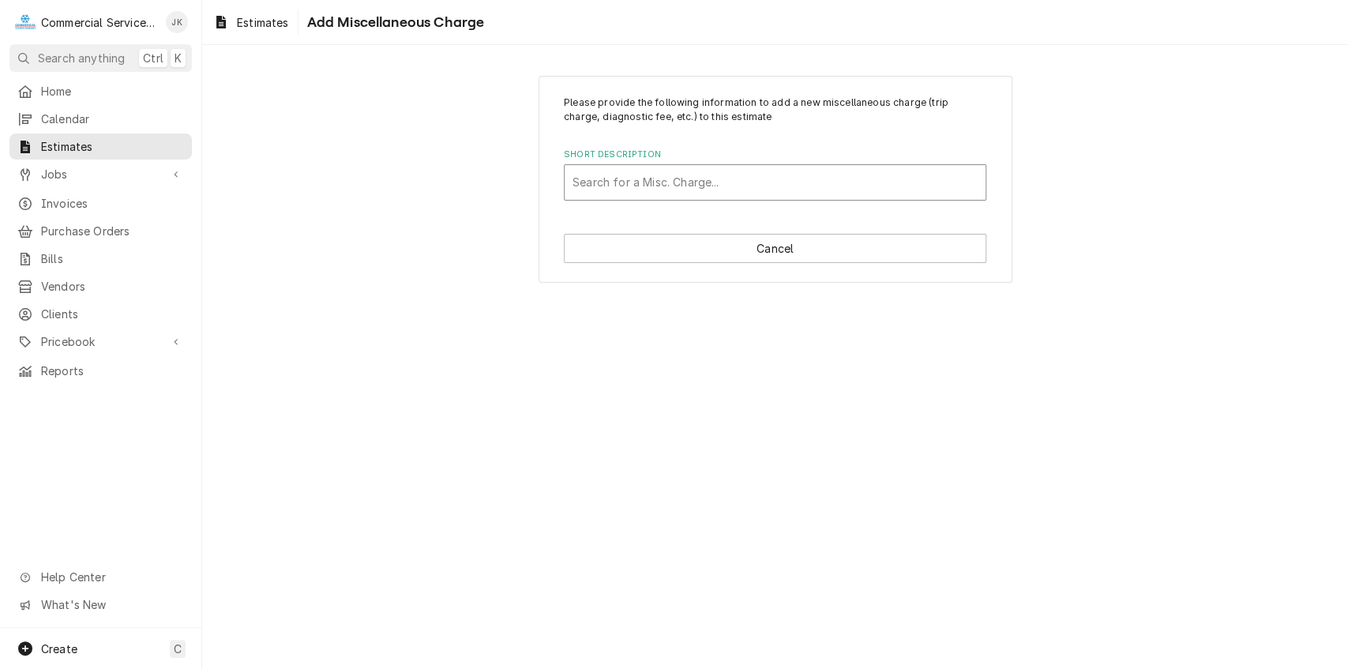
click at [619, 180] on div "Short Description" at bounding box center [775, 182] width 405 height 28
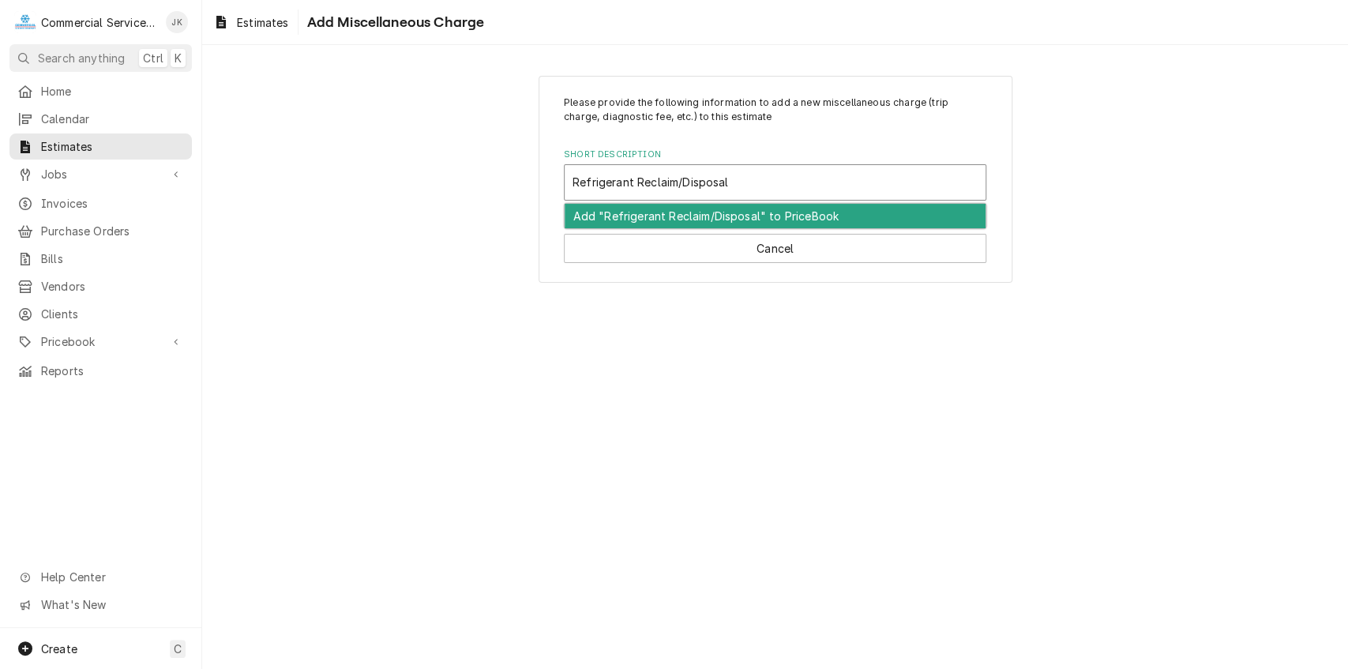
click at [689, 213] on div "Add "Refrigerant Reclaim/Disposal" to PriceBook" at bounding box center [775, 216] width 421 height 24
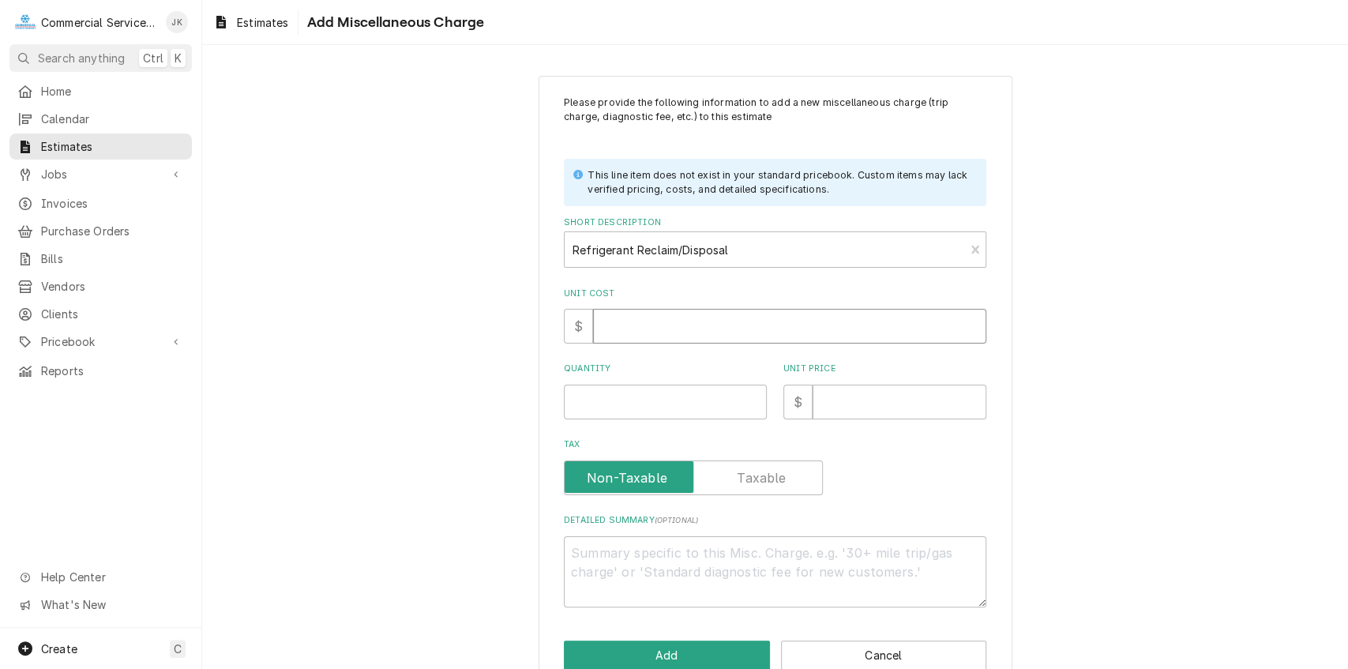
click at [612, 324] on input "Unit Cost" at bounding box center [789, 326] width 393 height 35
click at [580, 394] on input "Quantity" at bounding box center [665, 402] width 203 height 35
click at [842, 398] on input "Unit Price" at bounding box center [900, 402] width 174 height 35
click at [615, 548] on textarea "Detailed Summary ( optional )" at bounding box center [775, 572] width 422 height 72
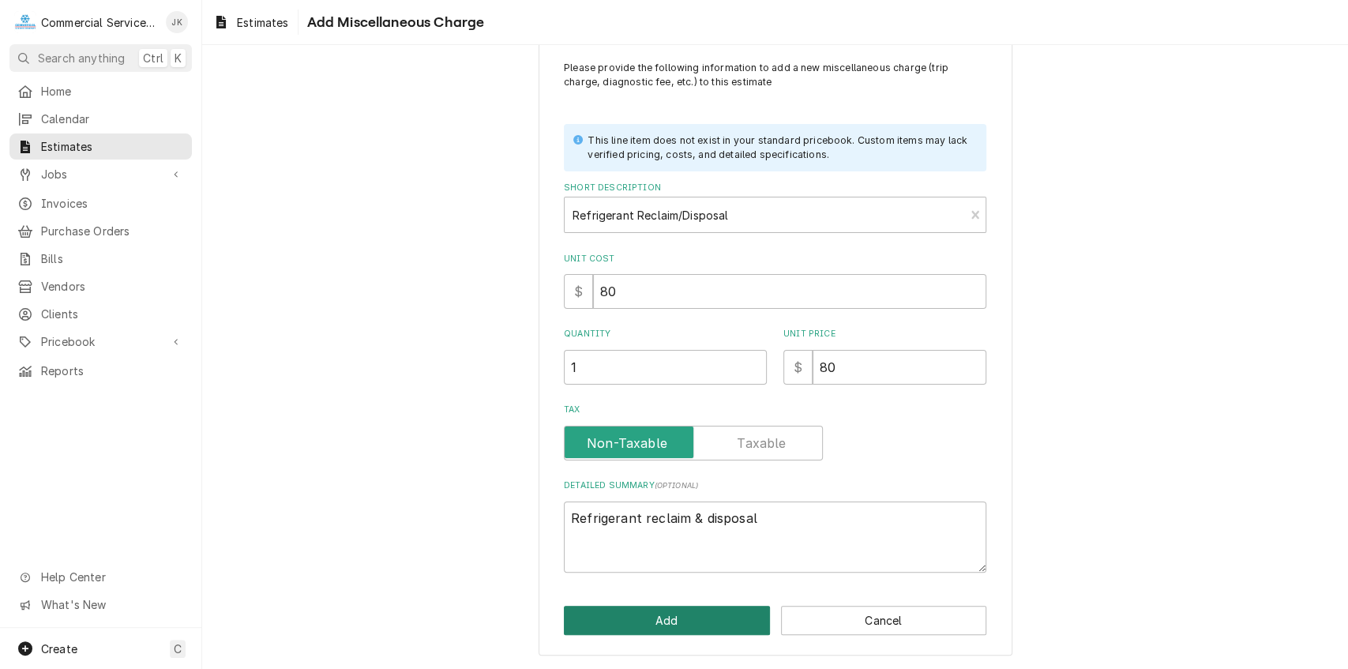
click at [668, 626] on button "Add" at bounding box center [667, 620] width 206 height 29
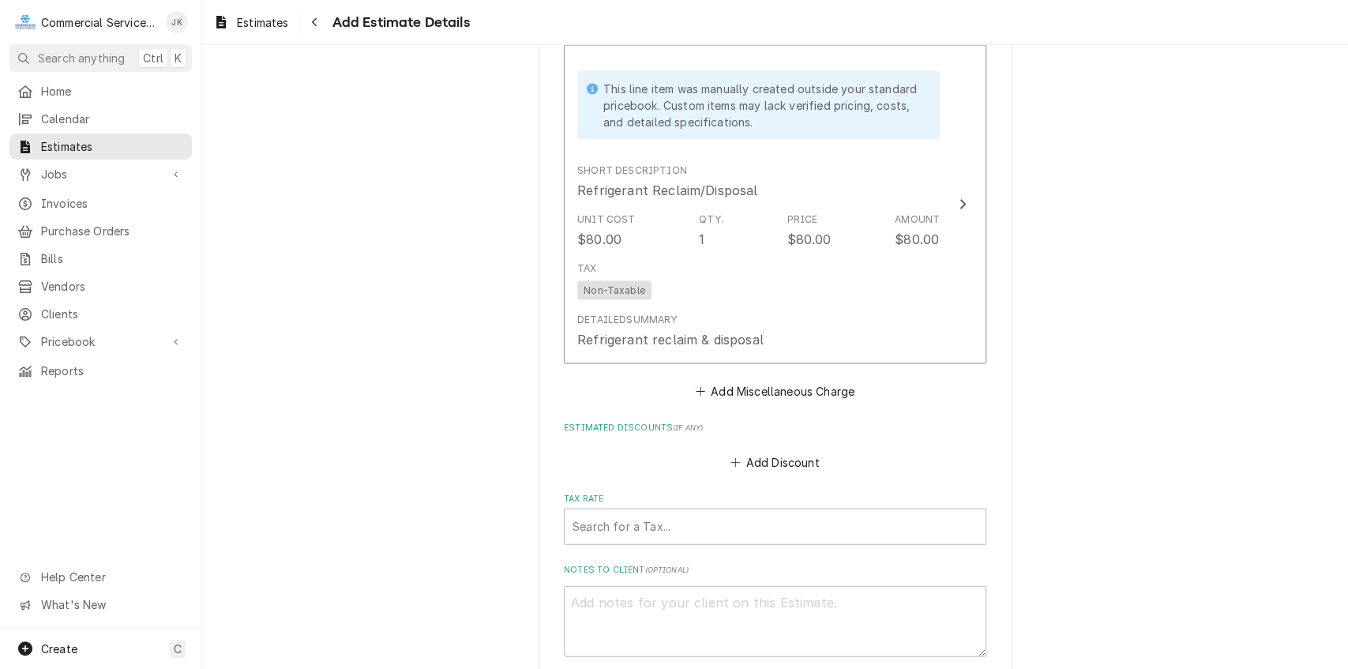
scroll to position [2090, 0]
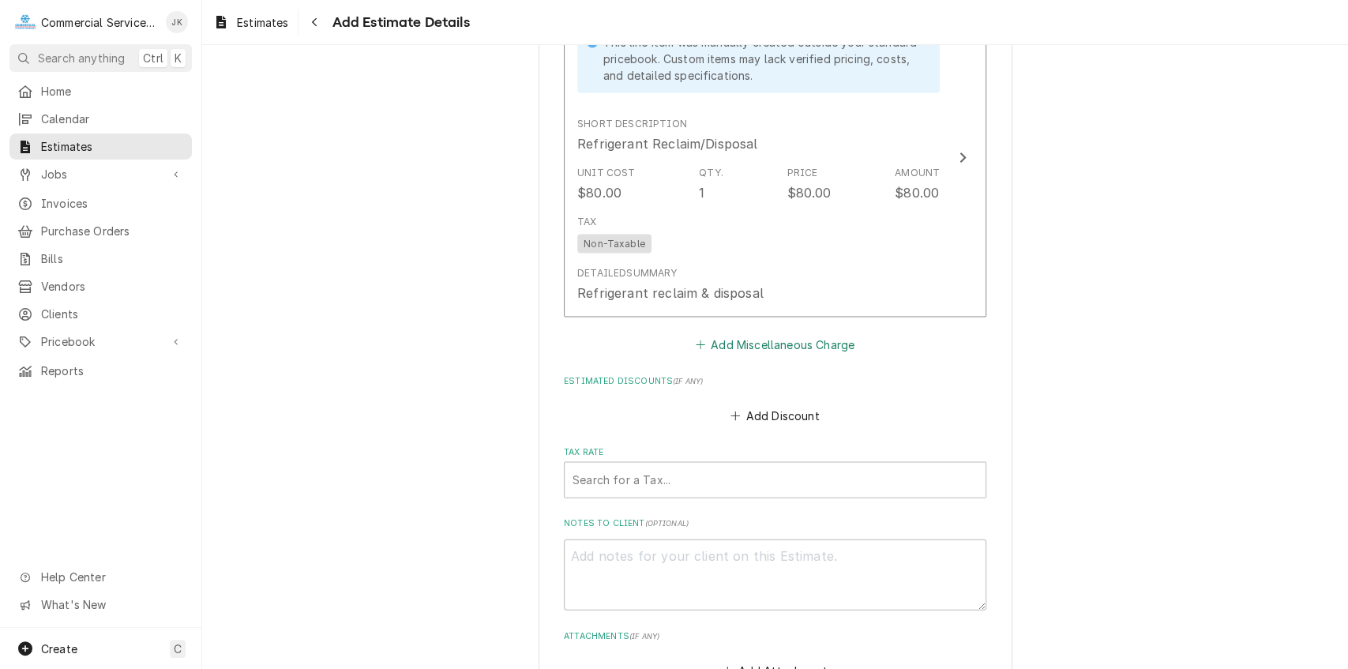
click at [770, 347] on button "Add Miscellaneous Charge" at bounding box center [775, 344] width 164 height 22
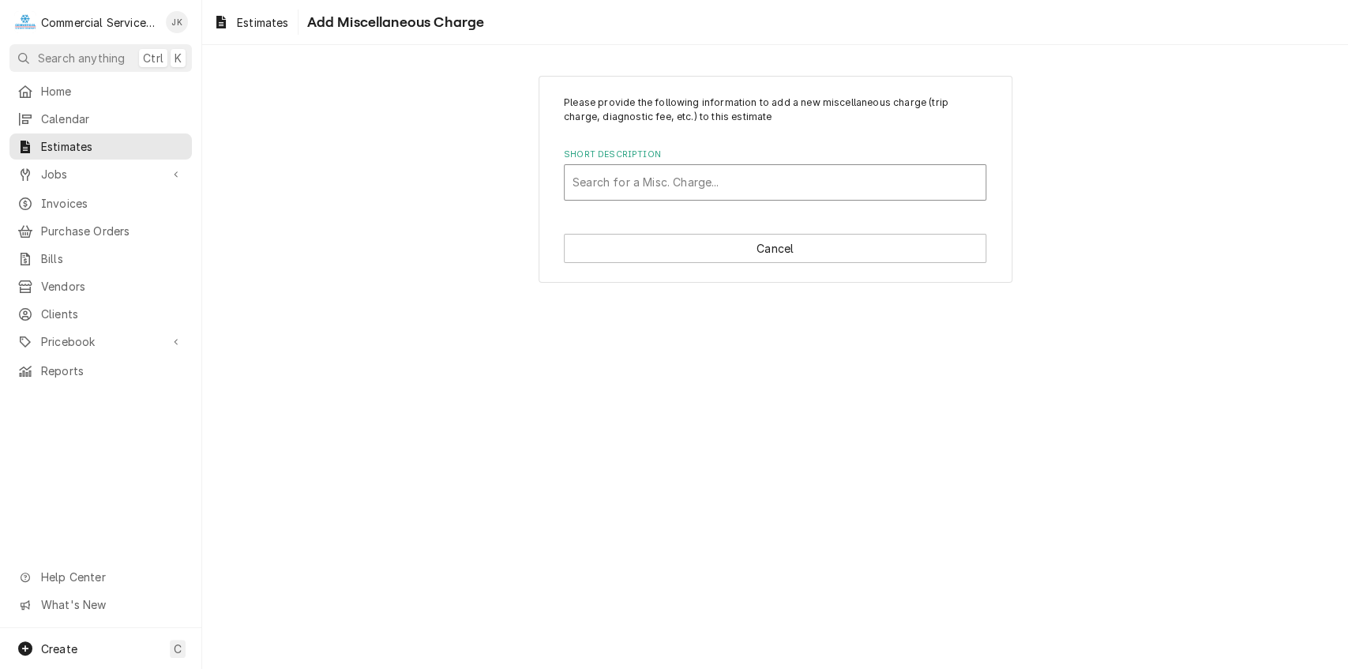
click at [595, 185] on div "Short Description" at bounding box center [775, 182] width 405 height 28
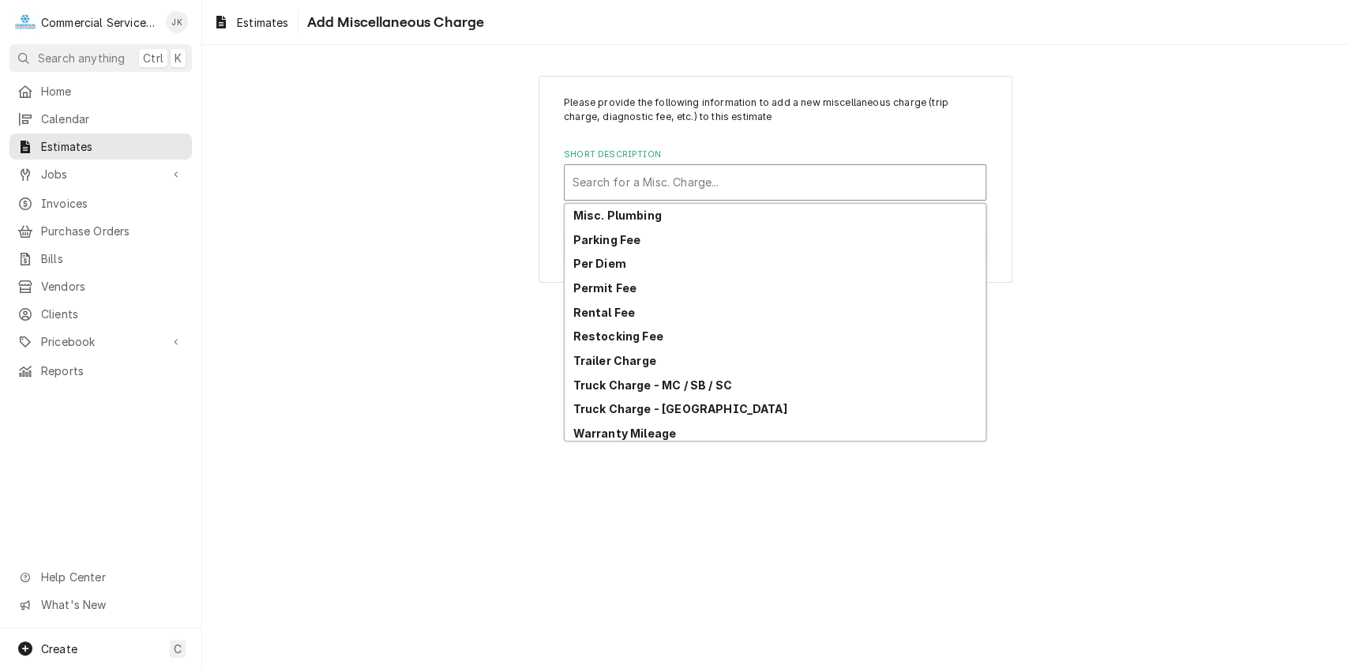
scroll to position [126, 0]
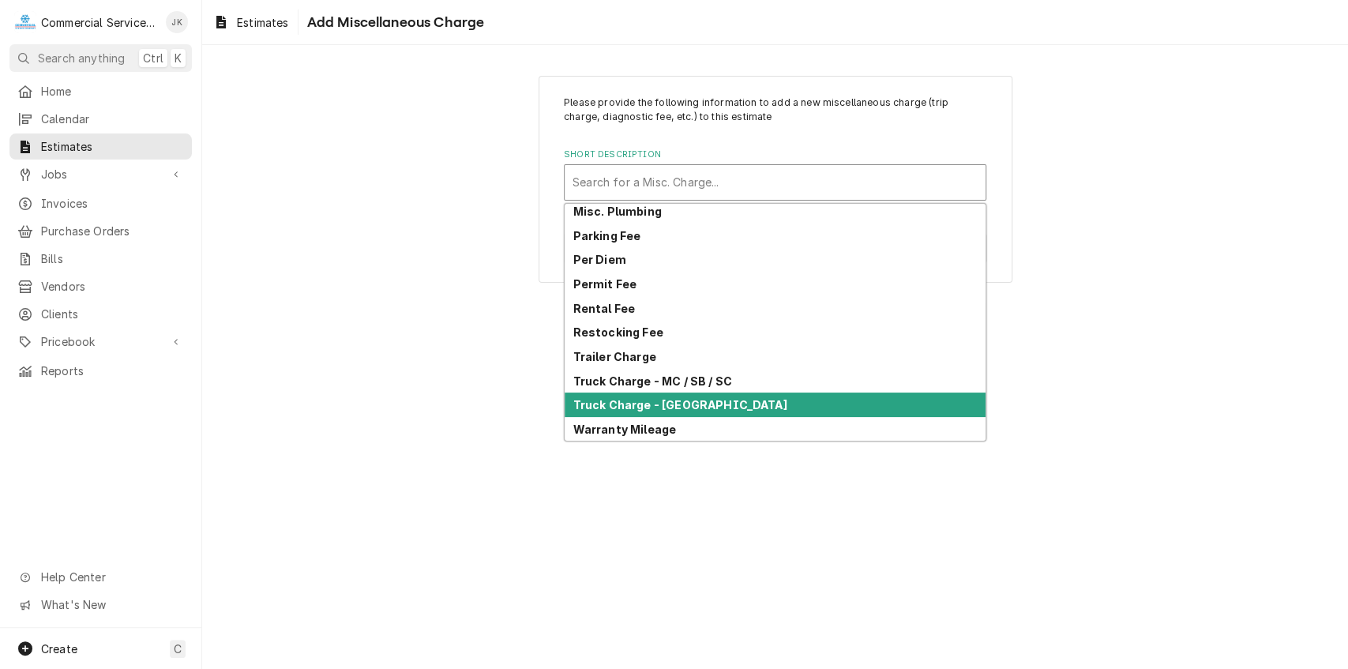
click at [613, 407] on strong "Truck Charge - [GEOGRAPHIC_DATA]" at bounding box center [680, 404] width 214 height 13
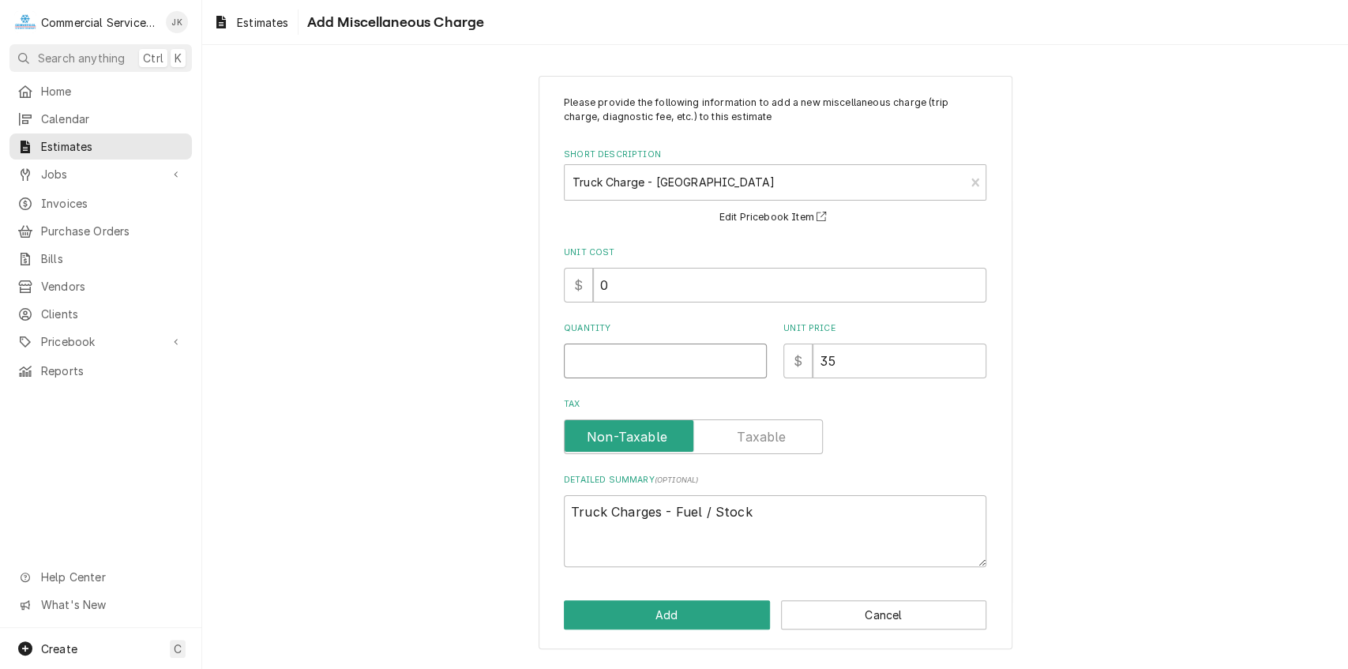
click at [583, 357] on input "Quantity" at bounding box center [665, 361] width 203 height 35
click at [638, 616] on button "Add" at bounding box center [667, 614] width 206 height 29
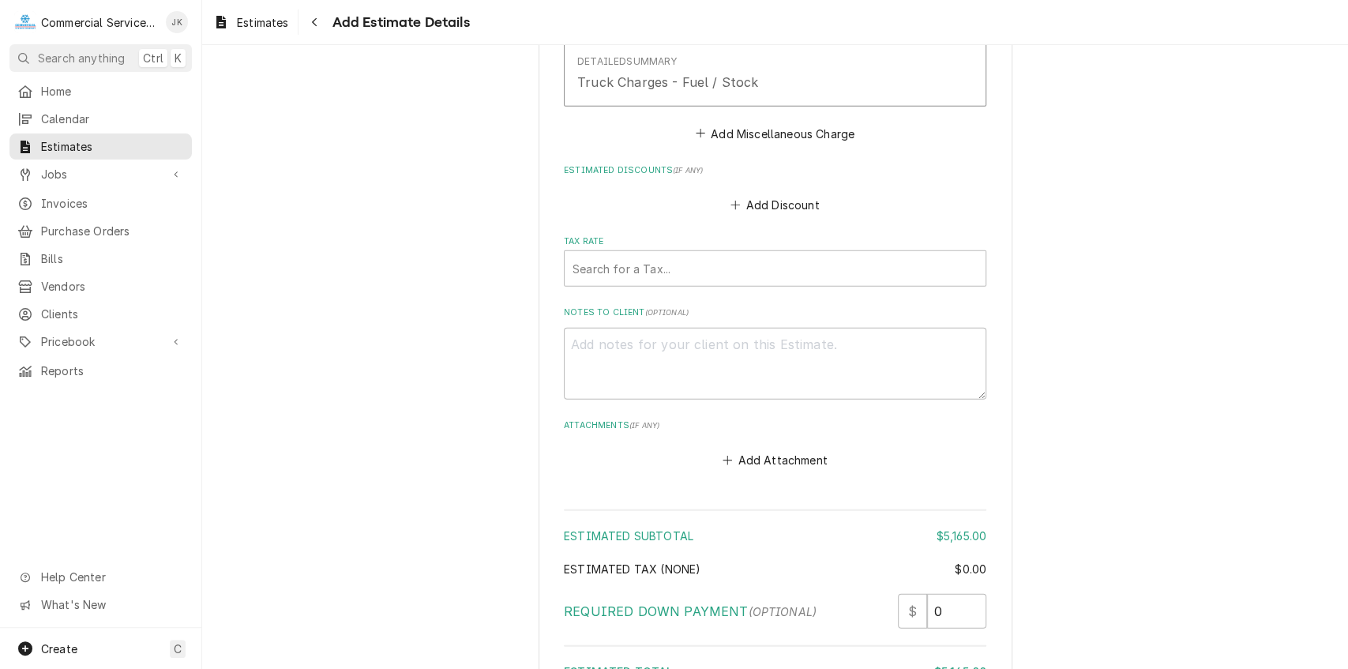
scroll to position [2541, 0]
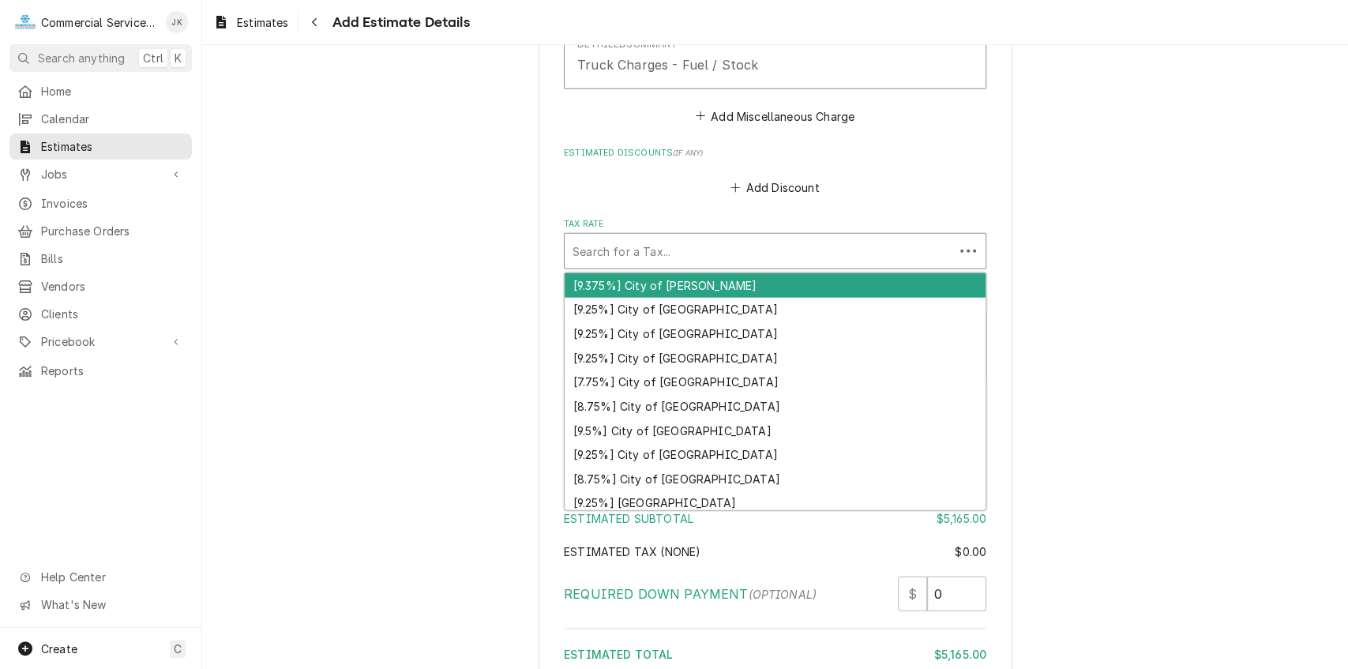
click at [584, 248] on div "Tax Rate" at bounding box center [760, 251] width 374 height 28
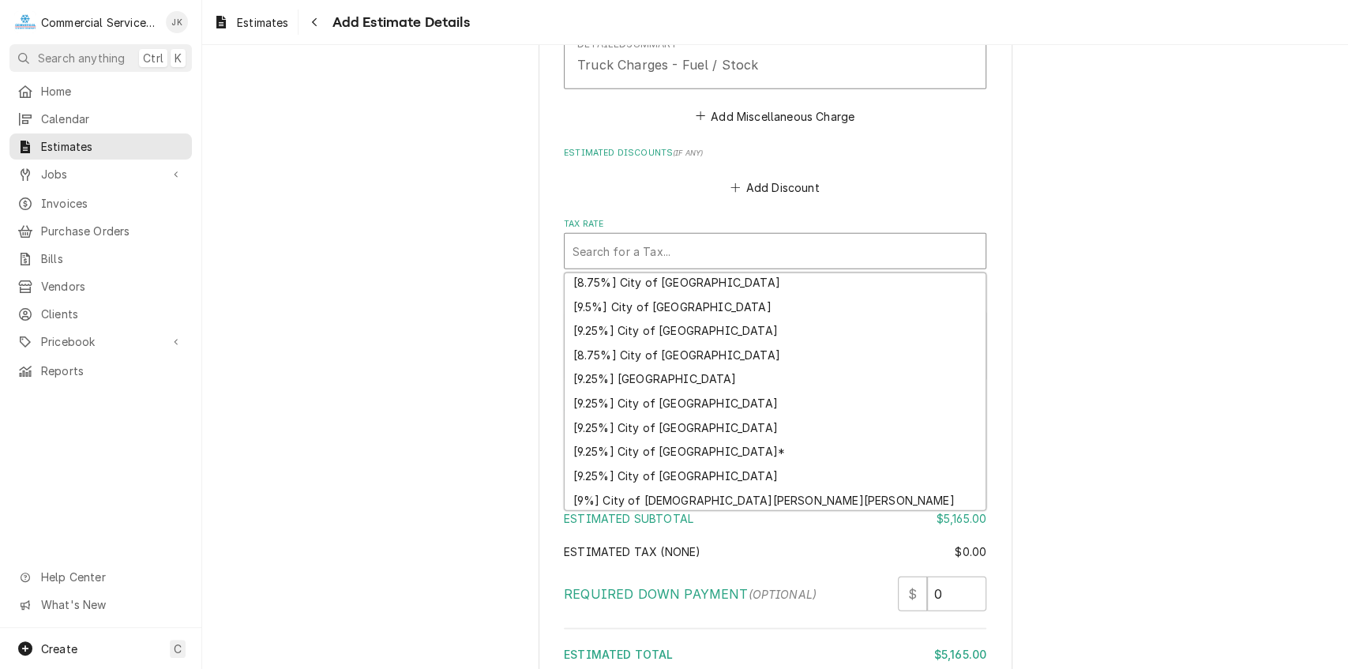
scroll to position [151, 0]
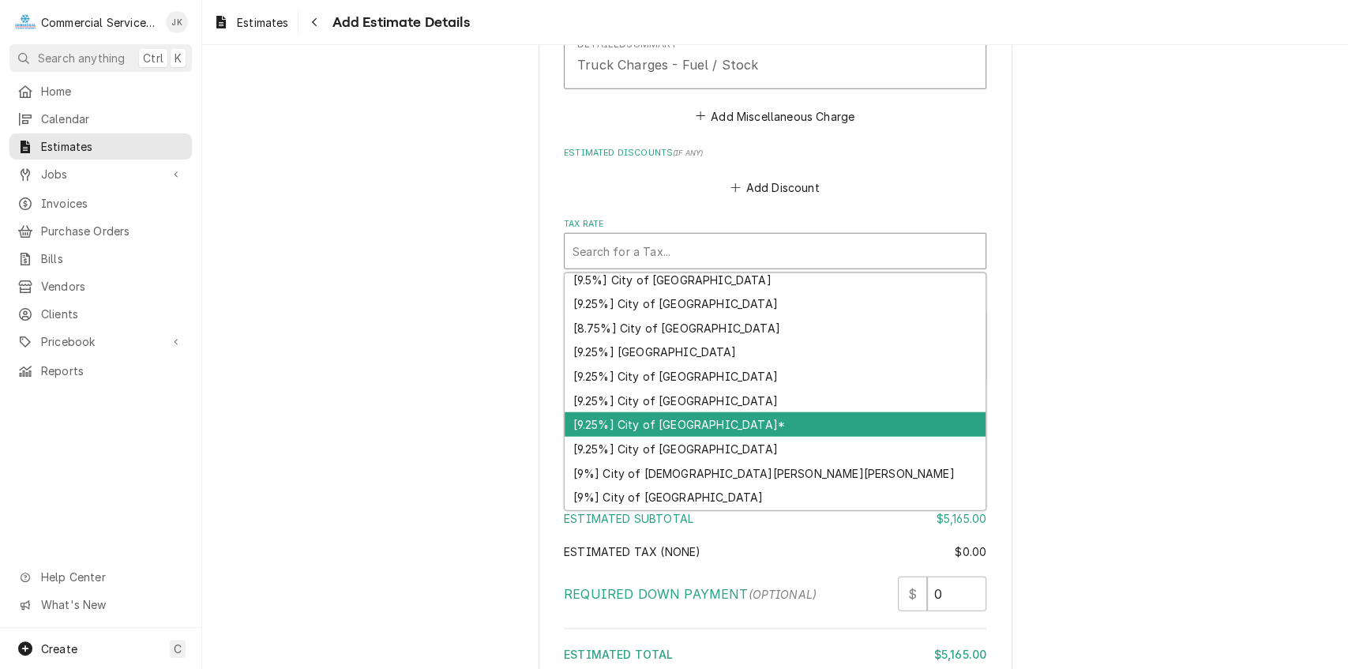
click at [689, 419] on div "[9.25%] City of Salinas*" at bounding box center [775, 424] width 421 height 24
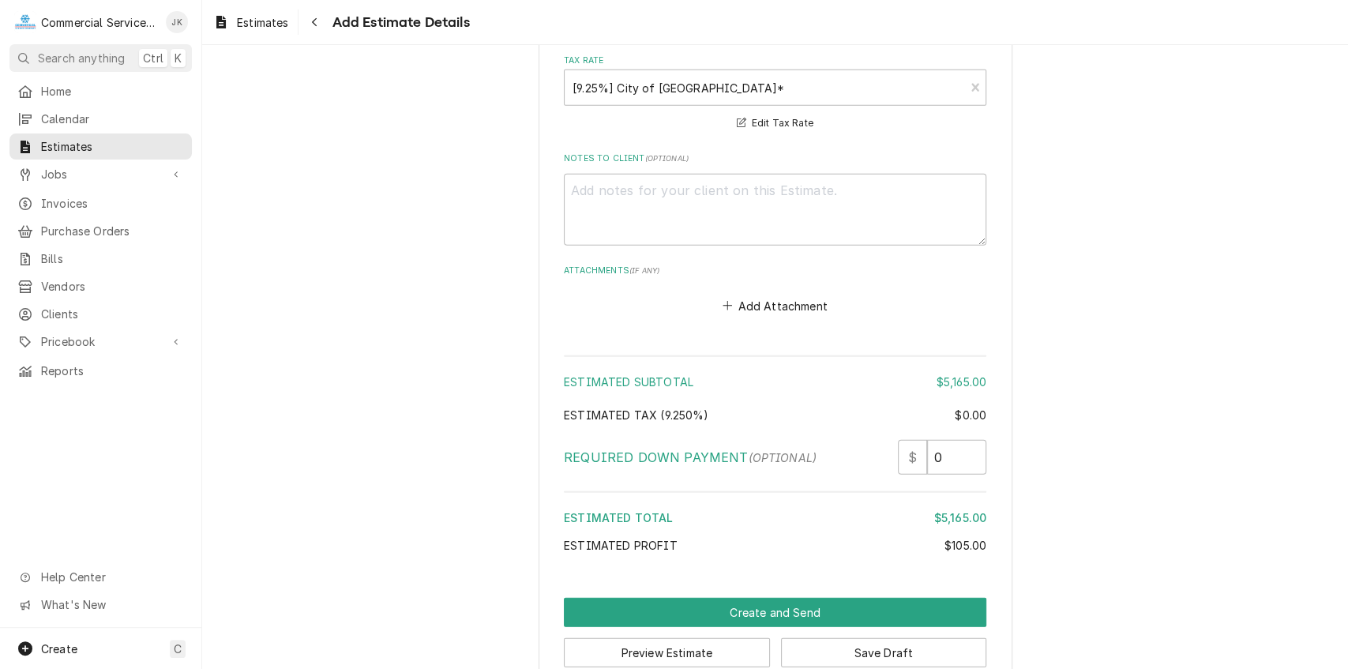
scroll to position [2724, 0]
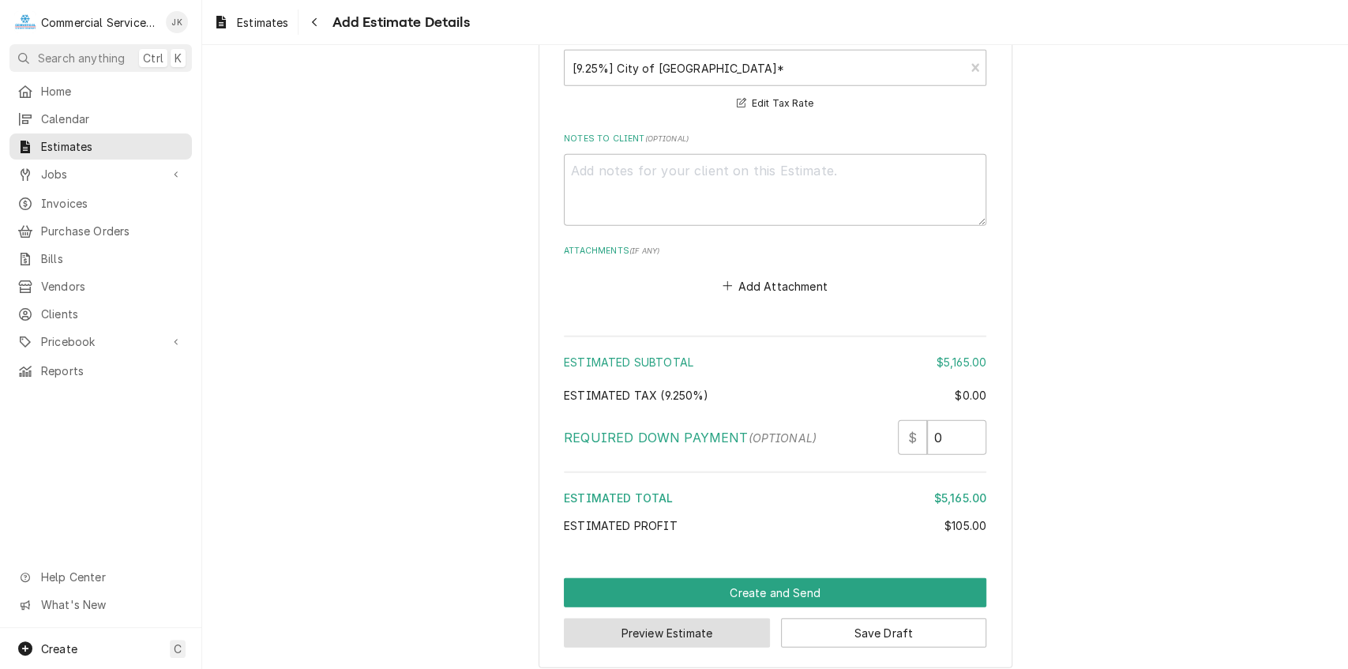
click at [651, 630] on button "Preview Estimate" at bounding box center [667, 632] width 206 height 29
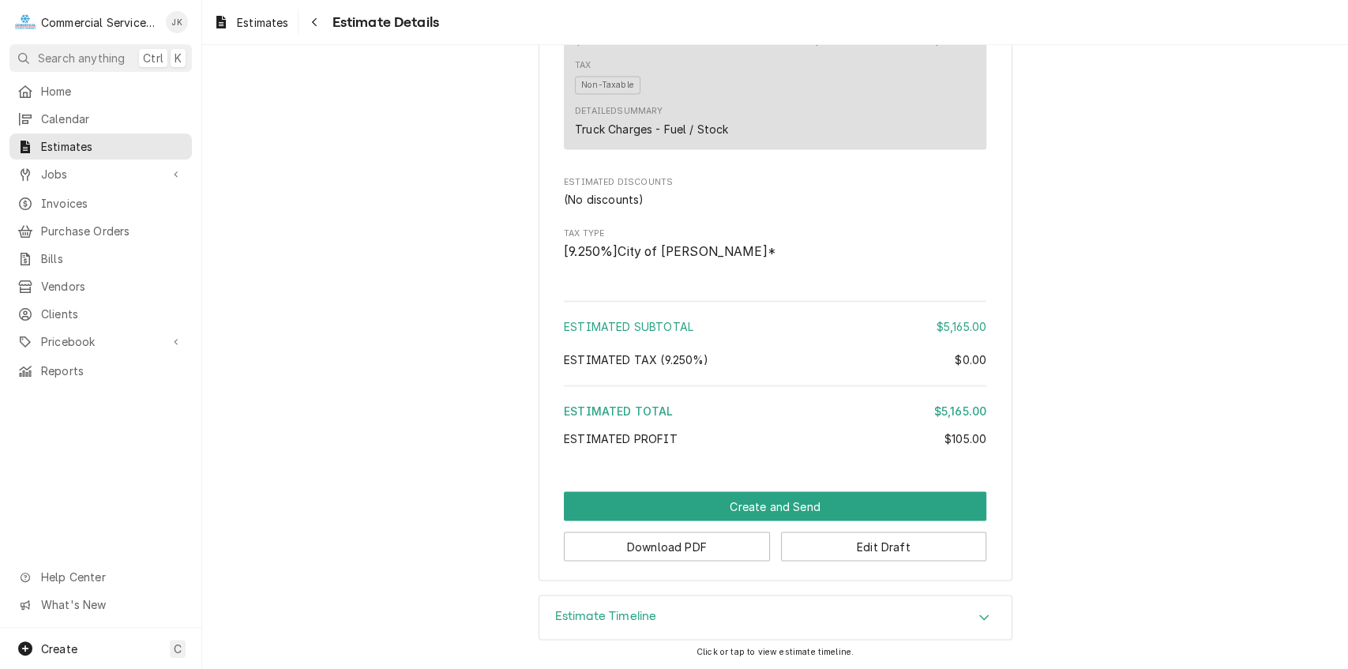
scroll to position [1663, 0]
click at [662, 552] on button "Download PDF" at bounding box center [667, 545] width 206 height 29
click at [921, 543] on button "Edit Draft" at bounding box center [884, 545] width 206 height 29
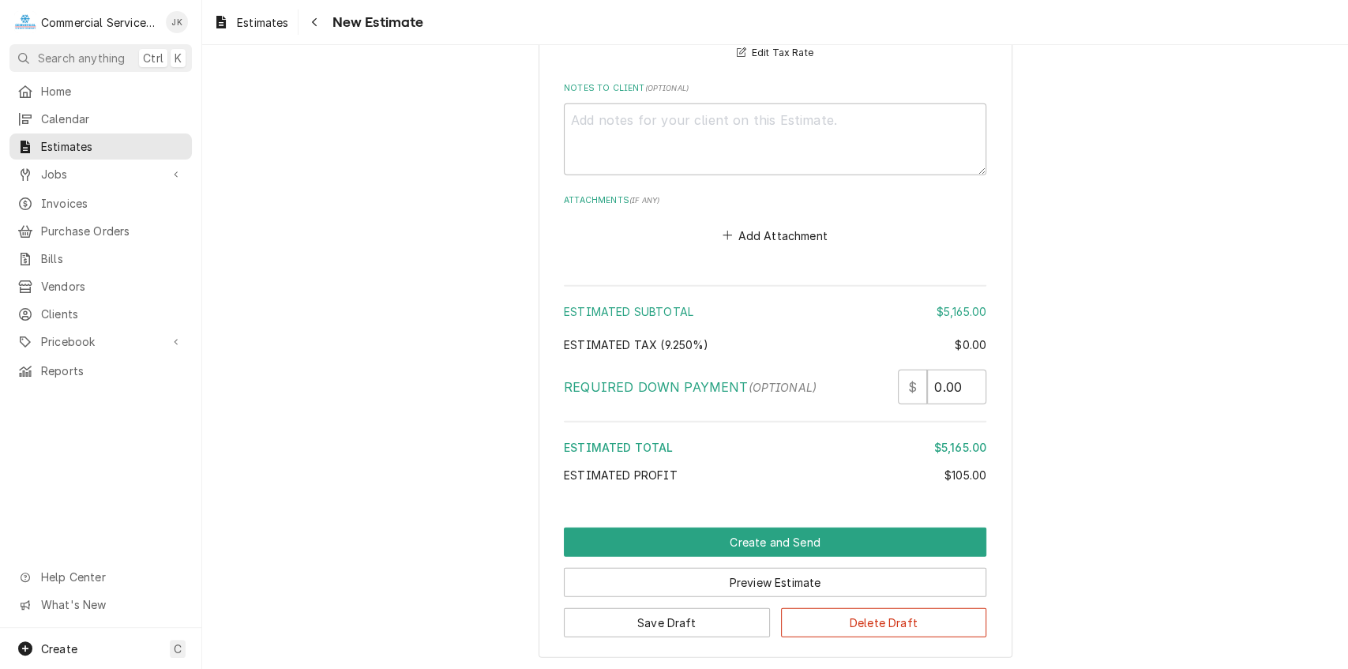
scroll to position [2854, 0]
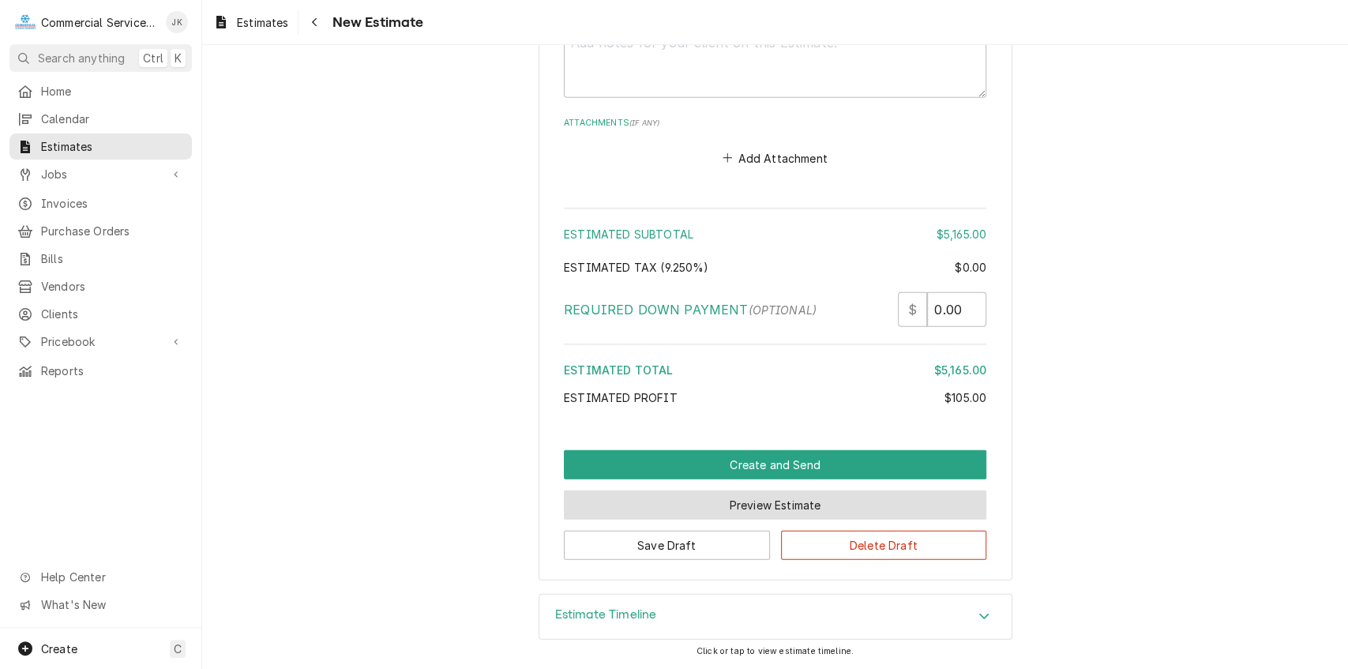
click at [757, 505] on button "Preview Estimate" at bounding box center [775, 504] width 422 height 29
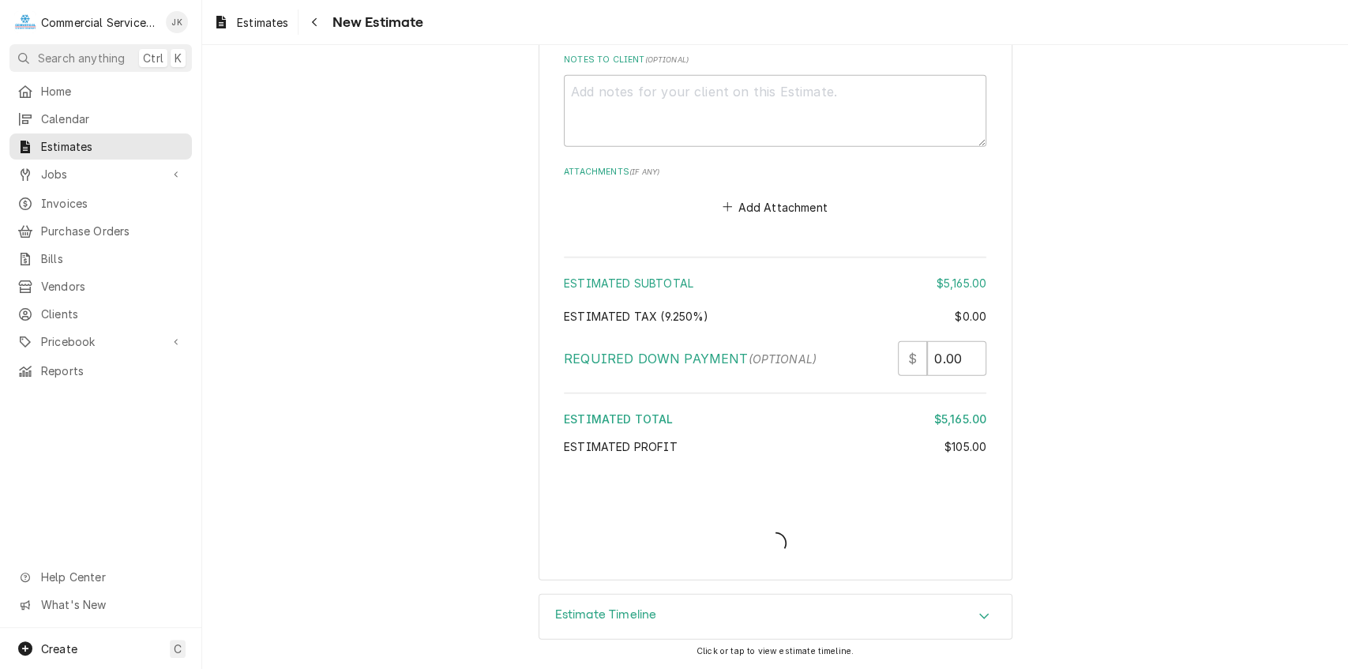
type textarea "x"
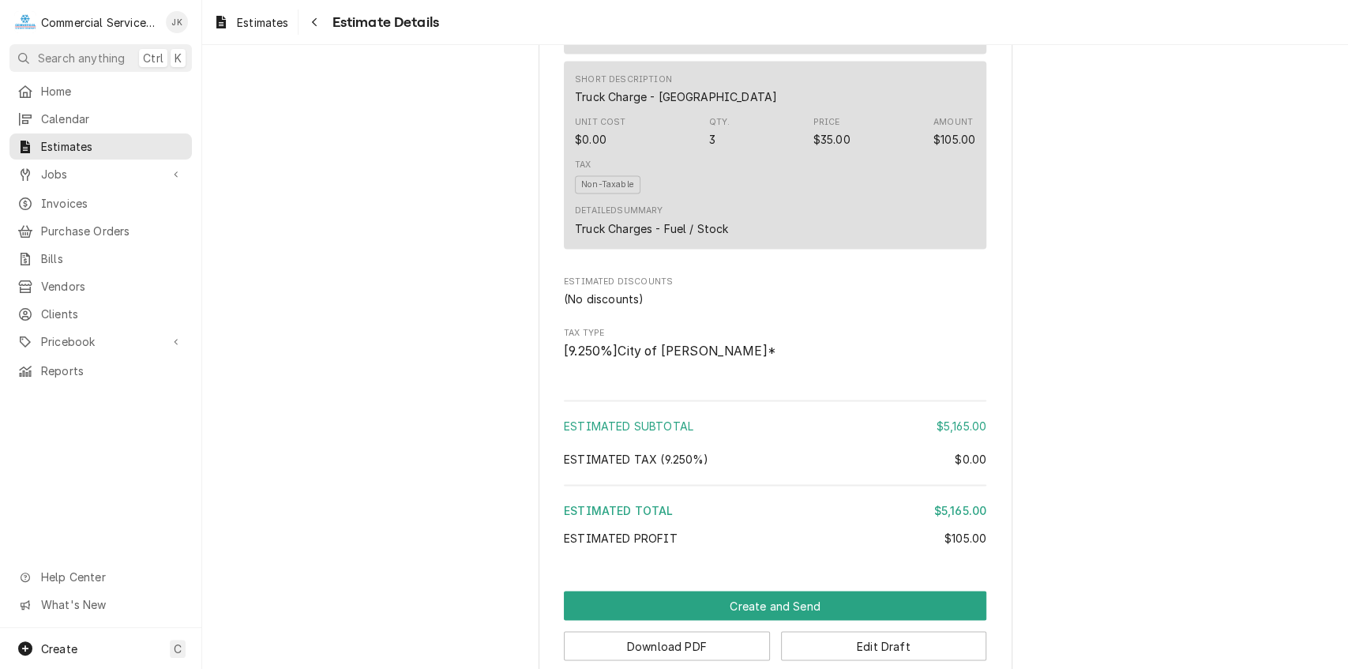
scroll to position [1658, 0]
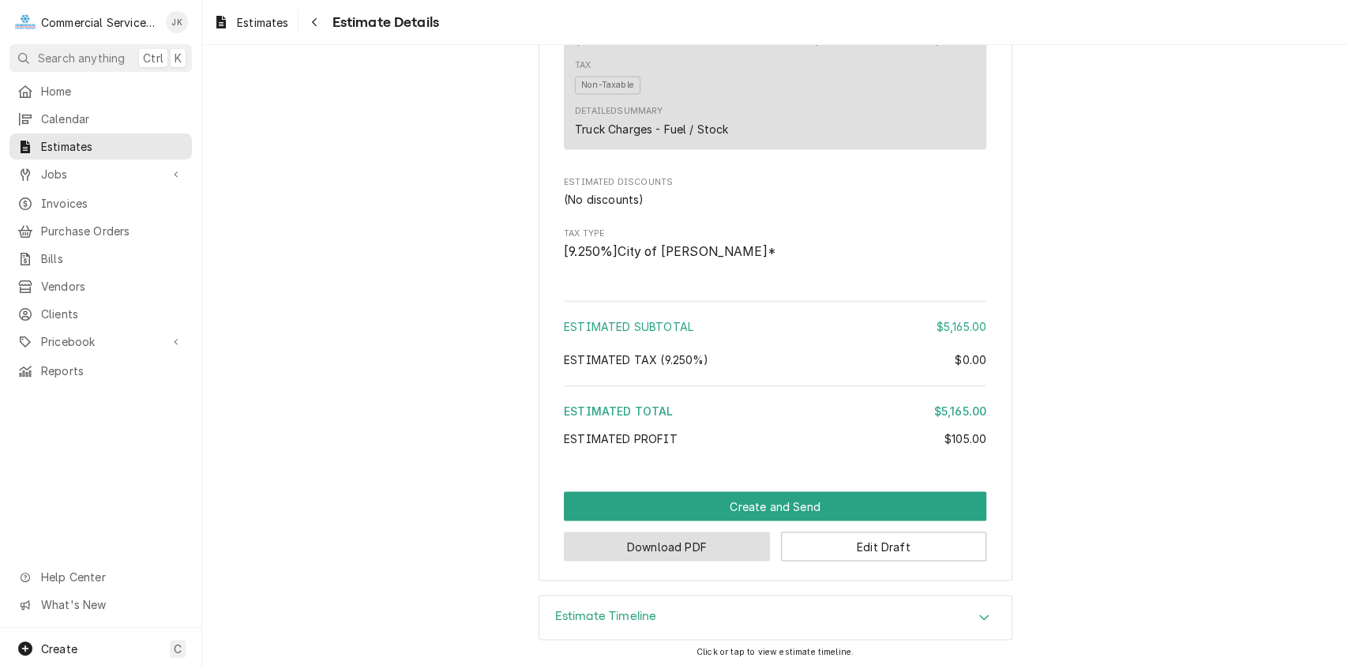
click at [674, 550] on button "Download PDF" at bounding box center [667, 545] width 206 height 29
